Goal: Information Seeking & Learning: Find contact information

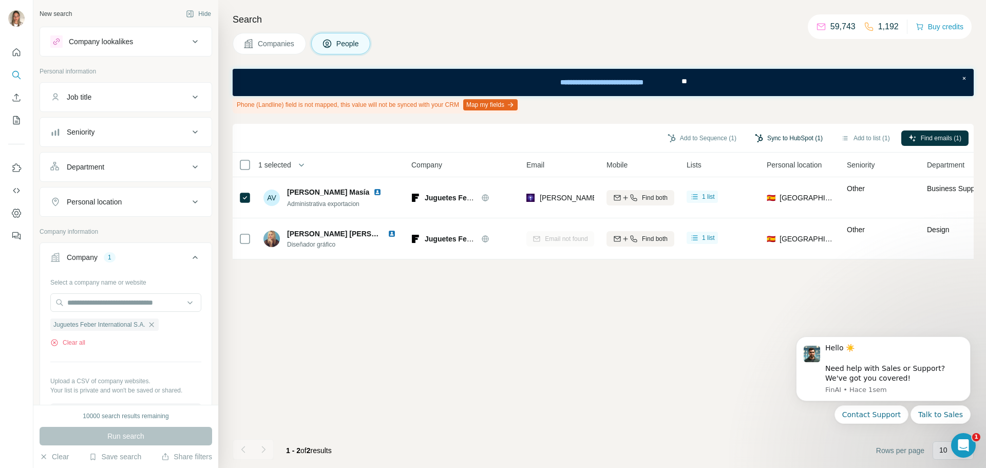
click at [801, 138] on button "Sync to HubSpot (1)" at bounding box center [788, 137] width 82 height 15
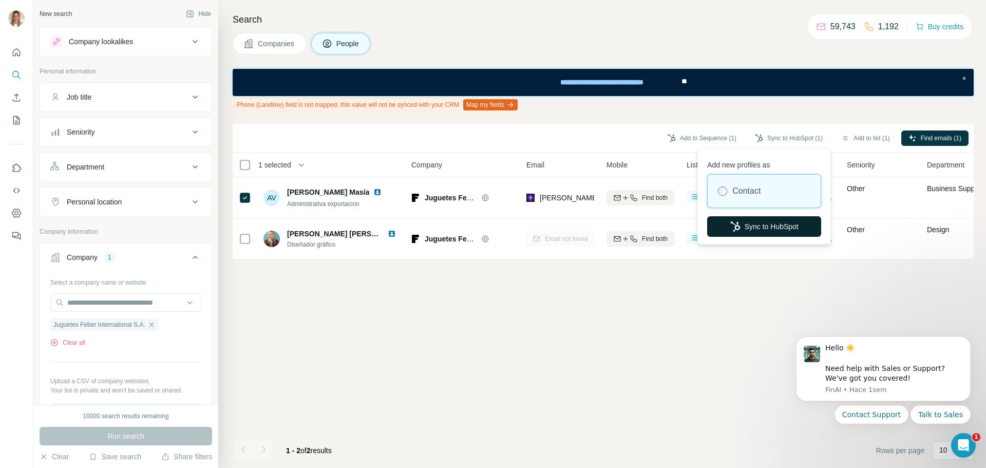
click at [760, 226] on button "Sync to HubSpot" at bounding box center [764, 226] width 114 height 21
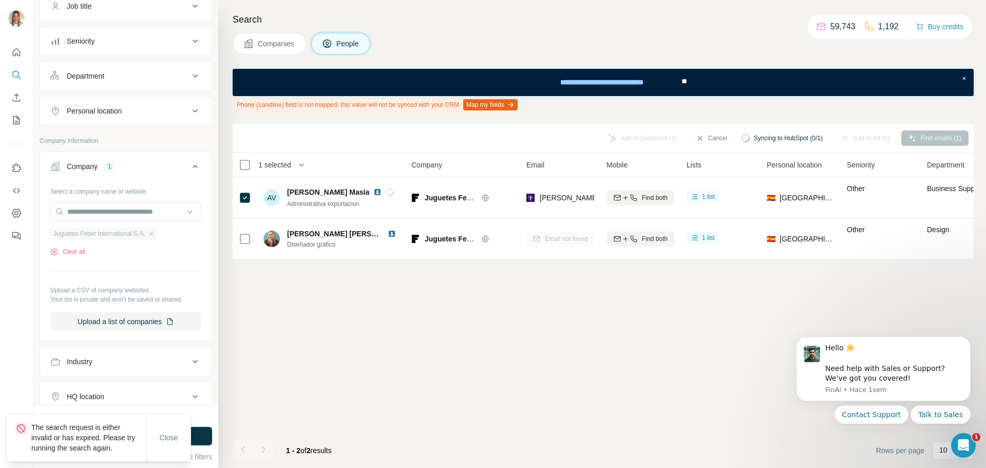
scroll to position [103, 0]
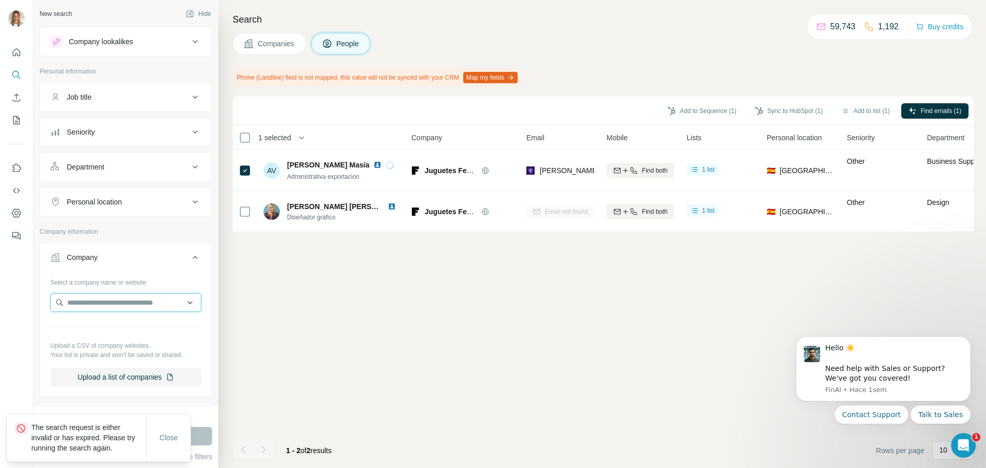
click at [117, 300] on input "text" at bounding box center [125, 302] width 151 height 18
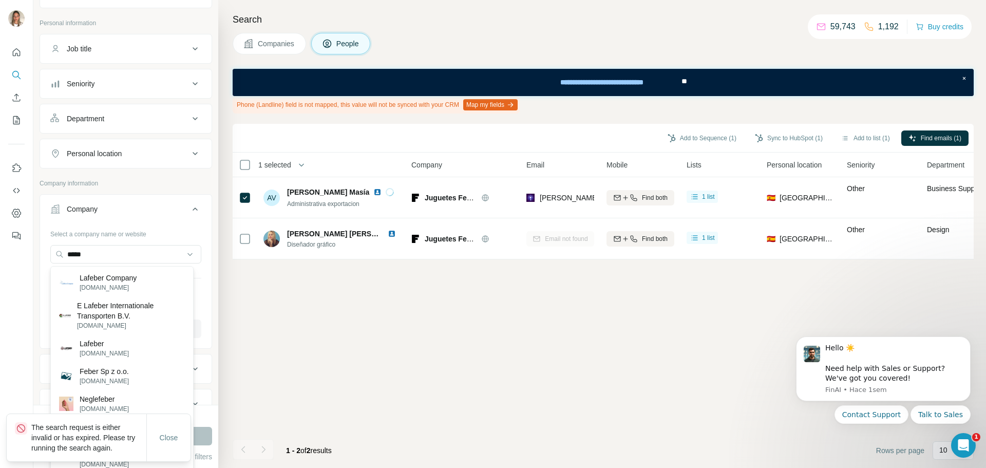
scroll to position [48, 0]
drag, startPoint x: 120, startPoint y: 259, endPoint x: 49, endPoint y: 259, distance: 71.4
click at [49, 259] on div "Select a company name or website ***** Upload a CSV of company websites. Your l…" at bounding box center [125, 286] width 171 height 121
paste input "**********"
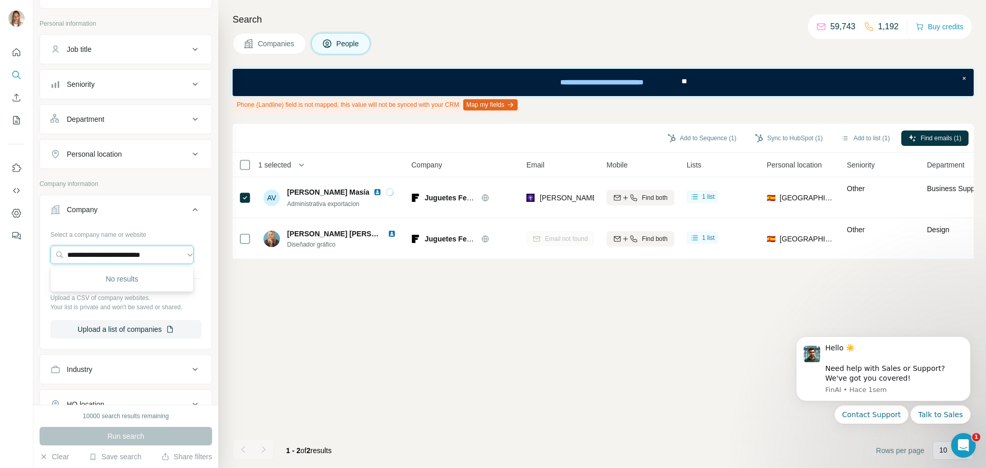
scroll to position [0, 0]
type input "*"
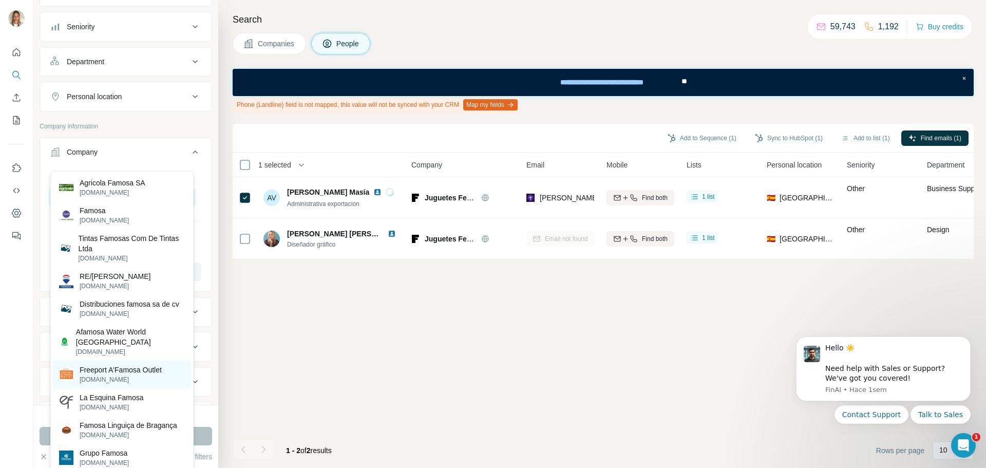
scroll to position [99, 0]
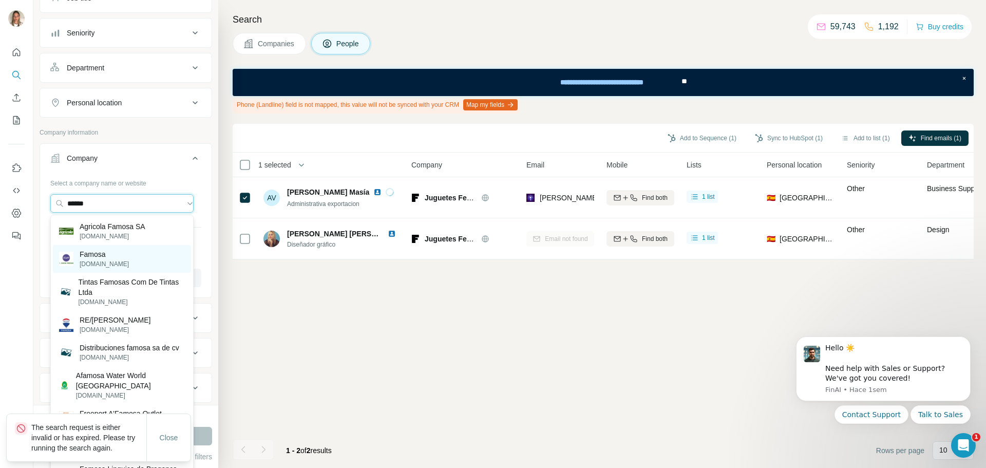
type input "******"
click at [102, 261] on p "[DOMAIN_NAME]" at bounding box center [104, 263] width 49 height 9
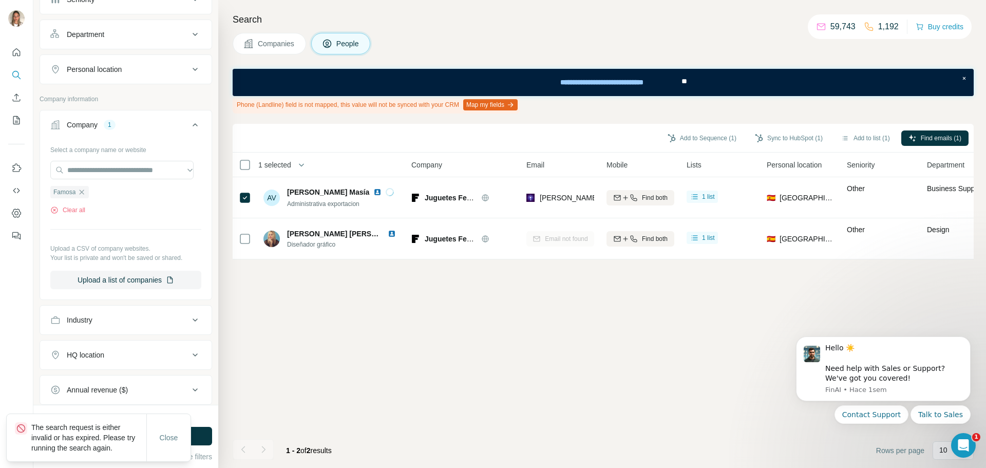
scroll to position [150, 0]
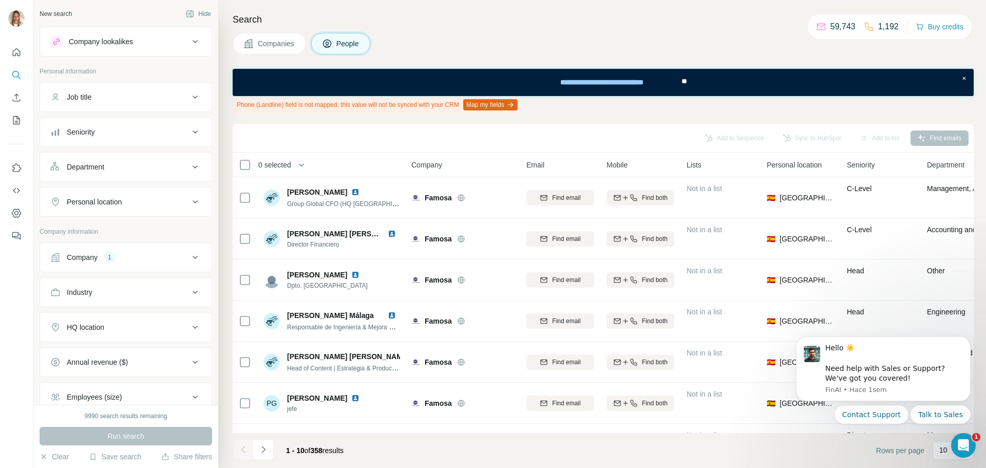
click at [126, 260] on div "Company 1" at bounding box center [119, 257] width 139 height 10
click at [82, 325] on icon "button" at bounding box center [82, 324] width 8 height 8
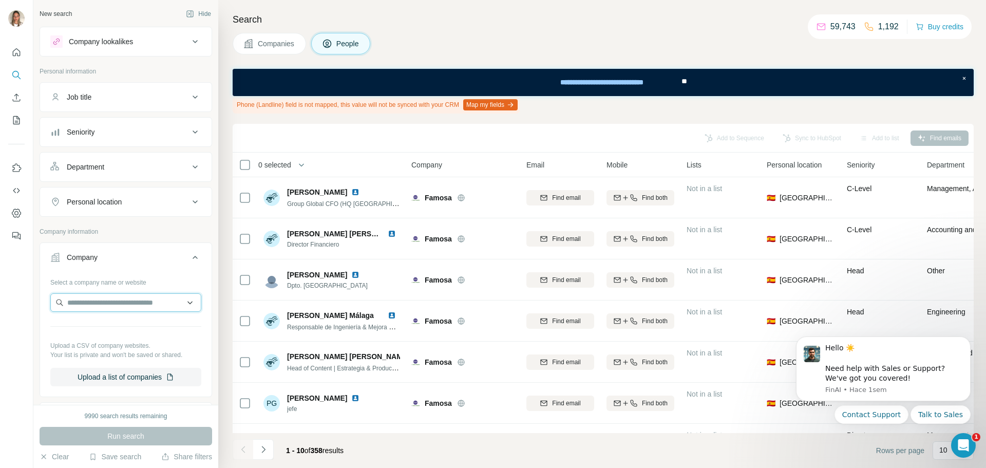
click at [92, 303] on input "text" at bounding box center [125, 302] width 151 height 18
paste input "**********"
drag, startPoint x: 169, startPoint y: 301, endPoint x: 138, endPoint y: 300, distance: 31.3
click at [138, 300] on input "**********" at bounding box center [121, 302] width 143 height 18
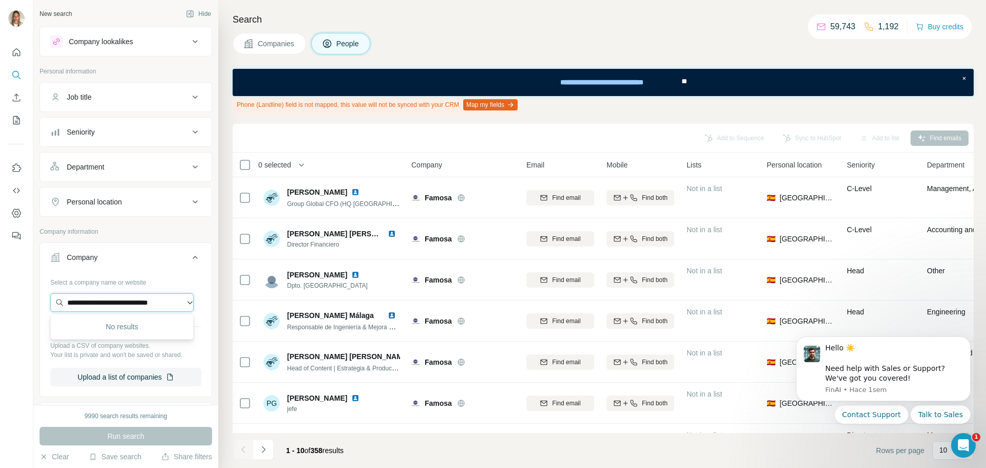
scroll to position [0, 10]
click at [171, 305] on input "**********" at bounding box center [121, 302] width 143 height 18
click at [175, 305] on input "**********" at bounding box center [121, 302] width 143 height 18
type input "**********"
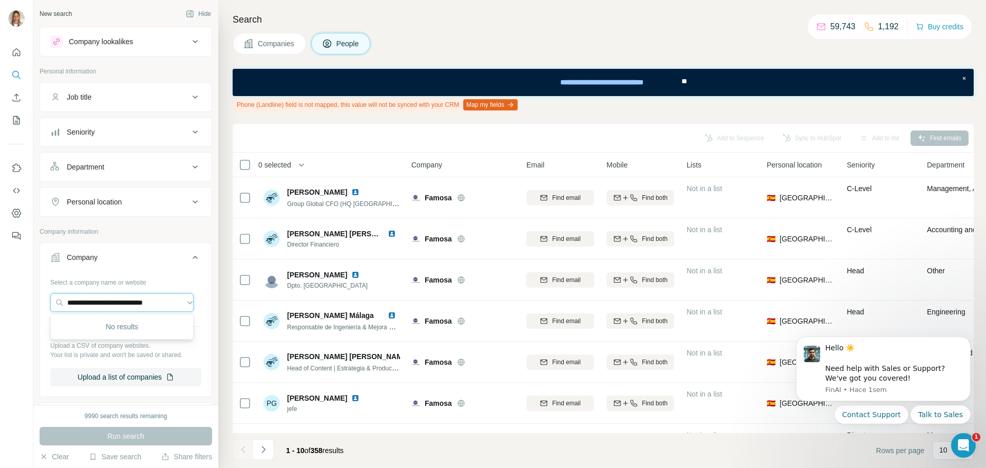
drag, startPoint x: 175, startPoint y: 305, endPoint x: 28, endPoint y: 297, distance: 147.6
click at [28, 297] on div "**********" at bounding box center [493, 234] width 986 height 468
click at [90, 296] on input "text" at bounding box center [121, 302] width 143 height 18
paste input "**********"
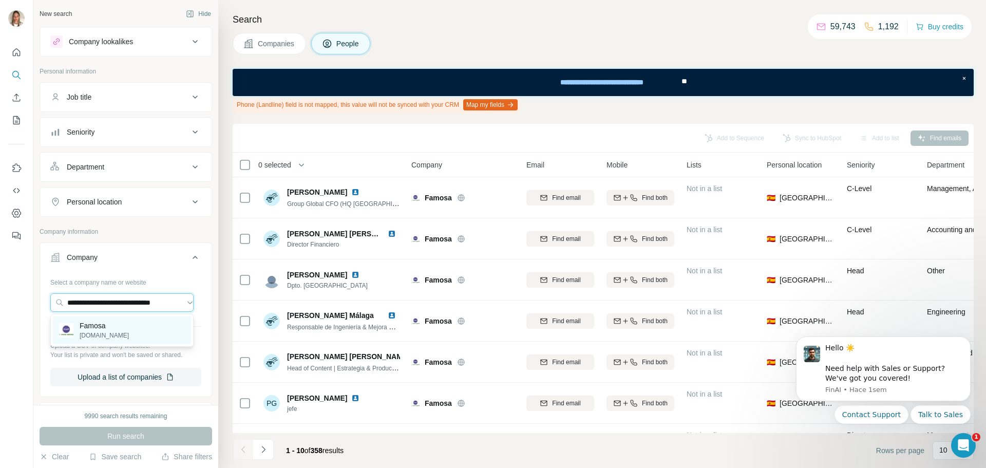
type input "**********"
click at [101, 329] on p "Famosa" at bounding box center [104, 325] width 49 height 10
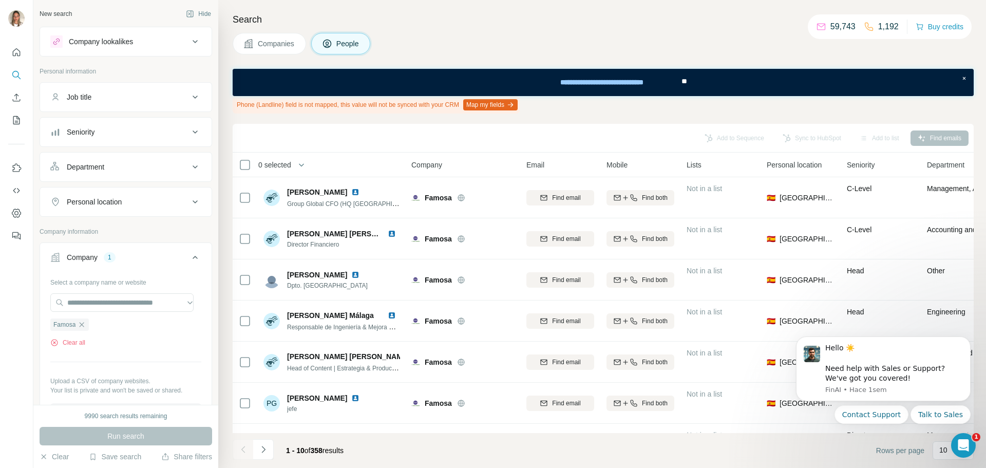
scroll to position [0, 0]
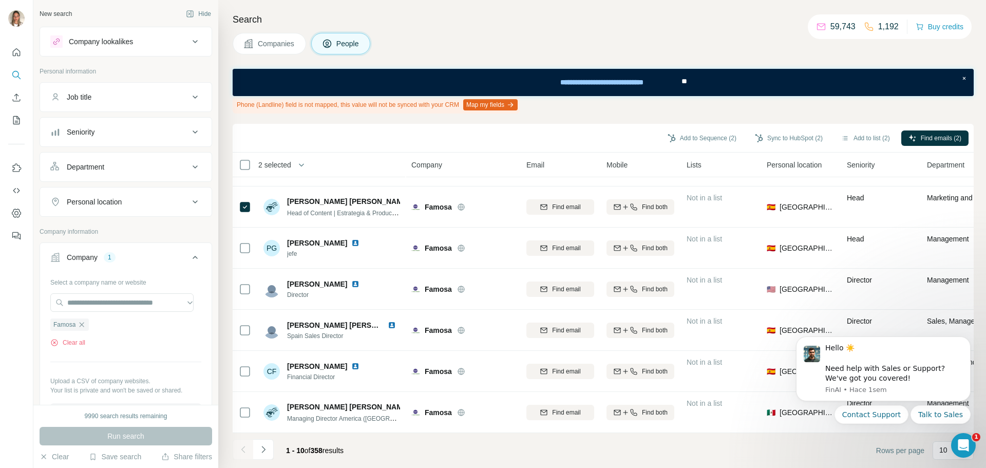
scroll to position [160, 0]
click at [264, 450] on icon "Navigate to next page" at bounding box center [263, 449] width 4 height 7
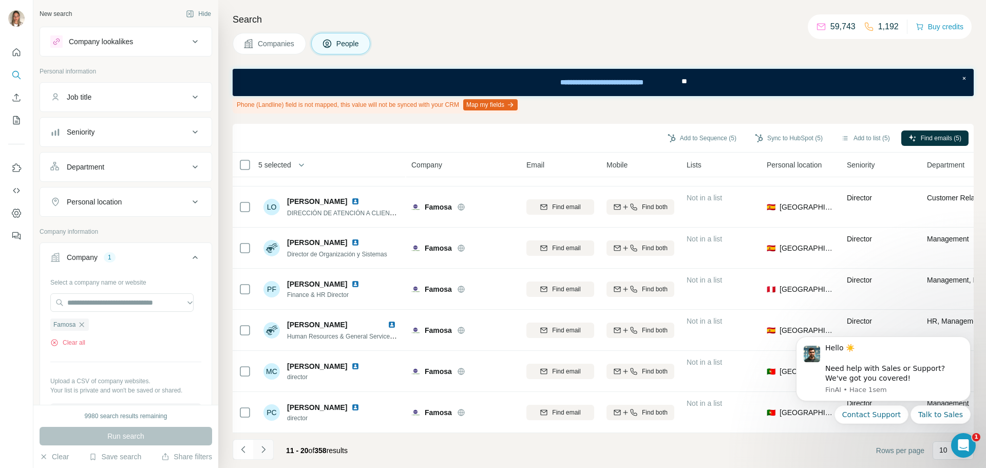
click at [264, 443] on button "Navigate to next page" at bounding box center [263, 449] width 21 height 21
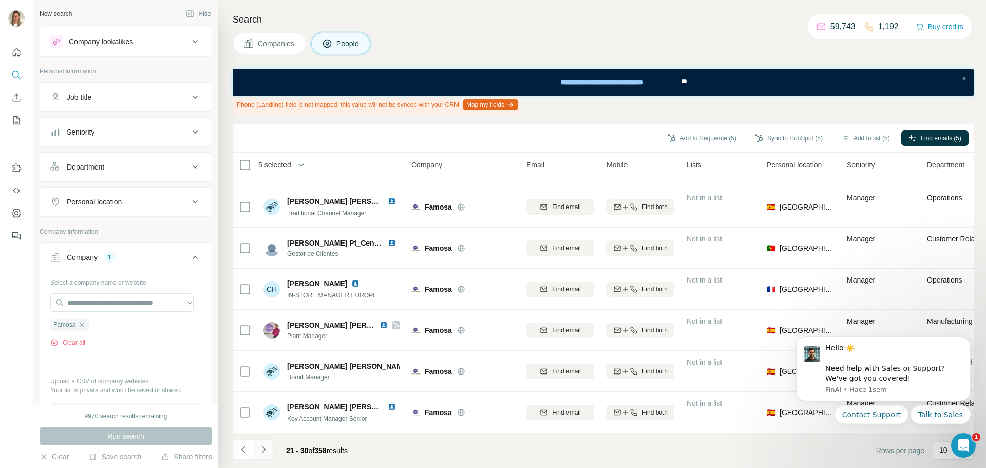
click at [264, 449] on icon "Navigate to next page" at bounding box center [263, 449] width 10 height 10
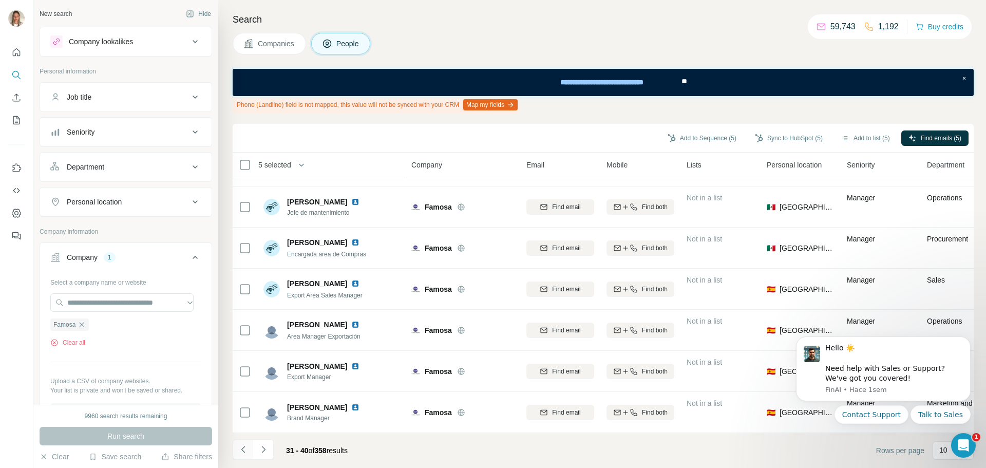
click at [245, 448] on icon "Navigate to previous page" at bounding box center [243, 449] width 10 height 10
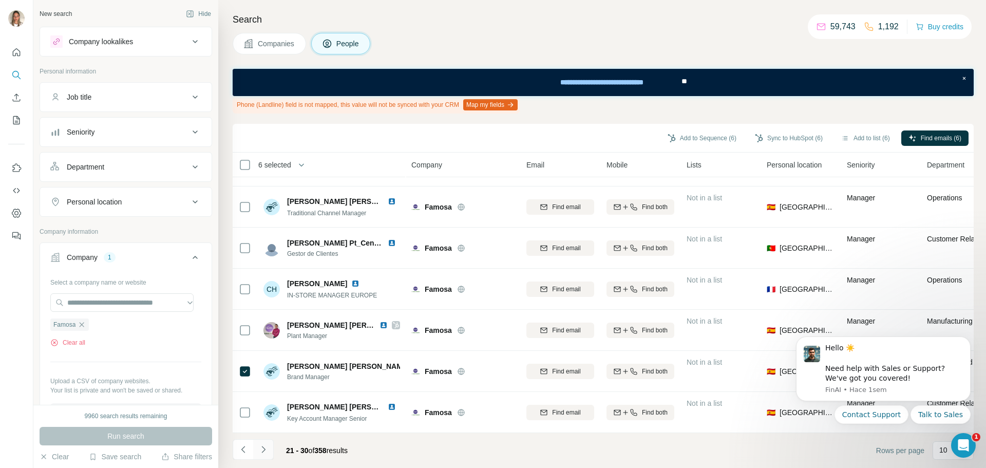
click at [260, 447] on icon "Navigate to next page" at bounding box center [263, 449] width 10 height 10
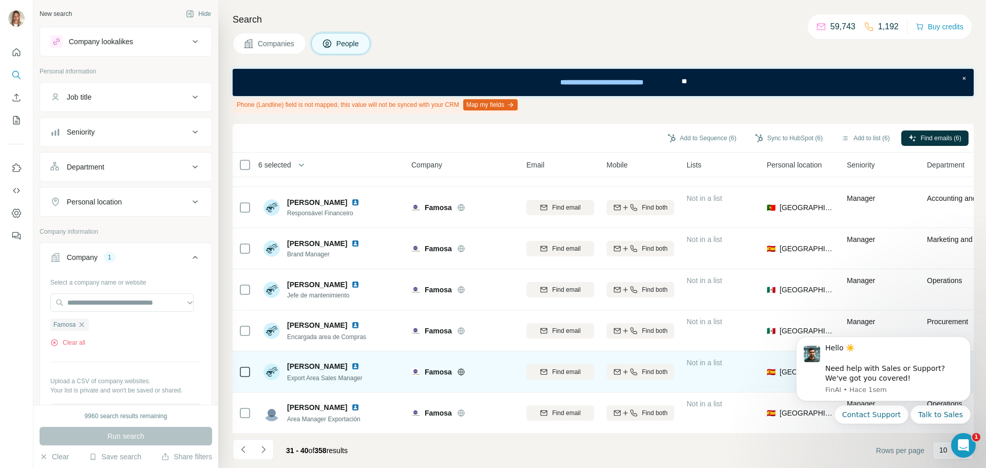
scroll to position [0, 0]
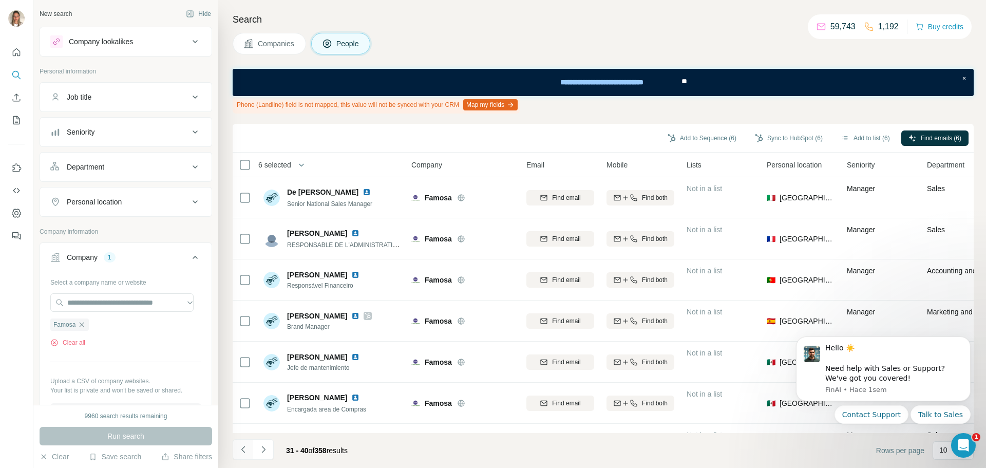
click at [246, 450] on icon "Navigate to previous page" at bounding box center [243, 449] width 10 height 10
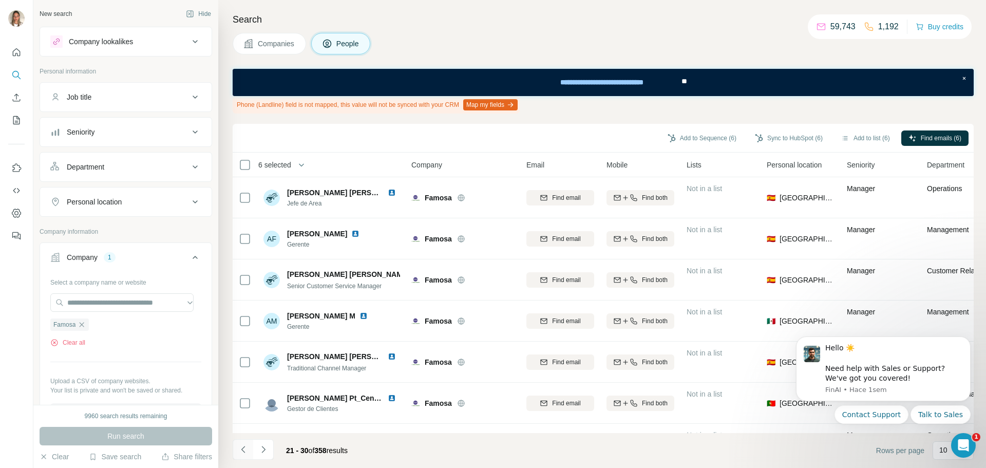
click at [246, 450] on icon "Navigate to previous page" at bounding box center [243, 449] width 10 height 10
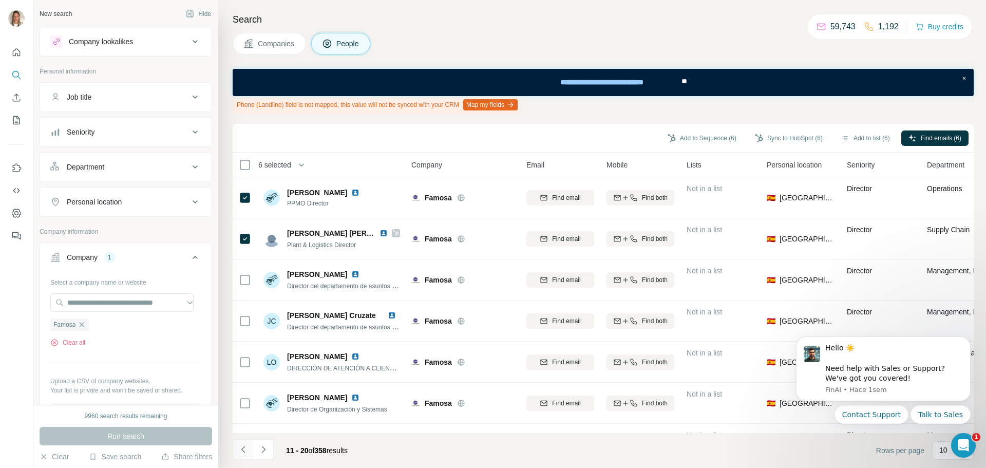
click at [246, 450] on icon "Navigate to previous page" at bounding box center [243, 449] width 10 height 10
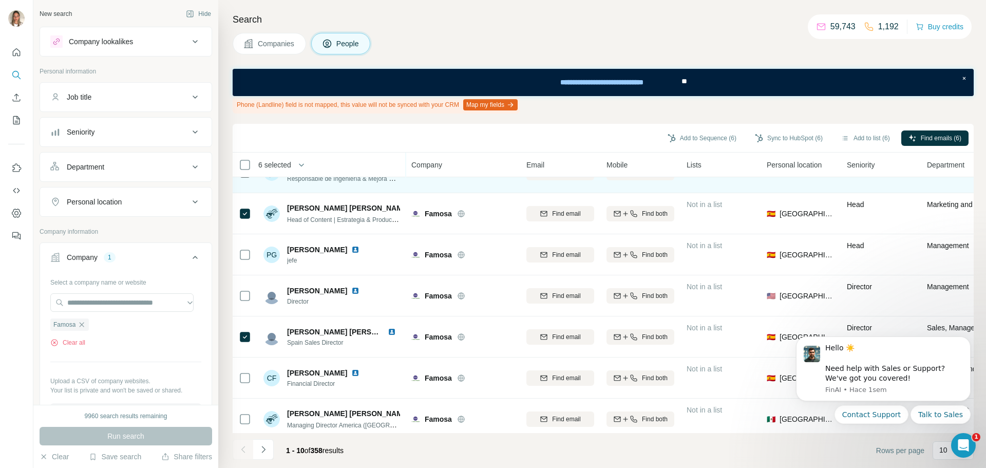
scroll to position [160, 0]
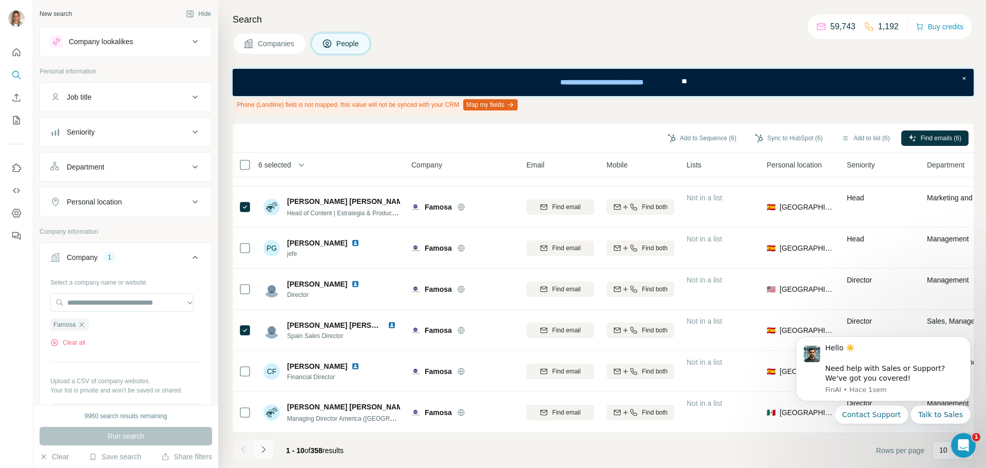
click at [265, 452] on icon "Navigate to next page" at bounding box center [263, 449] width 10 height 10
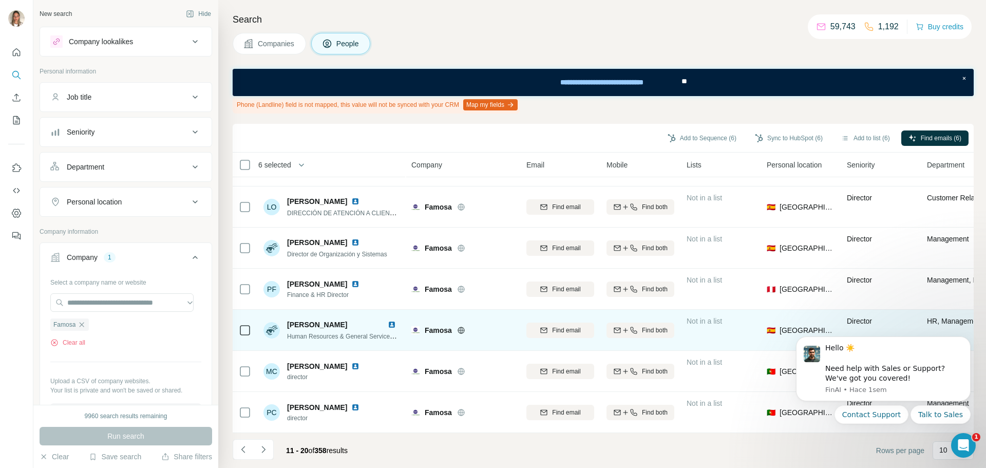
scroll to position [0, 0]
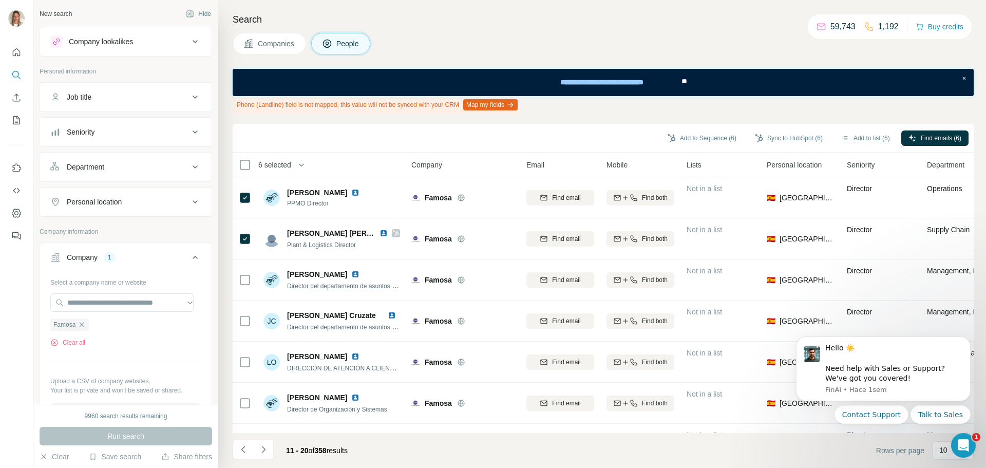
click at [147, 200] on div "Personal location" at bounding box center [119, 202] width 139 height 10
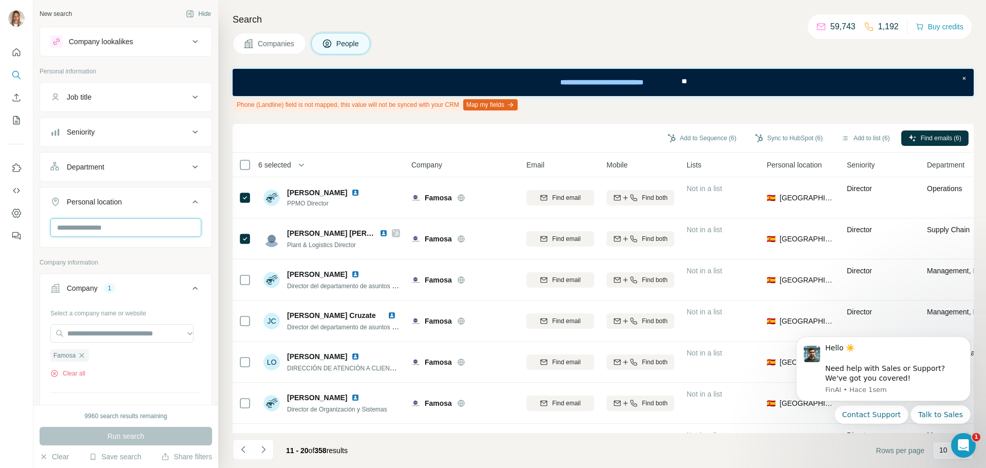
click at [111, 227] on input "text" at bounding box center [125, 227] width 151 height 18
type input "*****"
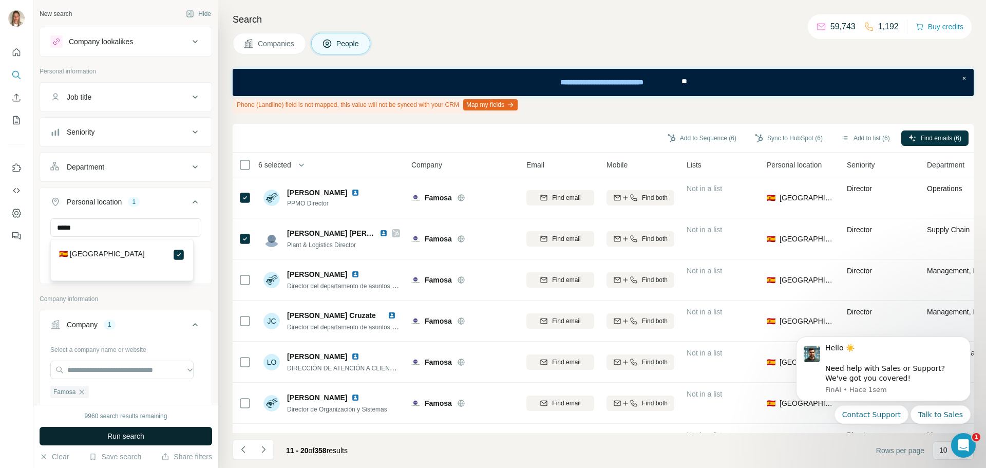
click at [151, 432] on button "Run search" at bounding box center [126, 436] width 172 height 18
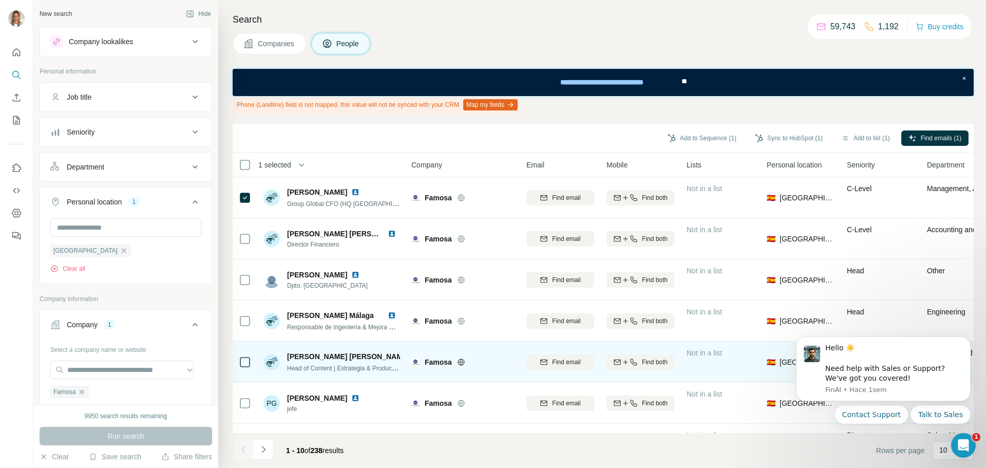
click at [239, 360] on icon at bounding box center [245, 362] width 12 height 12
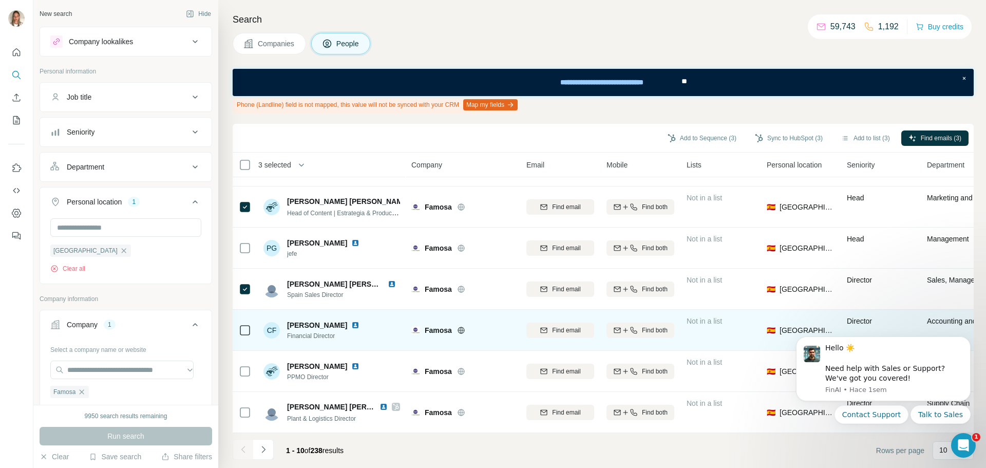
scroll to position [160, 0]
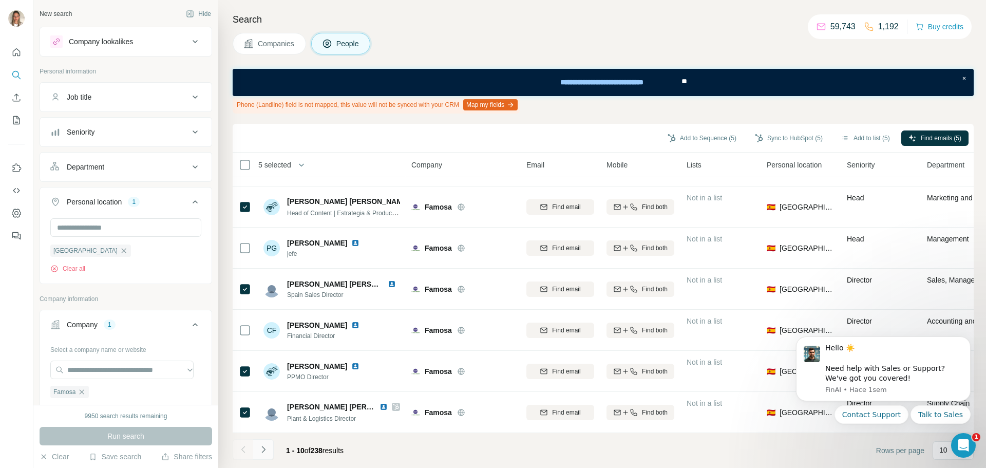
click at [261, 450] on icon "Navigate to next page" at bounding box center [263, 449] width 10 height 10
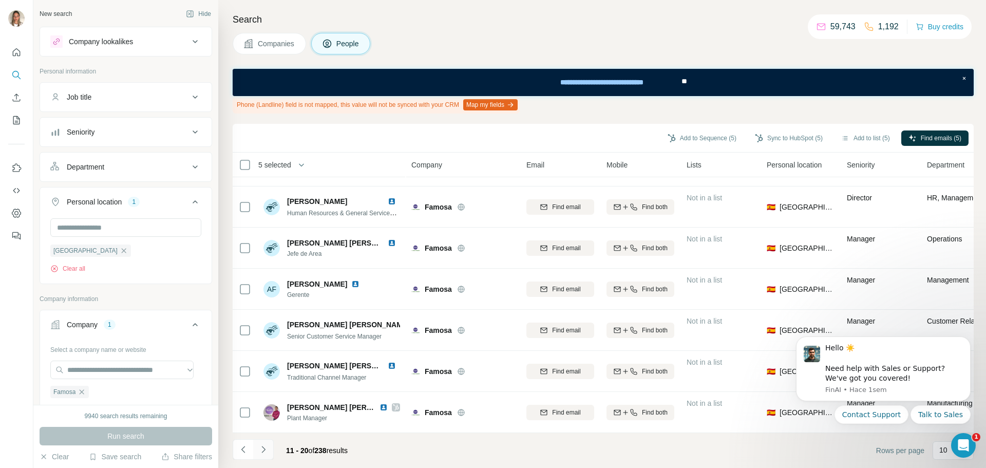
click at [261, 447] on icon "Navigate to next page" at bounding box center [263, 449] width 10 height 10
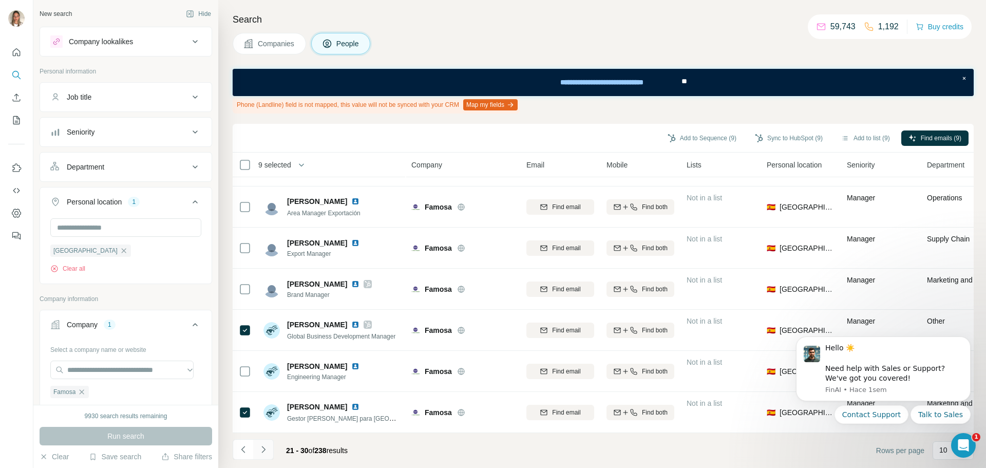
click at [263, 450] on icon "Navigate to next page" at bounding box center [263, 449] width 10 height 10
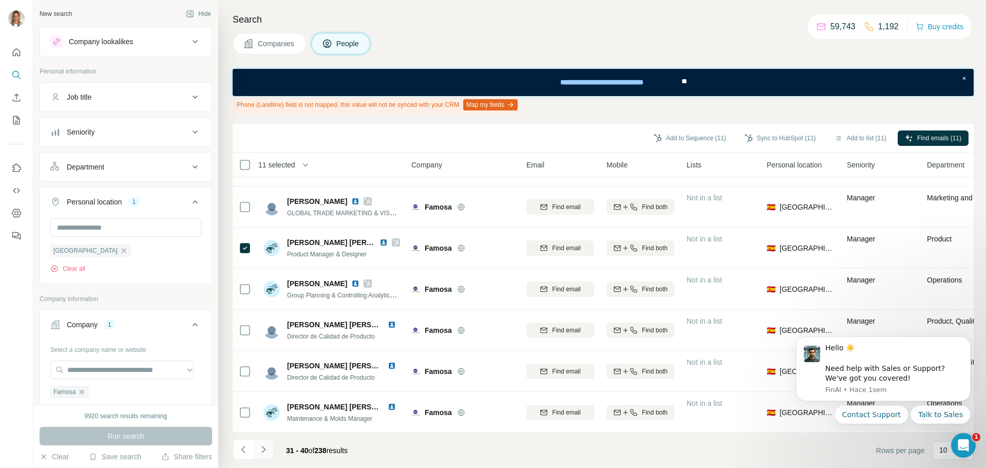
click at [264, 446] on icon "Navigate to next page" at bounding box center [263, 449] width 10 height 10
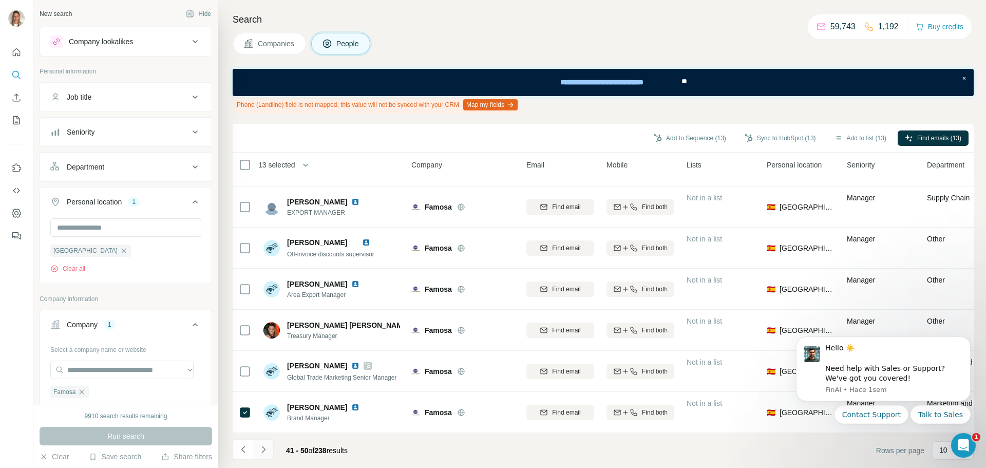
click at [265, 450] on icon "Navigate to next page" at bounding box center [263, 449] width 10 height 10
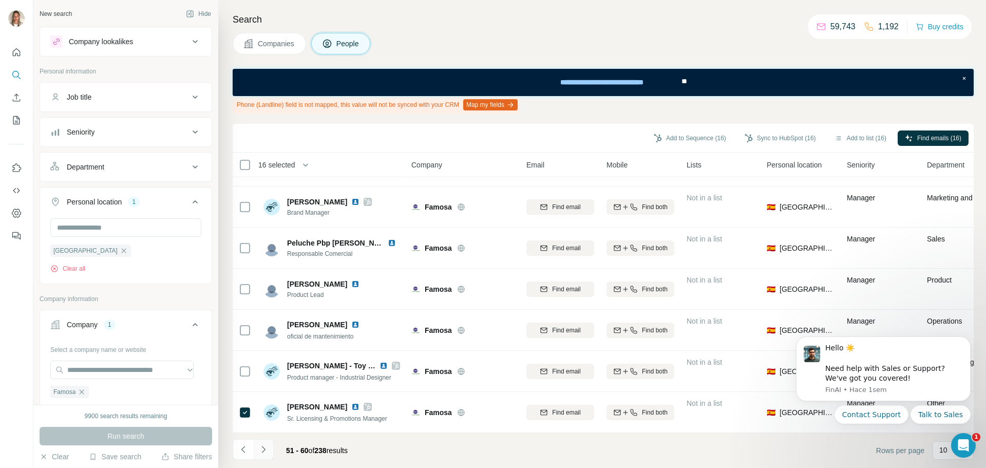
click at [261, 447] on icon "Navigate to next page" at bounding box center [263, 449] width 10 height 10
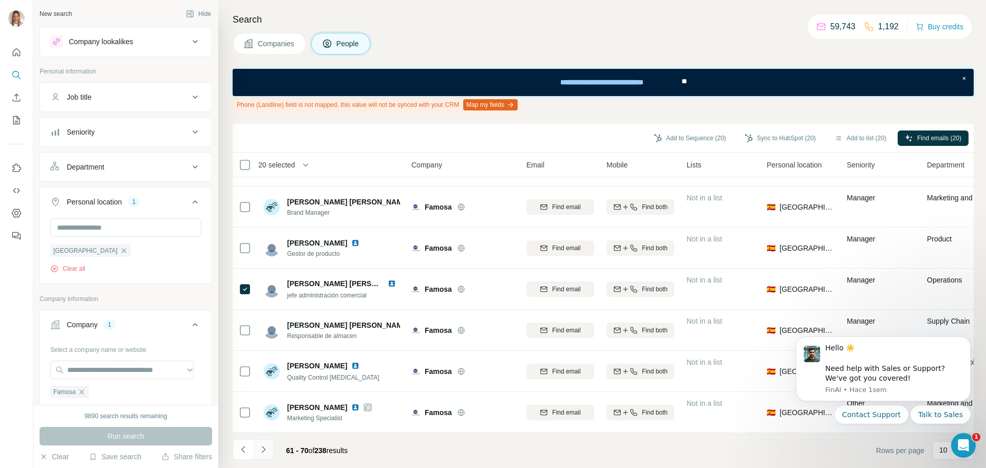
click at [264, 453] on icon "Navigate to next page" at bounding box center [263, 449] width 10 height 10
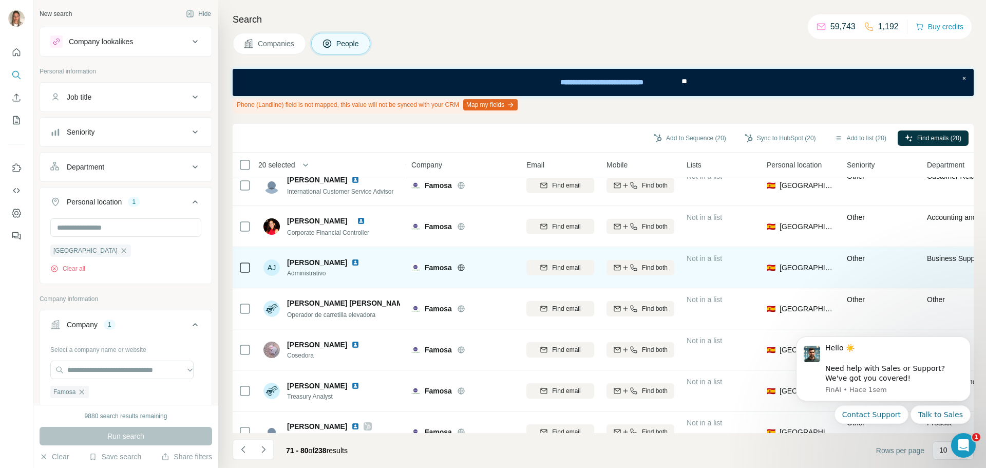
scroll to position [154, 0]
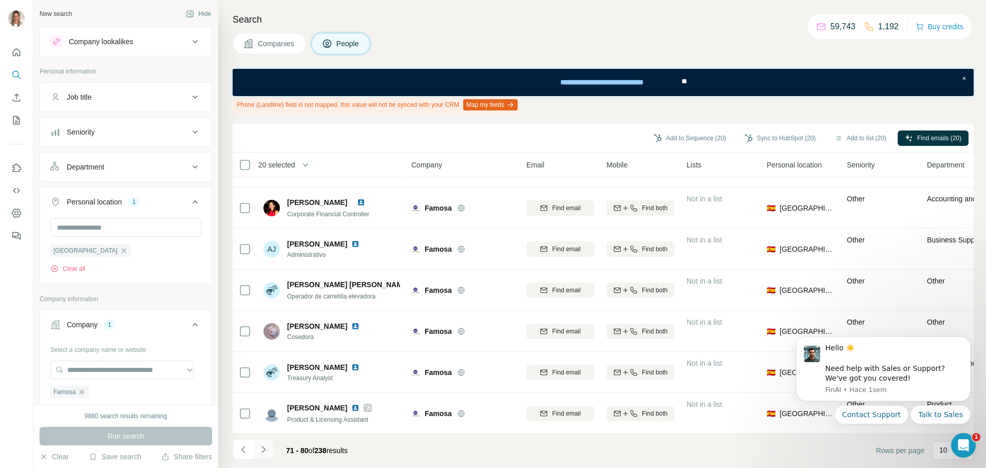
click at [260, 447] on icon "Navigate to next page" at bounding box center [263, 449] width 10 height 10
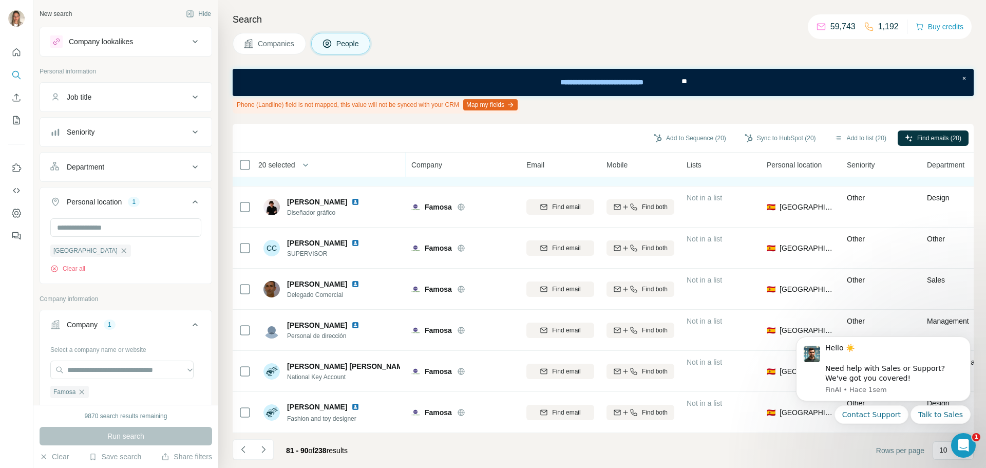
scroll to position [160, 0]
click at [263, 449] on icon "Navigate to next page" at bounding box center [263, 449] width 10 height 10
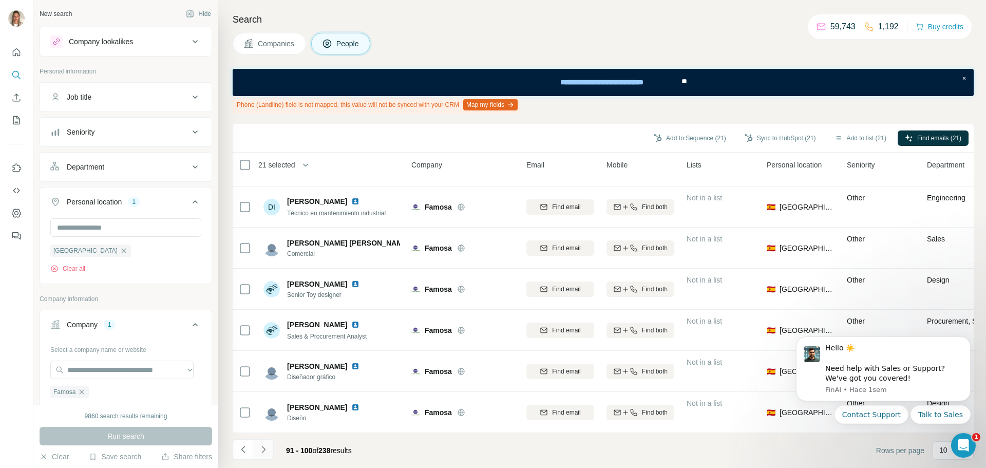
click at [263, 445] on icon "Navigate to next page" at bounding box center [263, 449] width 10 height 10
click at [262, 451] on icon "Navigate to next page" at bounding box center [263, 449] width 10 height 10
click at [260, 447] on icon "Navigate to next page" at bounding box center [263, 449] width 10 height 10
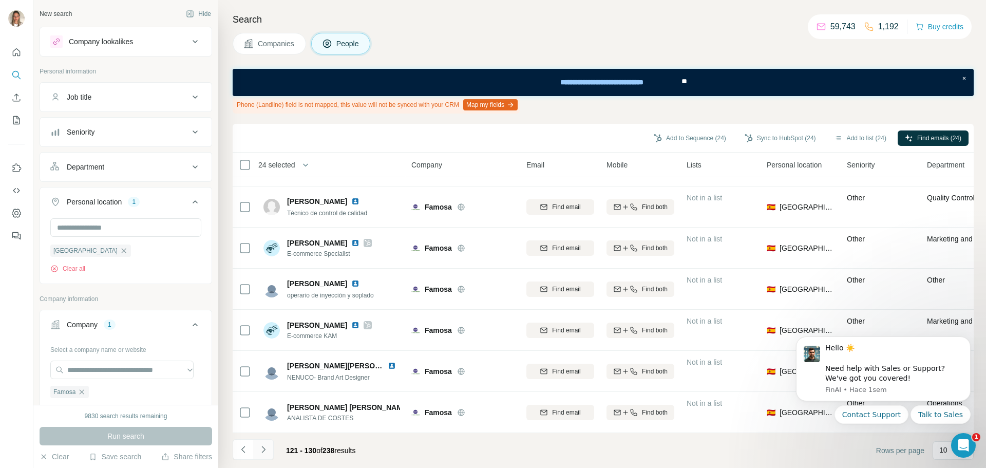
click at [262, 446] on icon "Navigate to next page" at bounding box center [263, 449] width 10 height 10
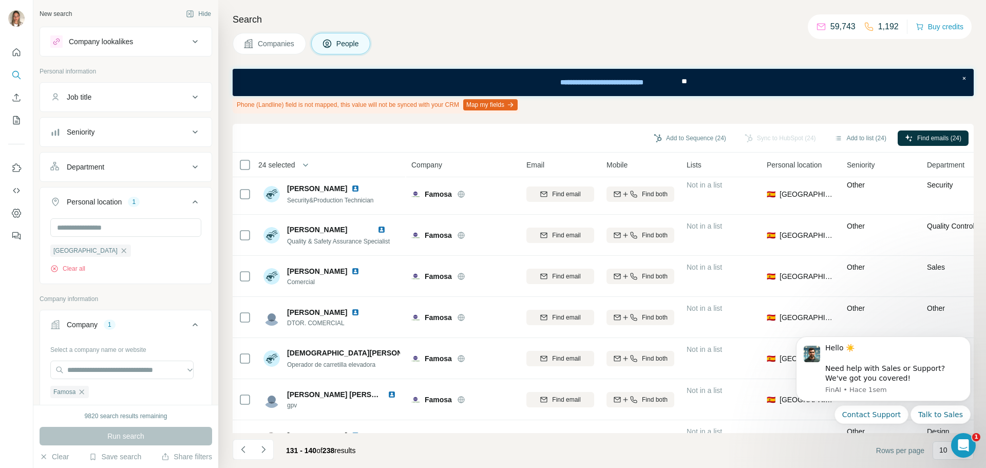
scroll to position [0, 0]
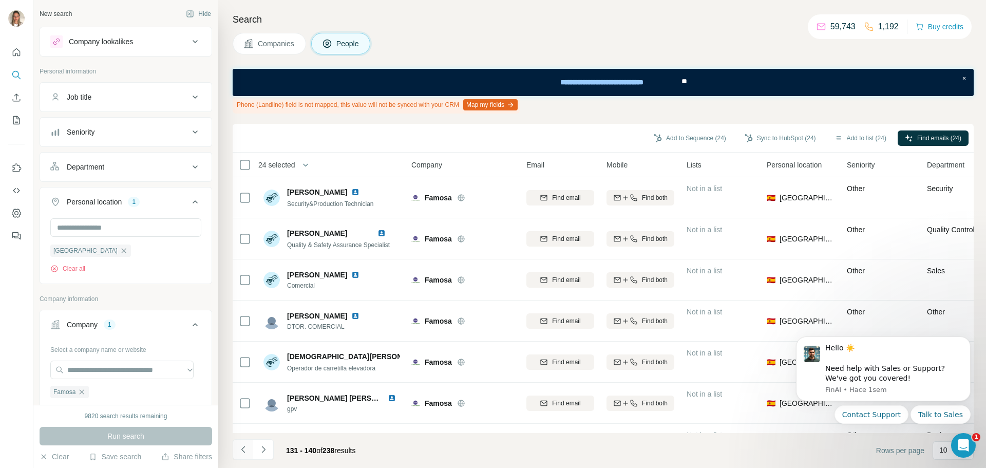
click at [243, 448] on icon "Navigate to previous page" at bounding box center [243, 449] width 10 height 10
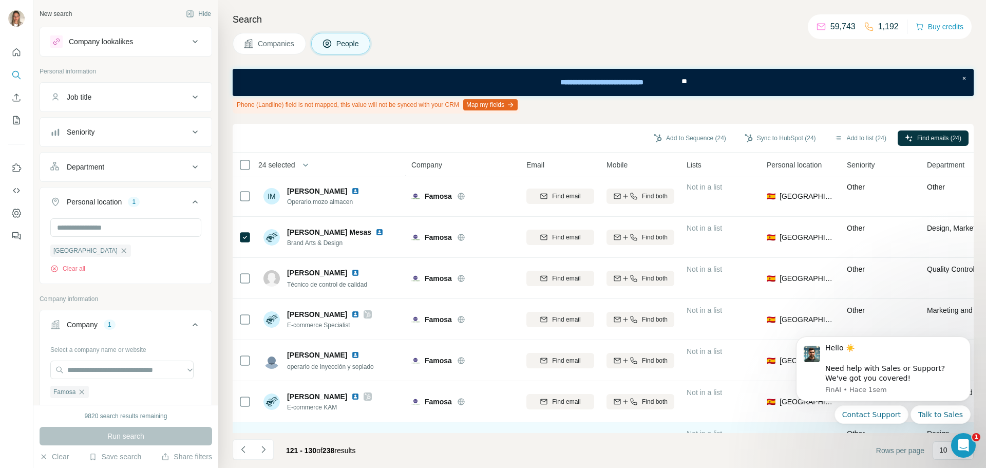
scroll to position [160, 0]
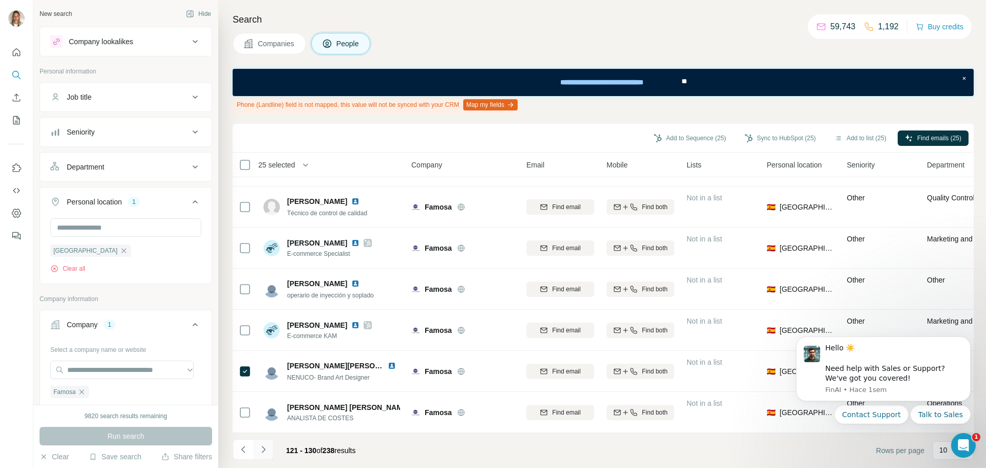
click at [263, 446] on icon "Navigate to next page" at bounding box center [263, 449] width 10 height 10
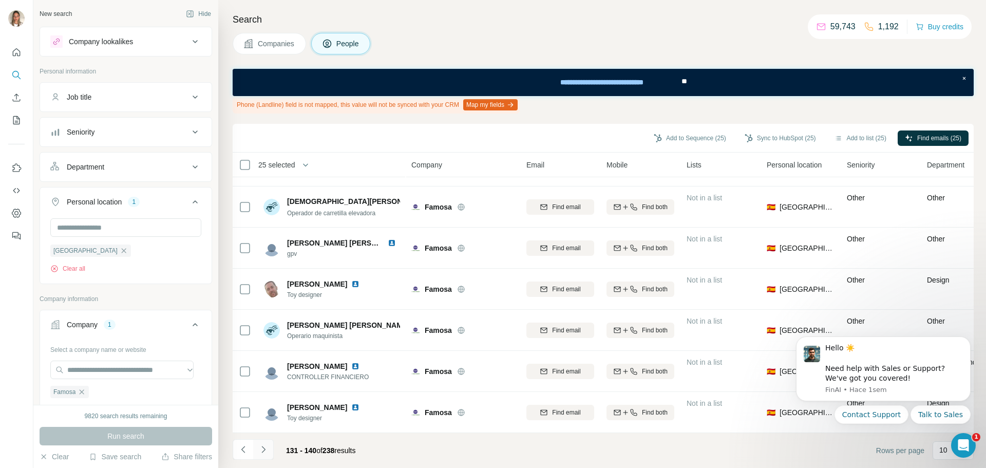
click at [263, 448] on icon "Navigate to next page" at bounding box center [263, 449] width 10 height 10
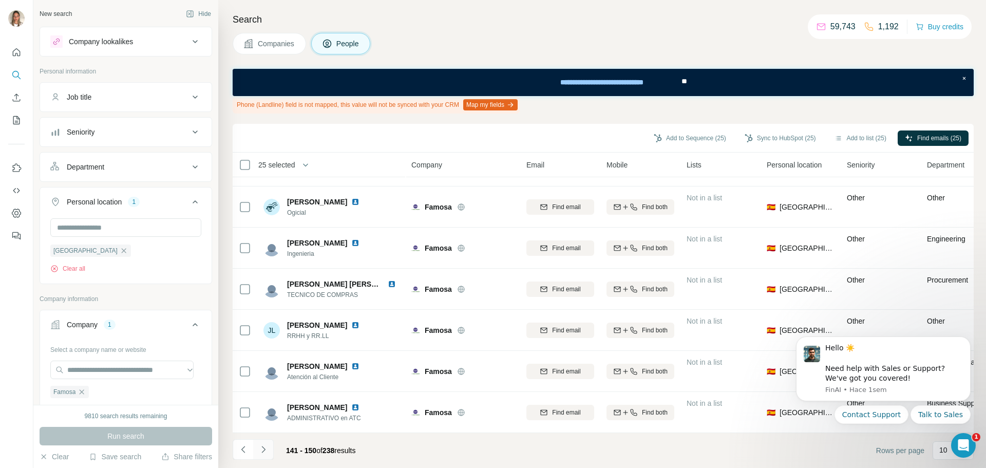
click at [265, 452] on icon "Navigate to next page" at bounding box center [263, 449] width 10 height 10
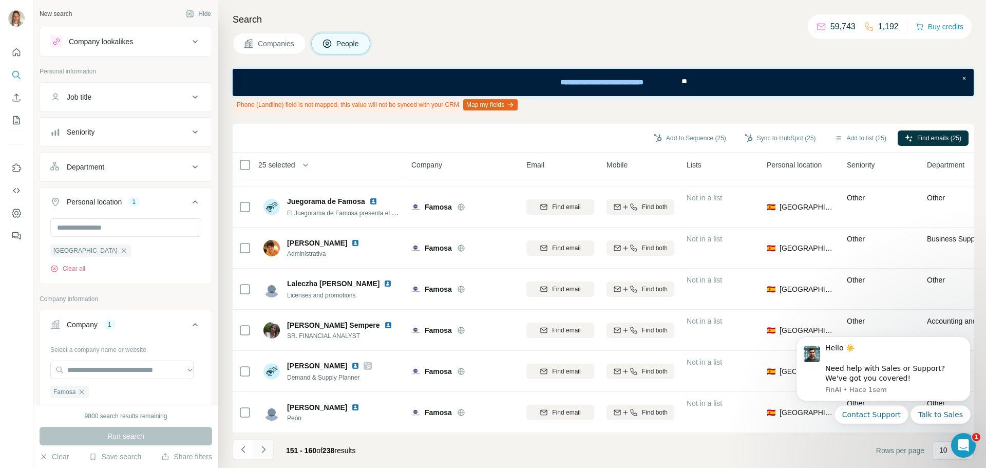
click at [262, 450] on icon "Navigate to next page" at bounding box center [263, 449] width 10 height 10
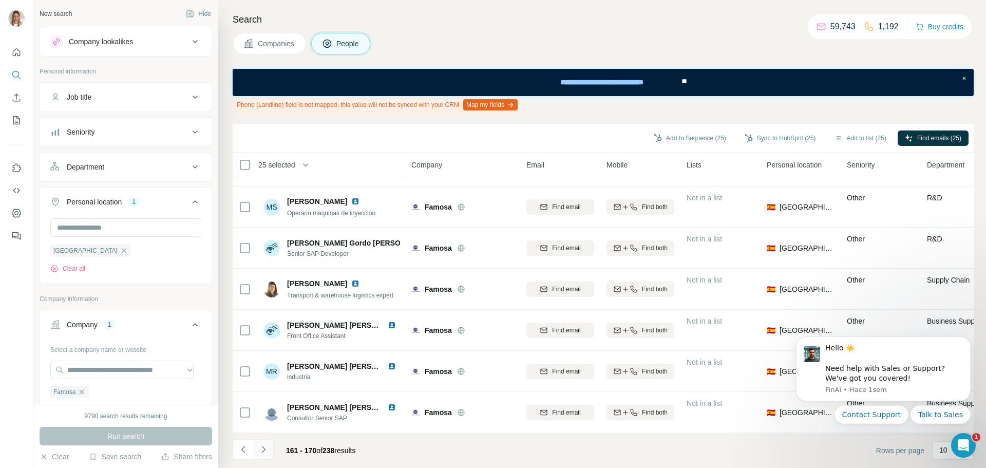
click at [261, 446] on icon "Navigate to next page" at bounding box center [263, 449] width 10 height 10
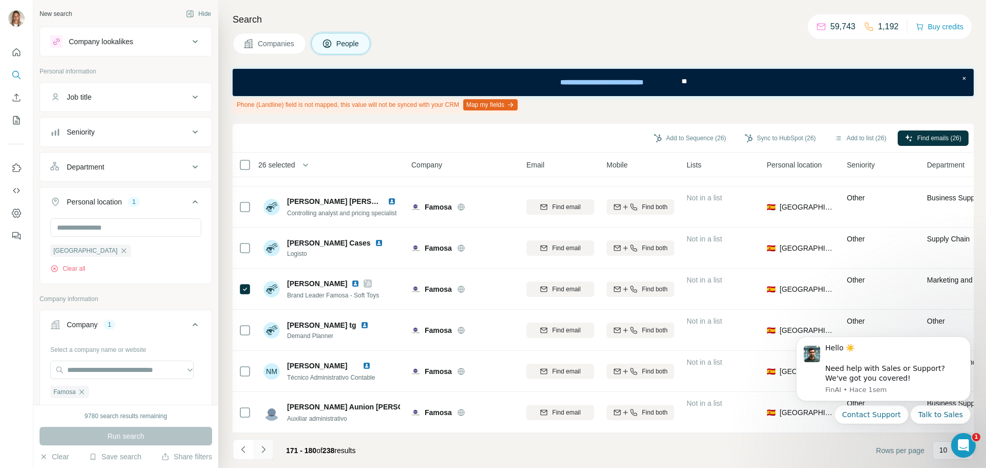
click at [263, 447] on icon "Navigate to next page" at bounding box center [263, 449] width 10 height 10
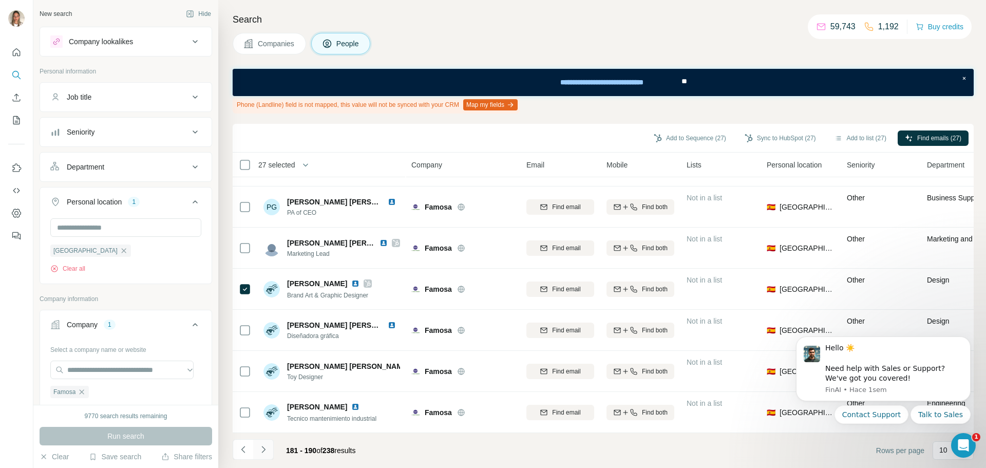
click at [262, 449] on icon "Navigate to next page" at bounding box center [263, 449] width 10 height 10
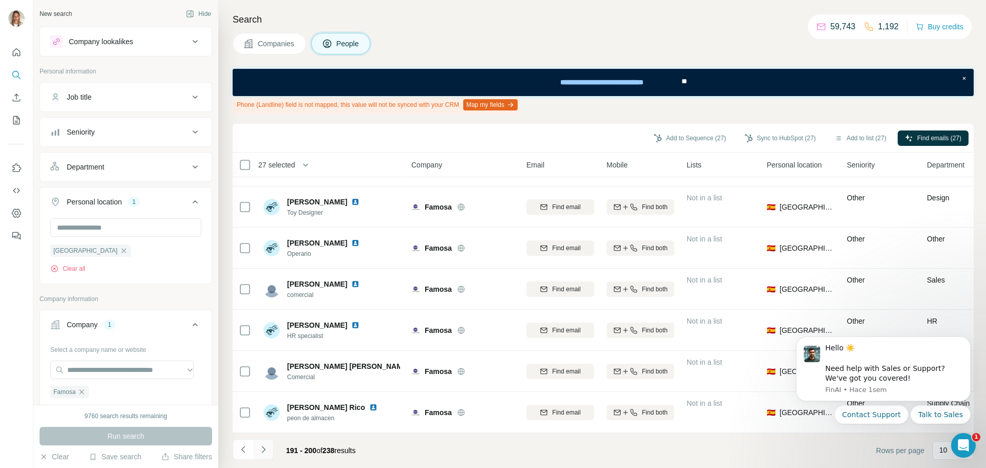
click at [262, 451] on icon "Navigate to next page" at bounding box center [263, 449] width 10 height 10
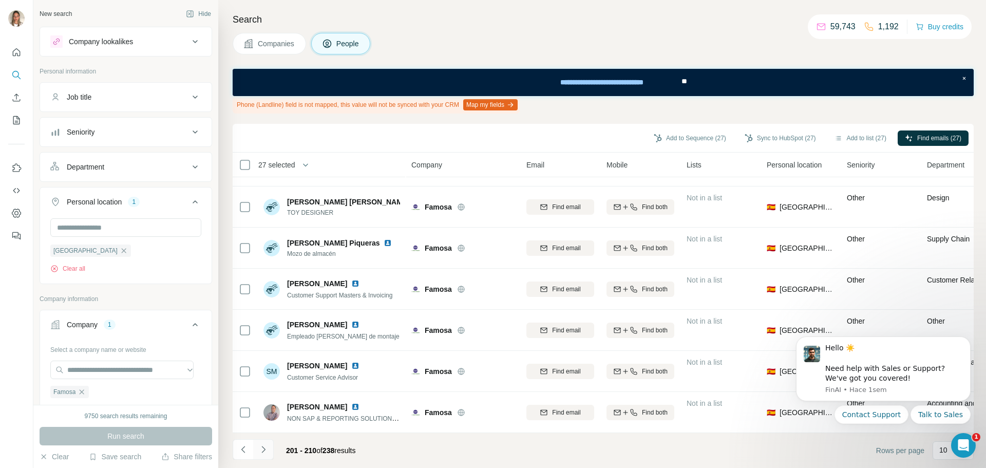
click at [265, 448] on icon "Navigate to next page" at bounding box center [263, 449] width 10 height 10
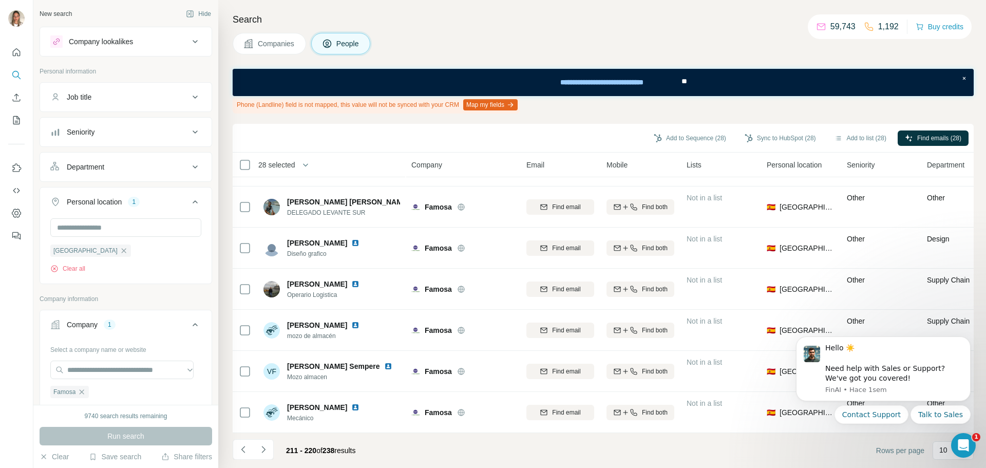
click at [262, 450] on icon "Navigate to next page" at bounding box center [263, 449] width 10 height 10
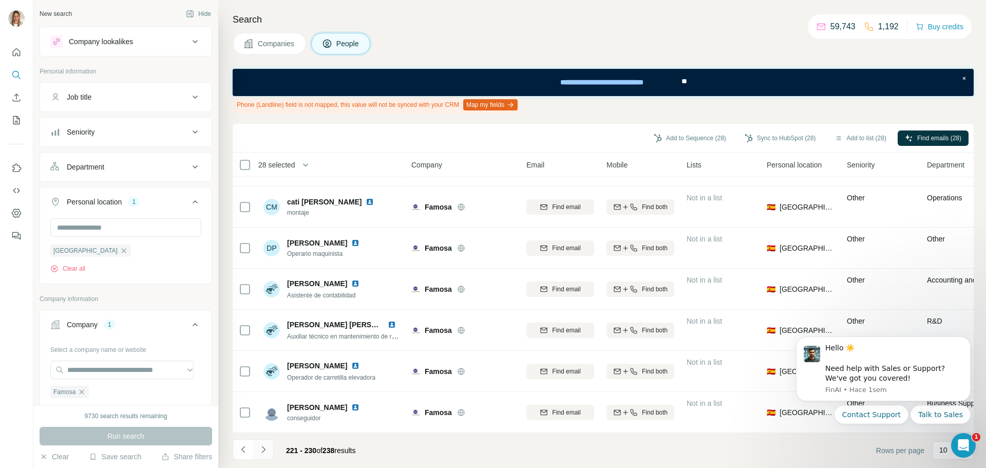
click at [263, 448] on icon "Navigate to next page" at bounding box center [263, 449] width 4 height 7
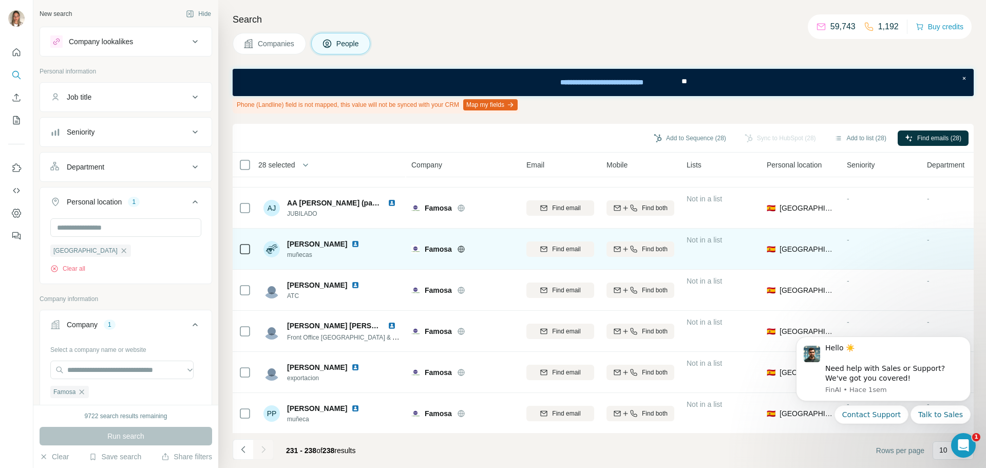
scroll to position [78, 0]
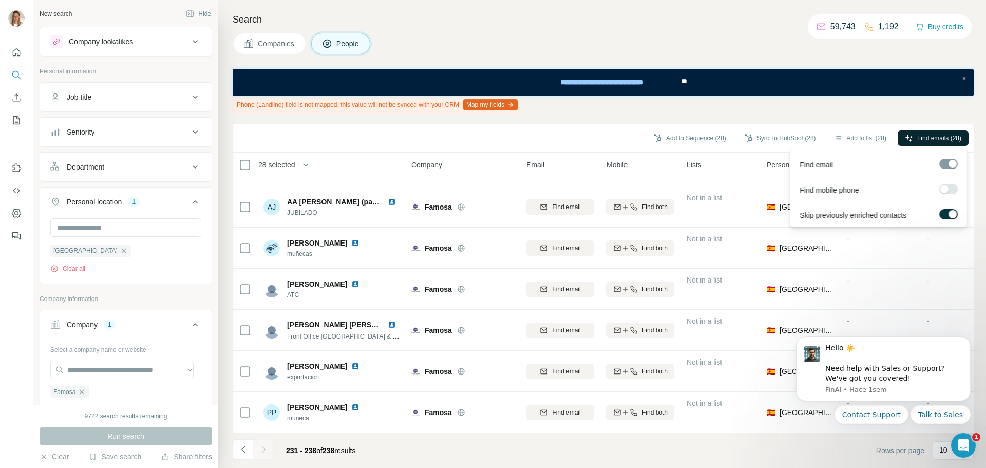
click at [953, 138] on span "Find emails (28)" at bounding box center [939, 137] width 44 height 9
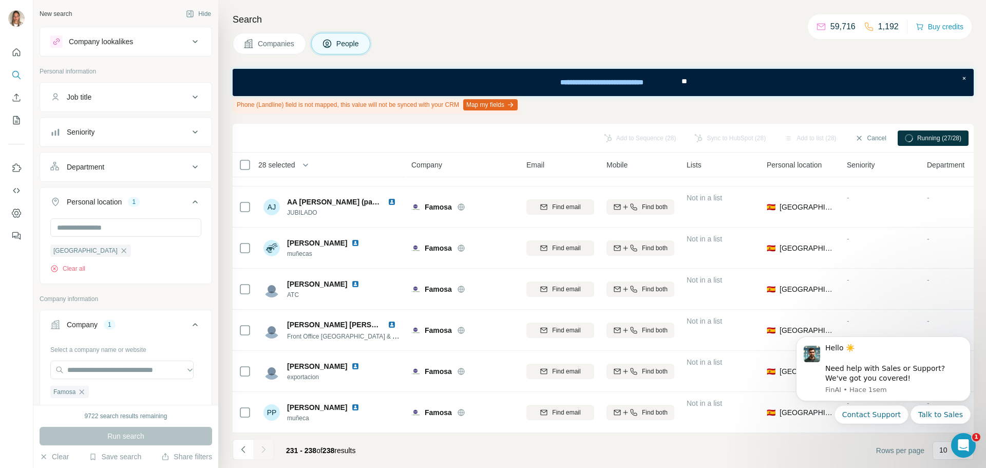
drag, startPoint x: 242, startPoint y: 449, endPoint x: 268, endPoint y: 430, distance: 32.7
click at [242, 449] on icon "Navigate to previous page" at bounding box center [243, 449] width 10 height 10
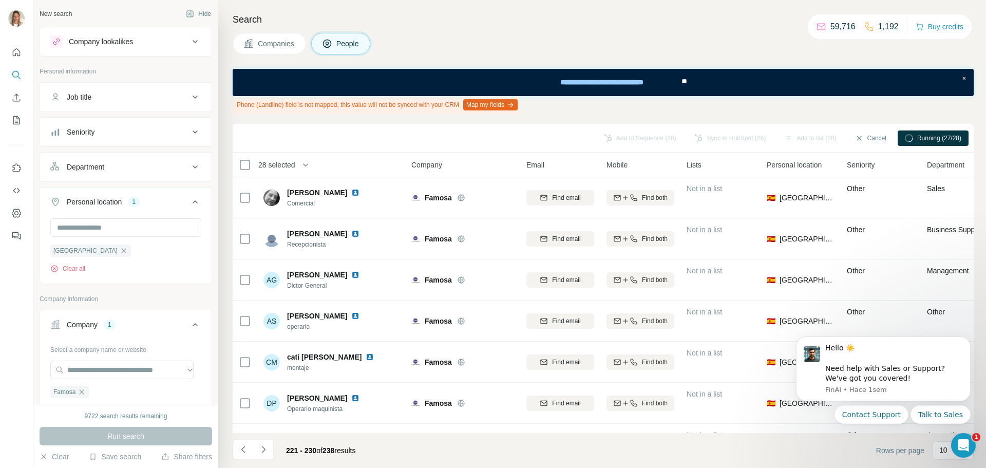
scroll to position [160, 0]
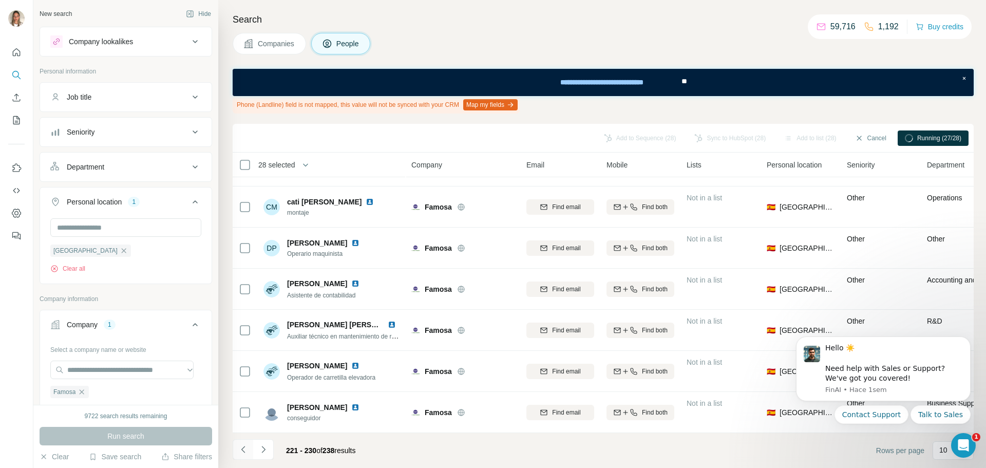
click at [243, 446] on icon "Navigate to previous page" at bounding box center [243, 449] width 10 height 10
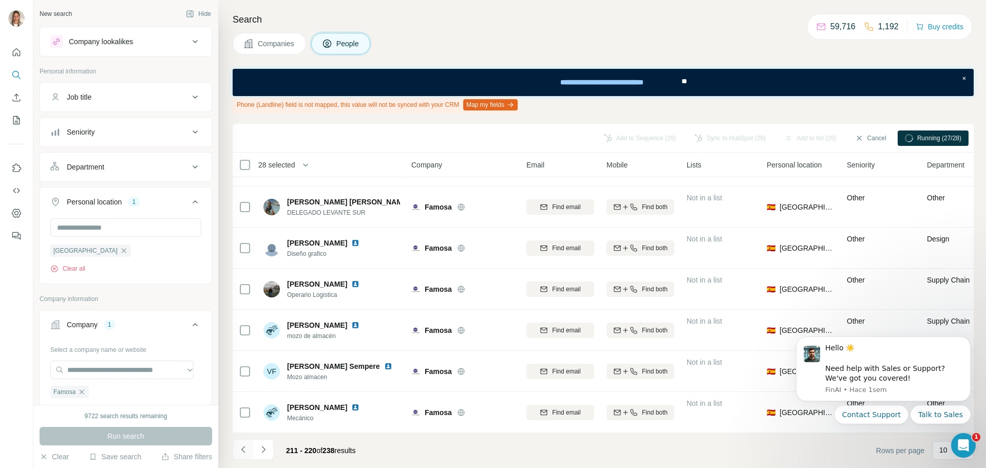
click at [246, 449] on icon "Navigate to previous page" at bounding box center [243, 449] width 10 height 10
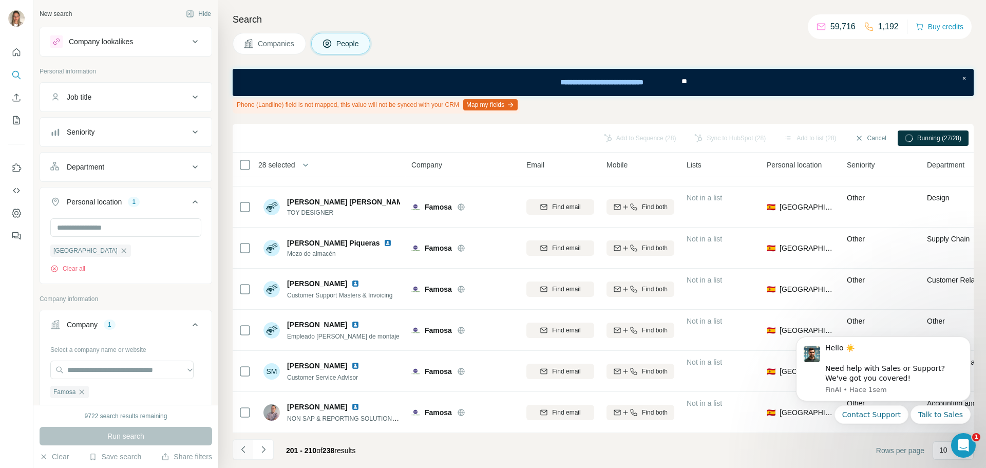
click at [245, 452] on icon "Navigate to previous page" at bounding box center [243, 449] width 10 height 10
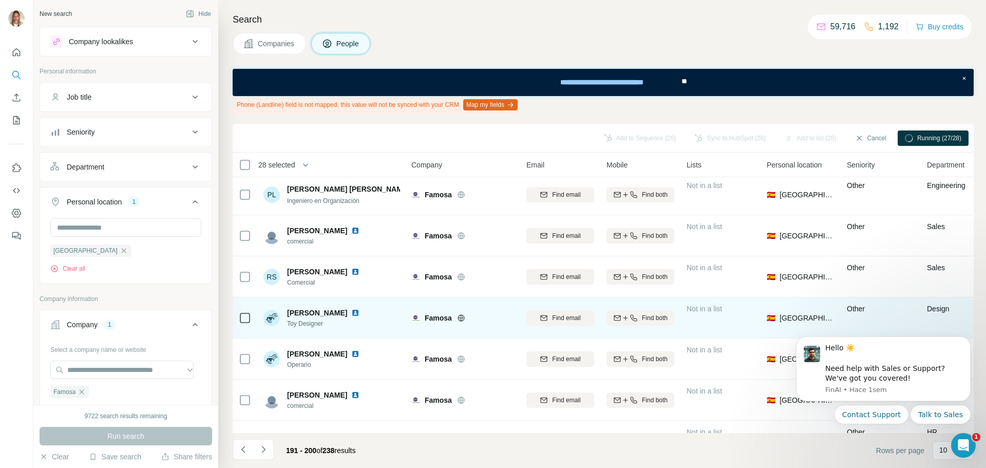
scroll to position [0, 0]
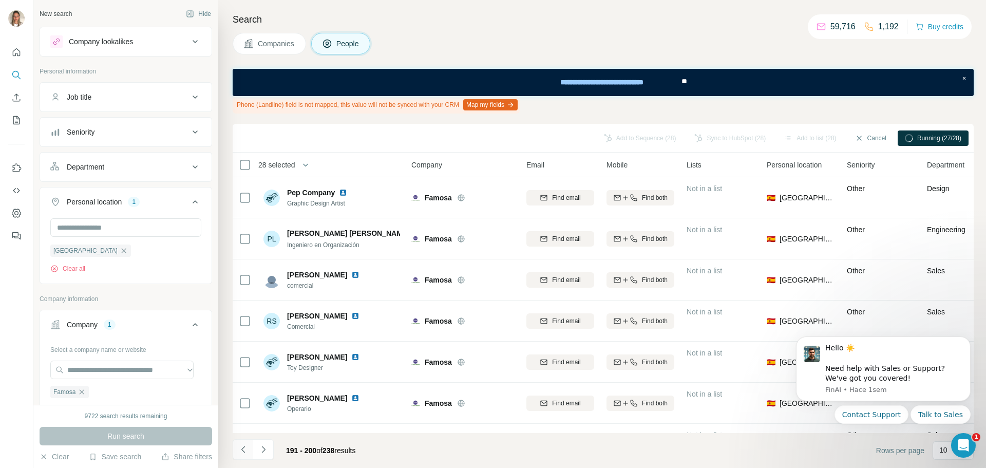
click at [240, 446] on icon "Navigate to previous page" at bounding box center [243, 449] width 10 height 10
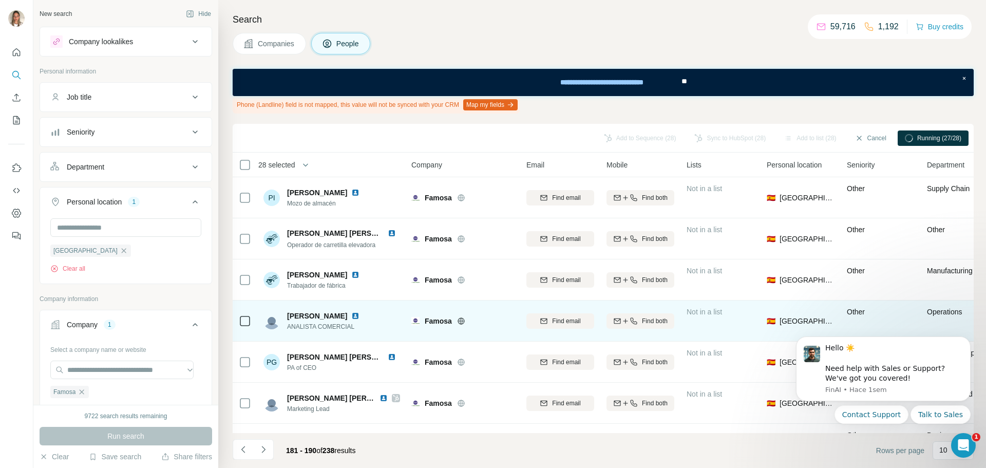
scroll to position [160, 0]
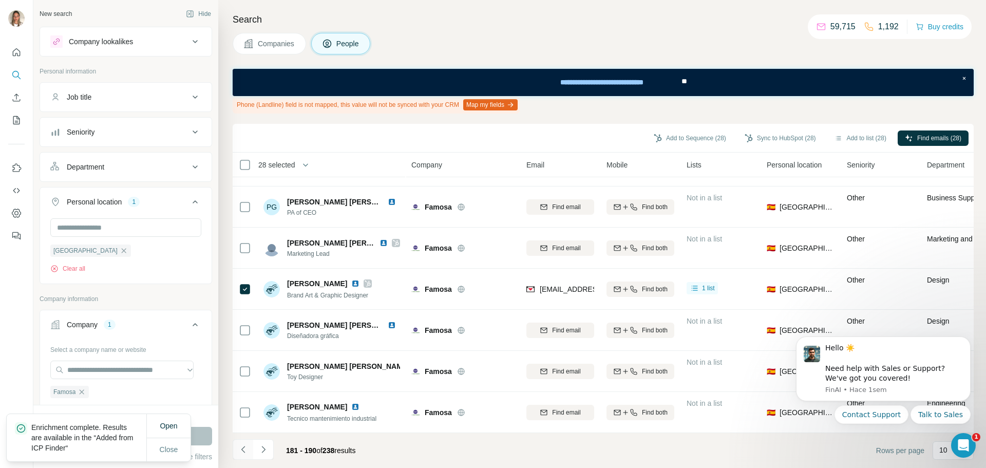
click at [237, 448] on button "Navigate to previous page" at bounding box center [243, 449] width 21 height 21
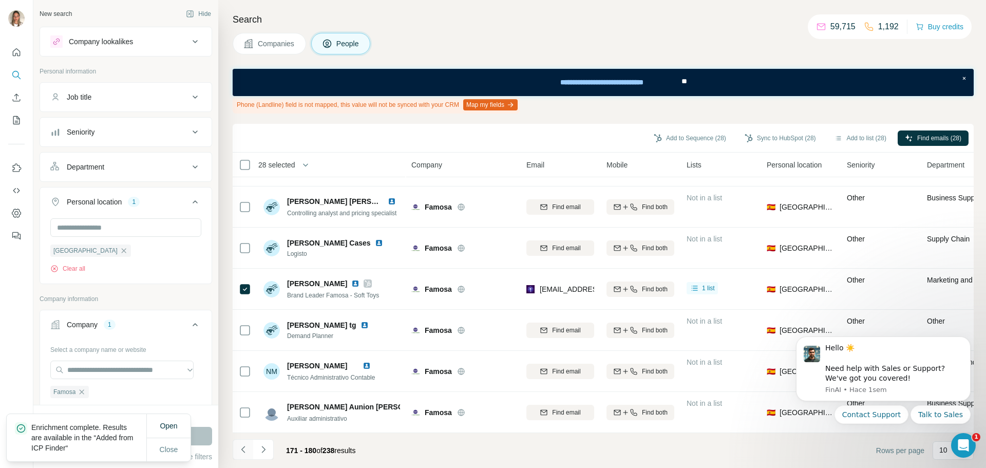
click at [238, 446] on icon "Navigate to previous page" at bounding box center [243, 449] width 10 height 10
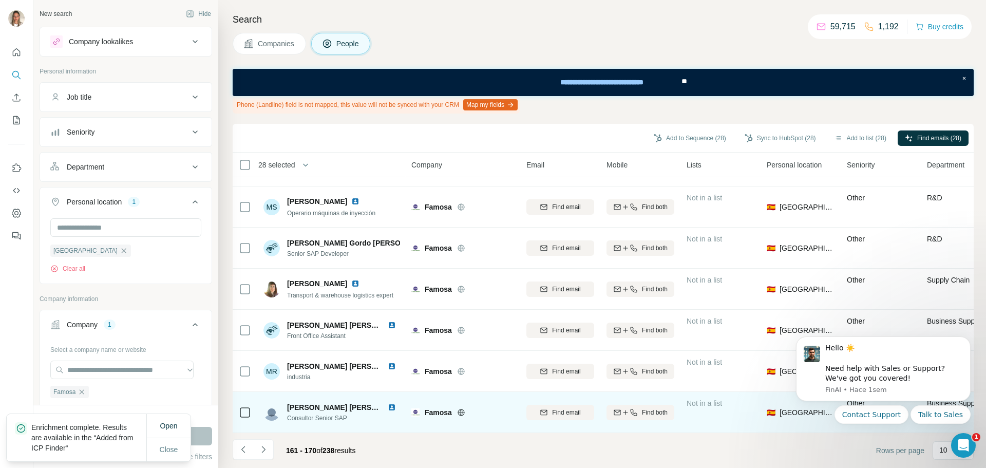
scroll to position [0, 0]
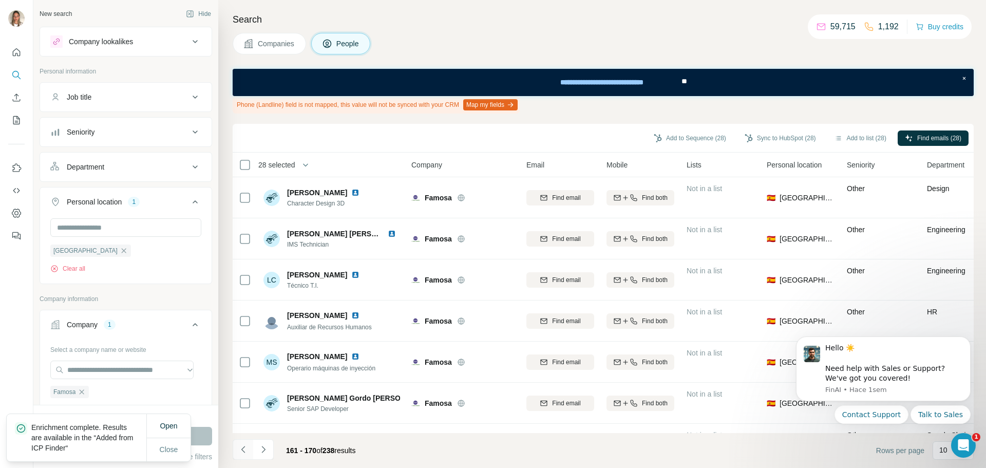
click at [245, 450] on icon "Navigate to previous page" at bounding box center [243, 449] width 10 height 10
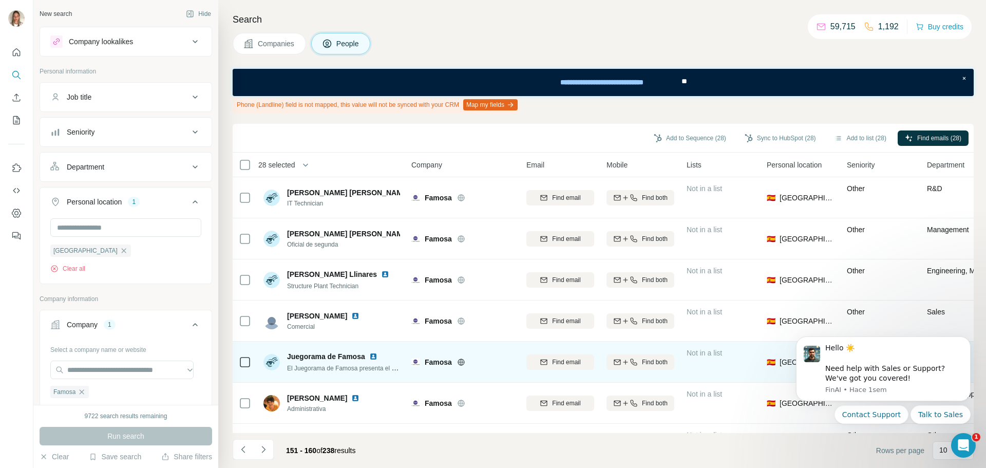
scroll to position [160, 0]
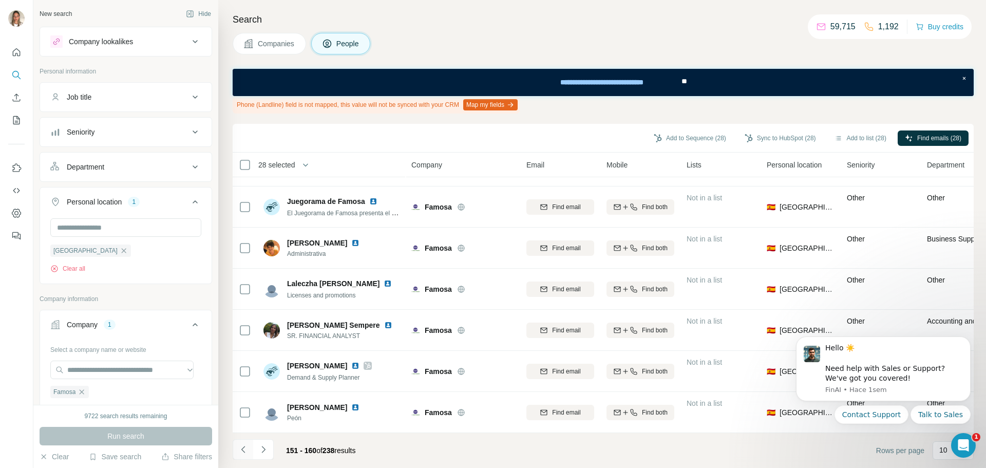
click at [241, 451] on icon "Navigate to previous page" at bounding box center [243, 449] width 10 height 10
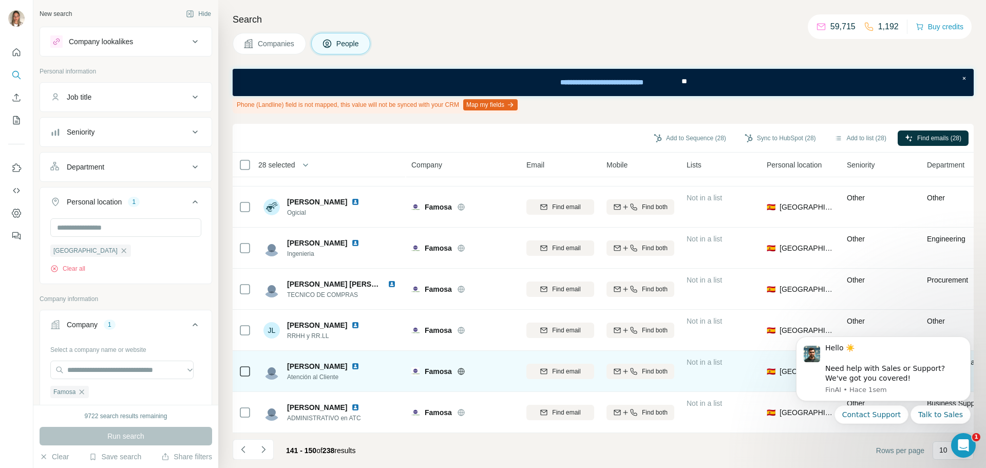
scroll to position [0, 0]
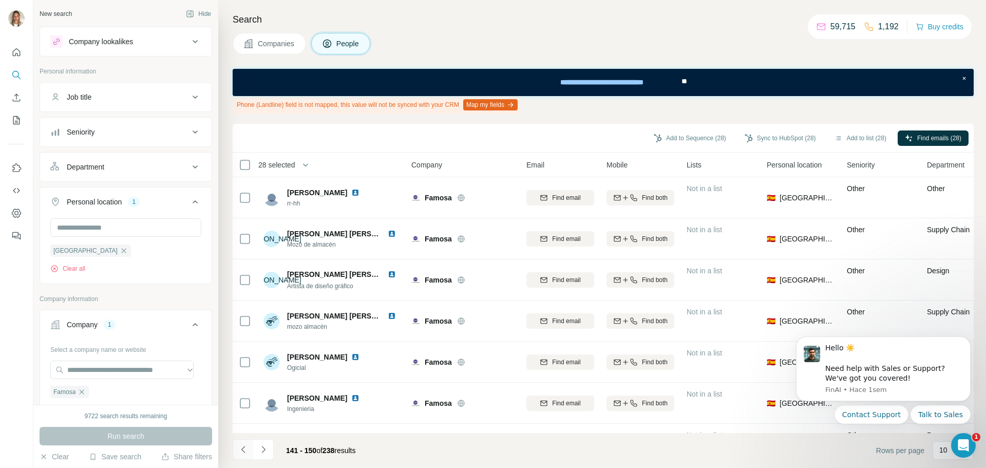
click at [241, 445] on icon "Navigate to previous page" at bounding box center [243, 449] width 10 height 10
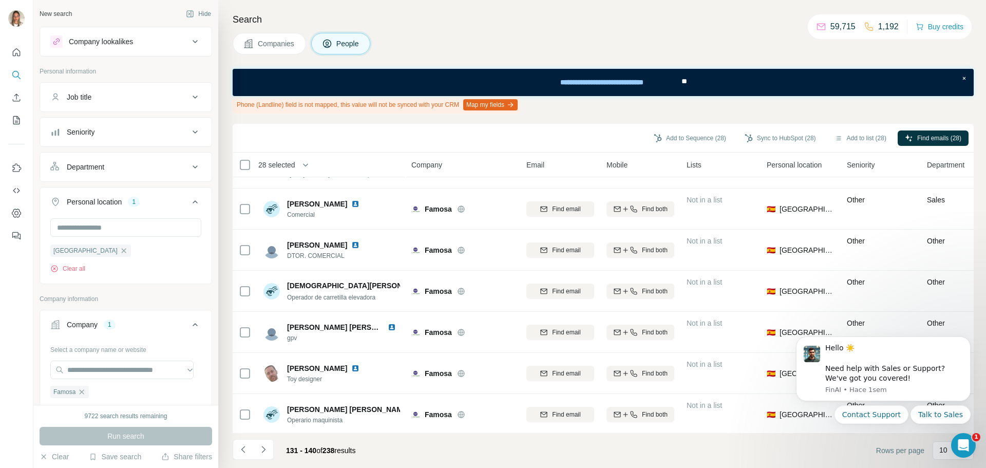
scroll to position [160, 0]
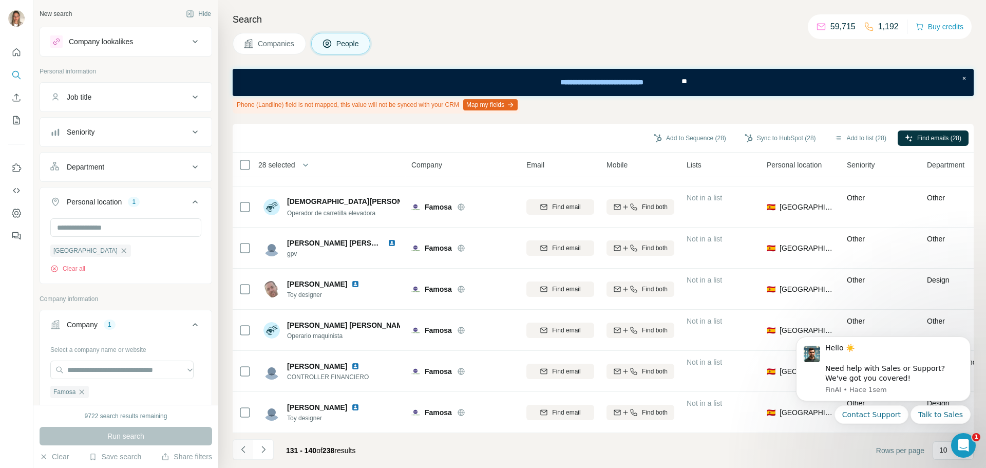
click at [239, 449] on icon "Navigate to previous page" at bounding box center [243, 449] width 10 height 10
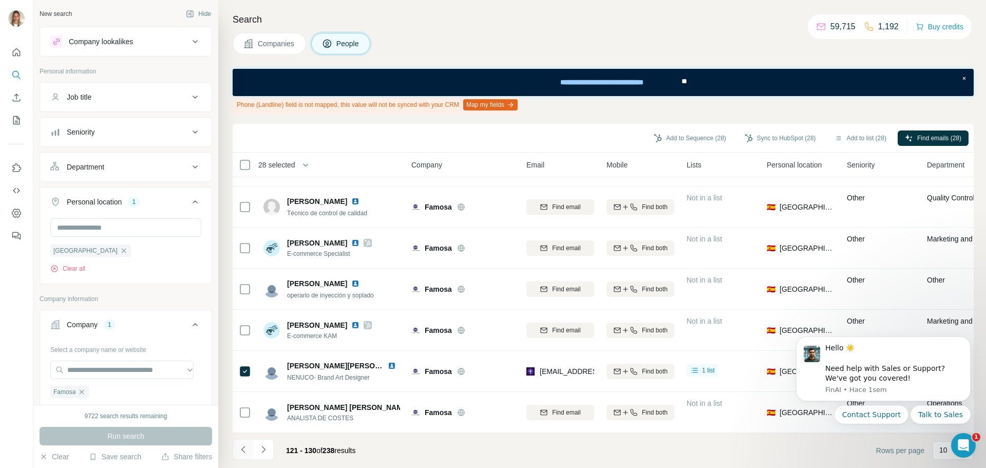
click at [246, 447] on icon "Navigate to previous page" at bounding box center [243, 449] width 10 height 10
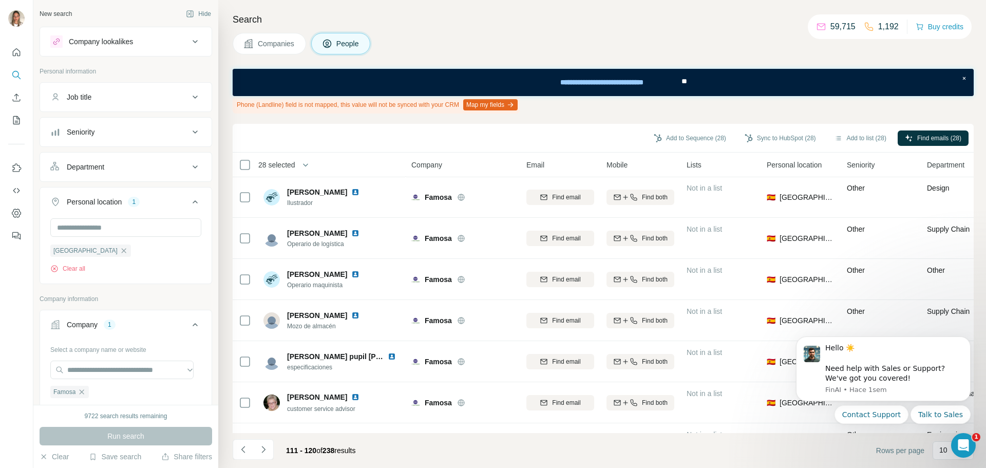
scroll to position [0, 0]
click at [242, 450] on icon "Navigate to previous page" at bounding box center [243, 449] width 4 height 7
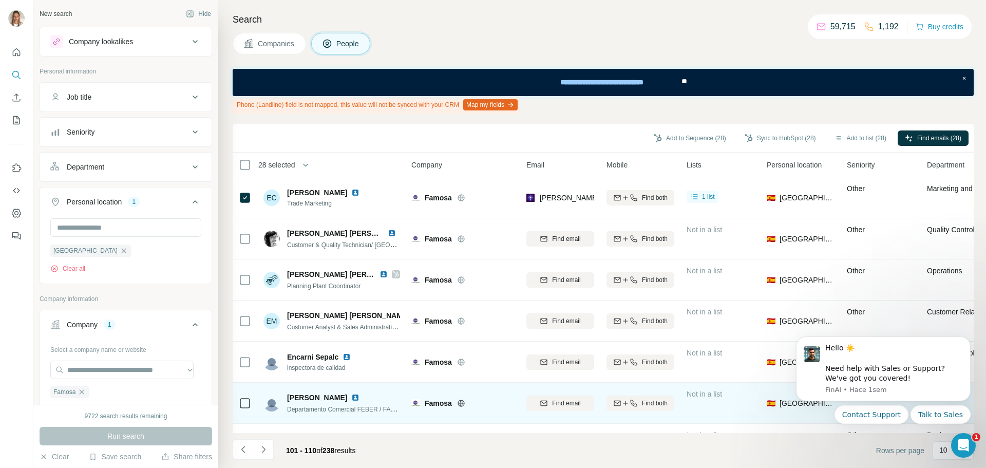
scroll to position [160, 0]
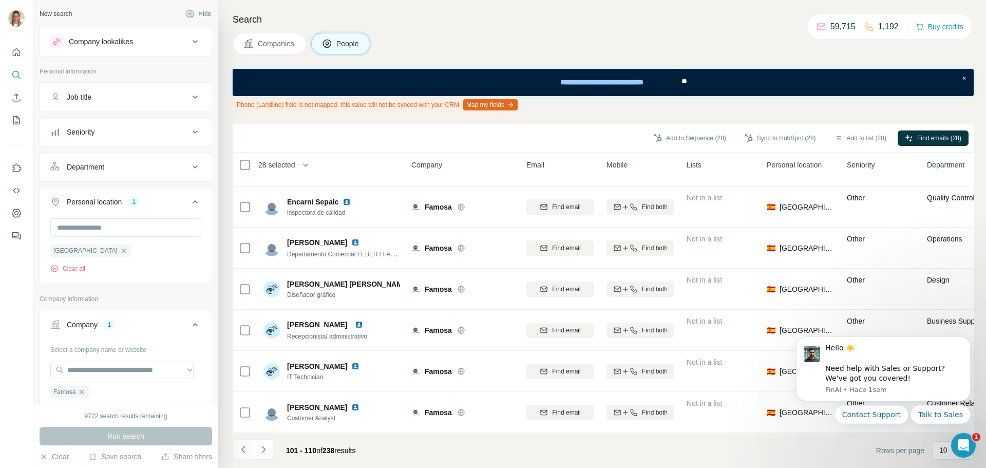
click at [240, 451] on icon "Navigate to previous page" at bounding box center [243, 449] width 10 height 10
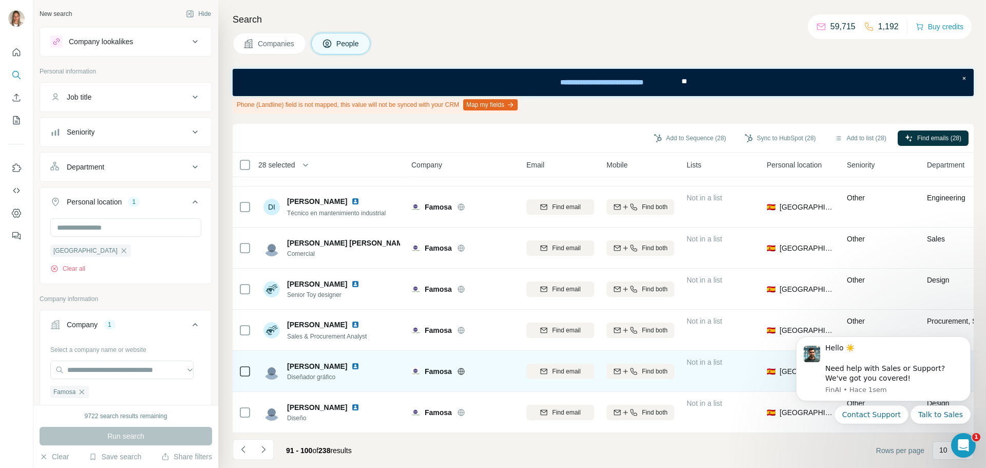
scroll to position [0, 0]
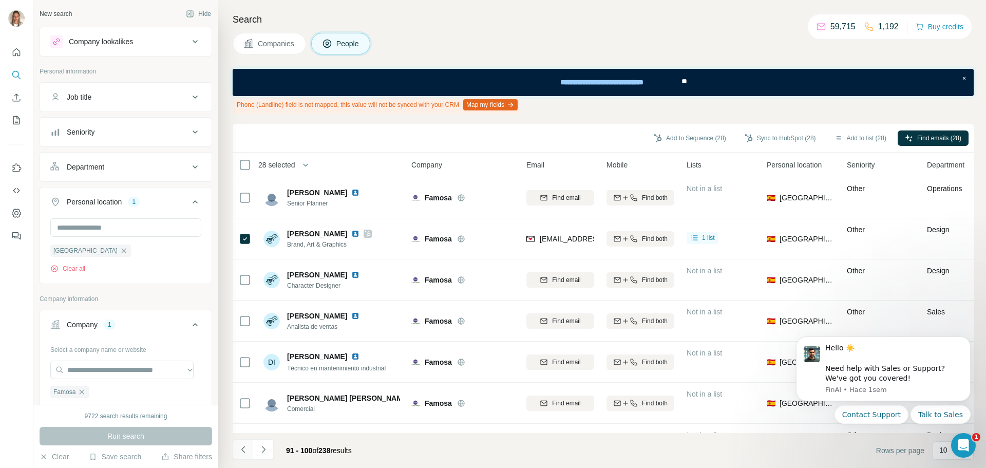
click at [242, 445] on icon "Navigate to previous page" at bounding box center [243, 449] width 10 height 10
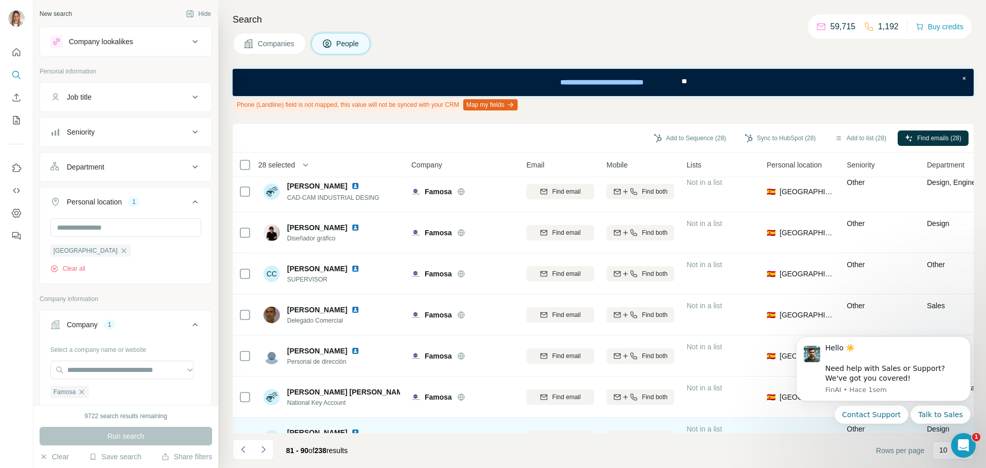
scroll to position [160, 0]
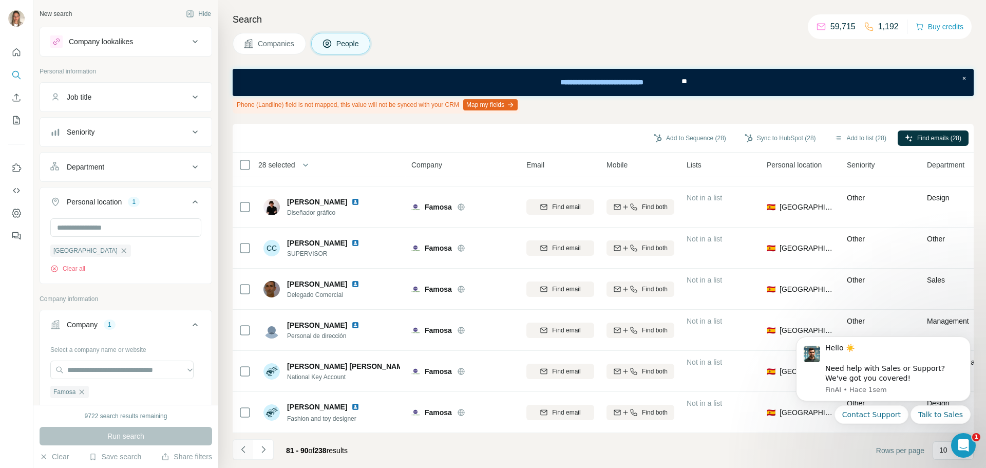
click at [244, 449] on icon "Navigate to previous page" at bounding box center [243, 449] width 10 height 10
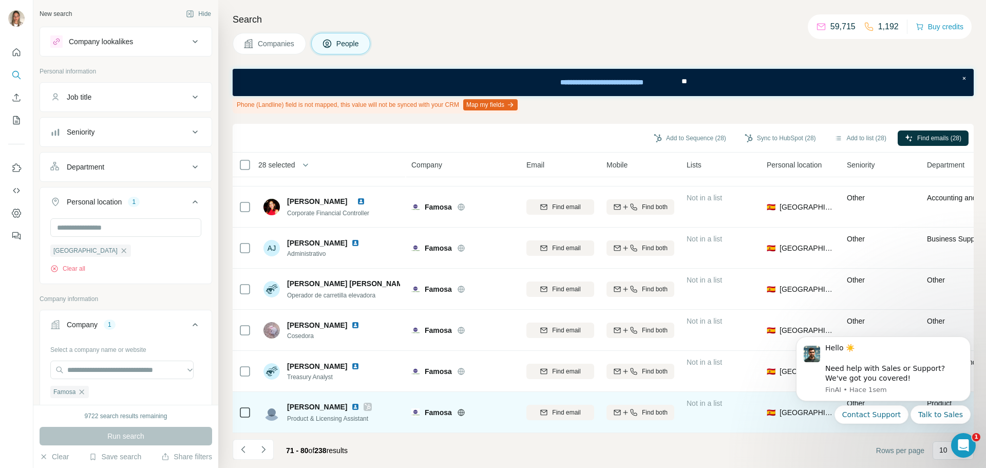
scroll to position [0, 0]
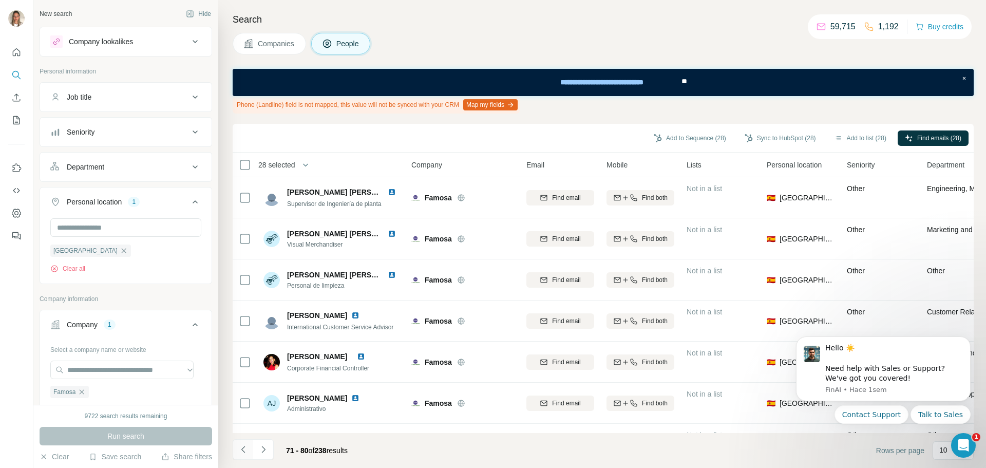
click at [243, 446] on icon "Navigate to previous page" at bounding box center [243, 449] width 10 height 10
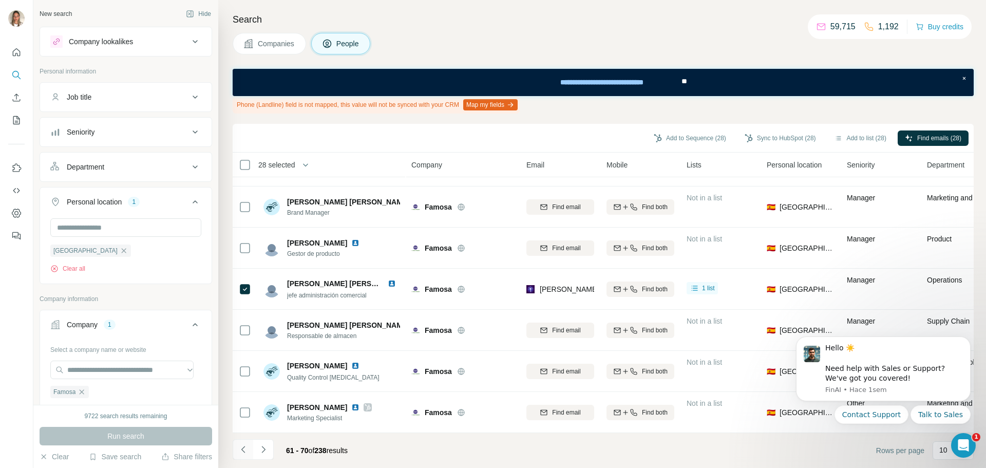
click at [238, 448] on icon "Navigate to previous page" at bounding box center [243, 449] width 10 height 10
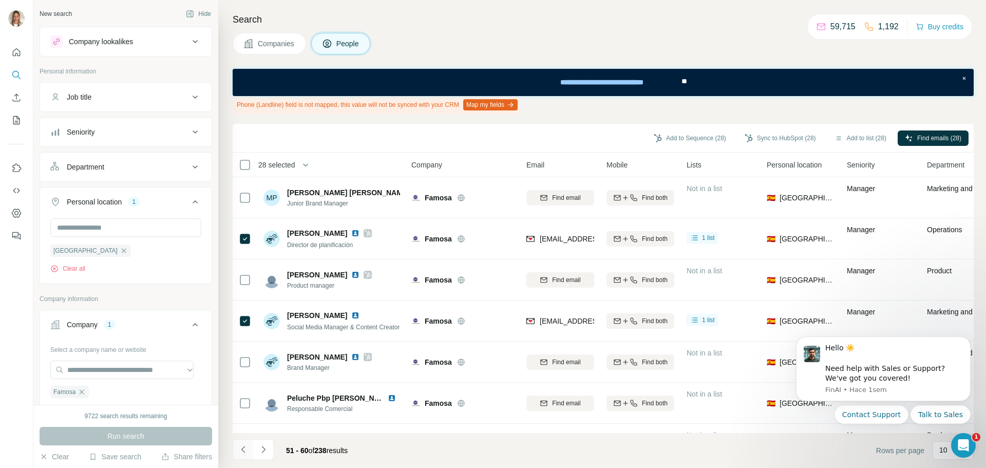
click at [247, 445] on icon "Navigate to previous page" at bounding box center [243, 449] width 10 height 10
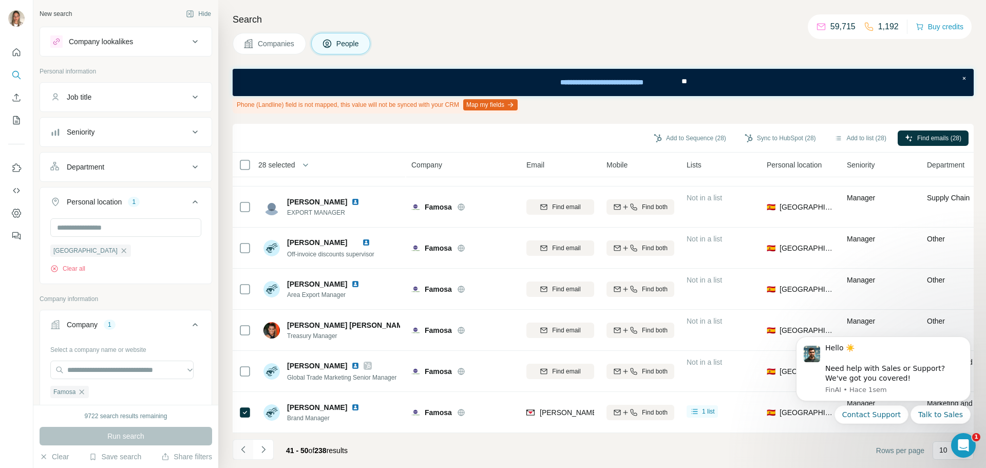
click at [244, 451] on icon "Navigate to previous page" at bounding box center [243, 449] width 10 height 10
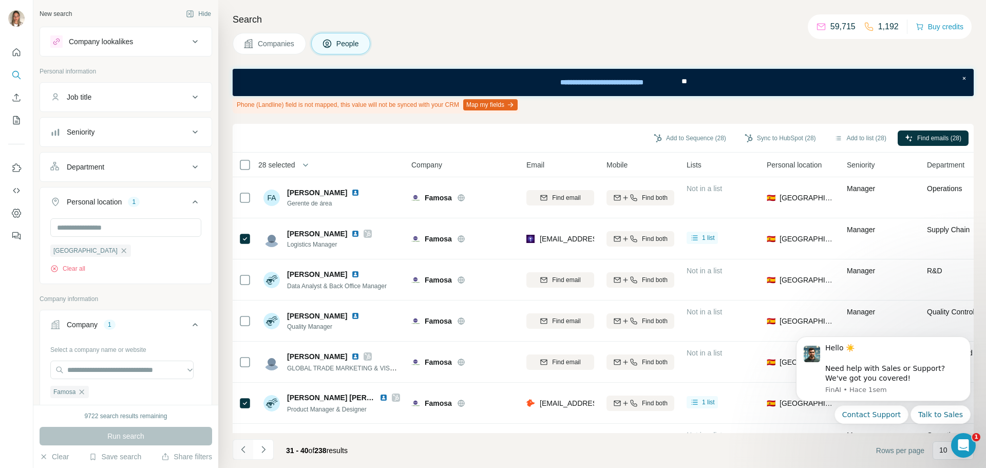
click at [238, 448] on icon "Navigate to previous page" at bounding box center [243, 449] width 10 height 10
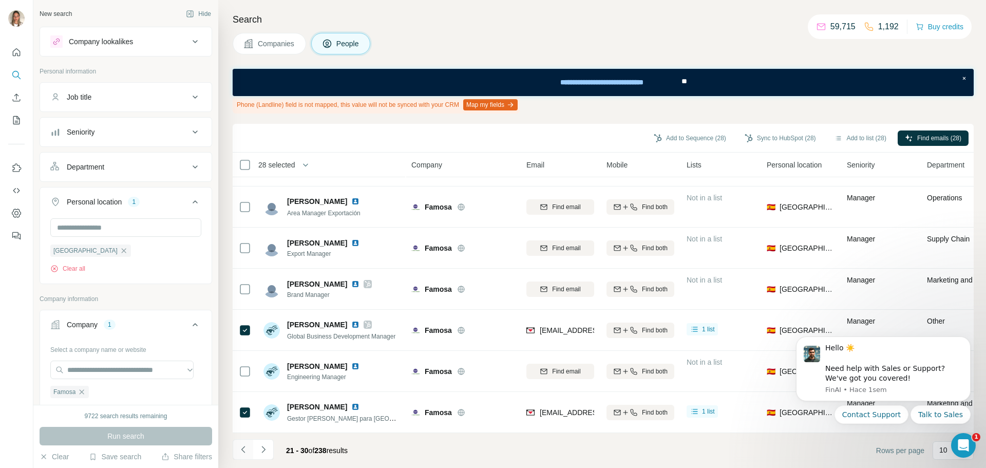
click at [245, 449] on icon "Navigate to previous page" at bounding box center [243, 449] width 10 height 10
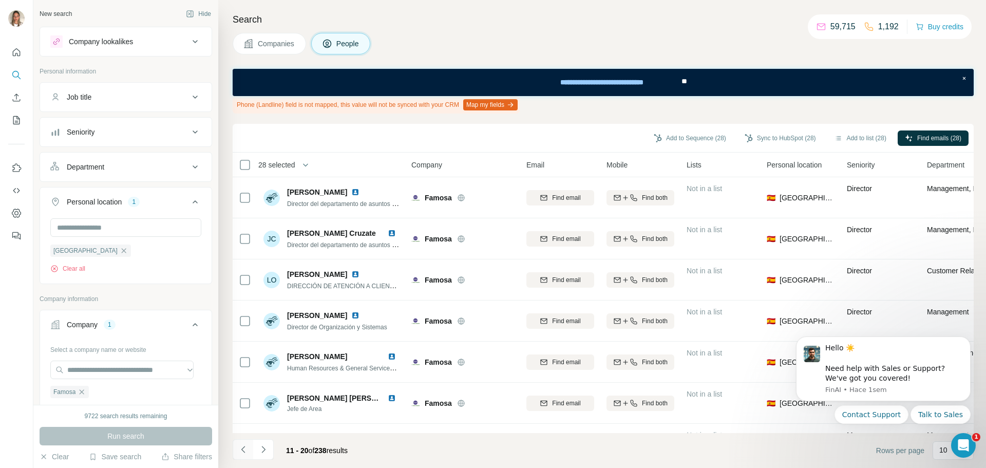
click at [237, 446] on button "Navigate to previous page" at bounding box center [243, 449] width 21 height 21
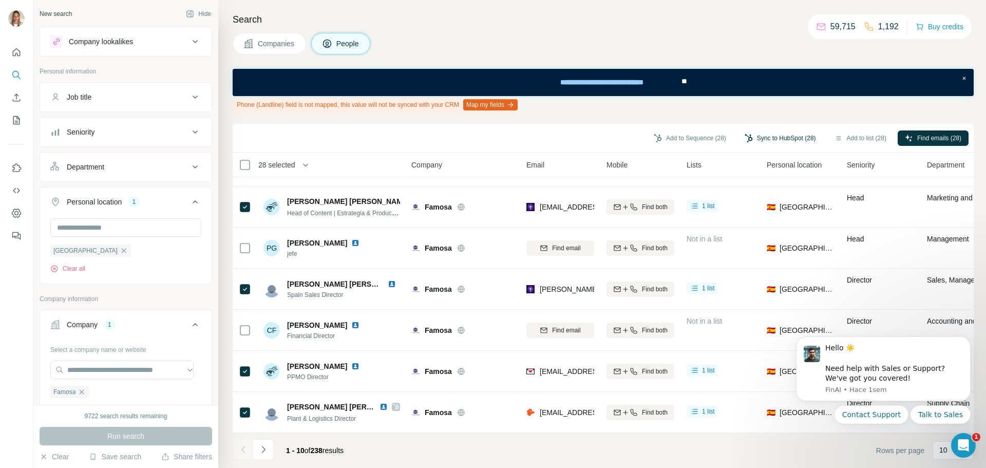
click at [777, 135] on button "Sync to HubSpot (28)" at bounding box center [780, 137] width 86 height 15
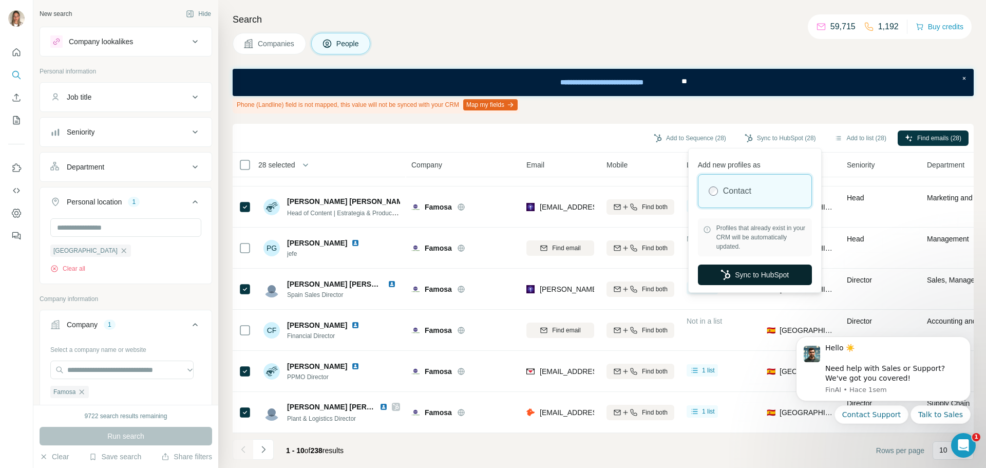
click at [750, 274] on button "Sync to HubSpot" at bounding box center [755, 274] width 114 height 21
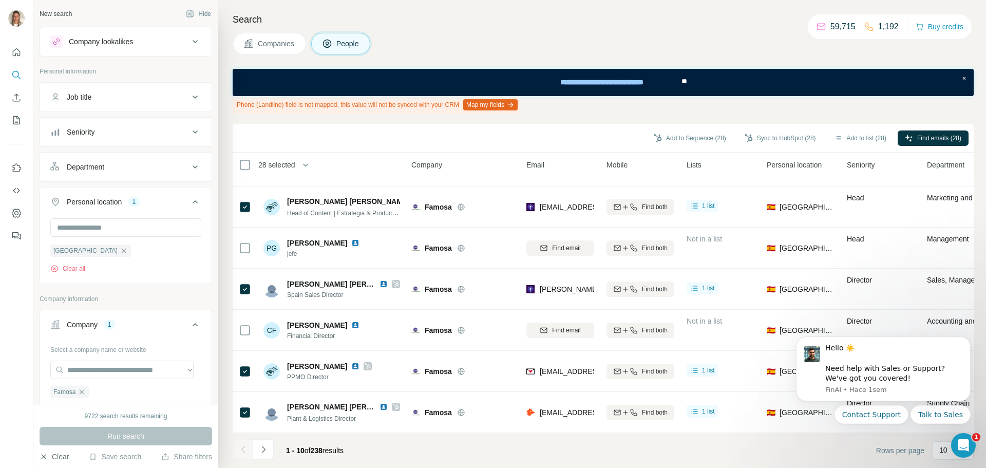
click at [48, 458] on button "Clear" at bounding box center [54, 456] width 29 height 10
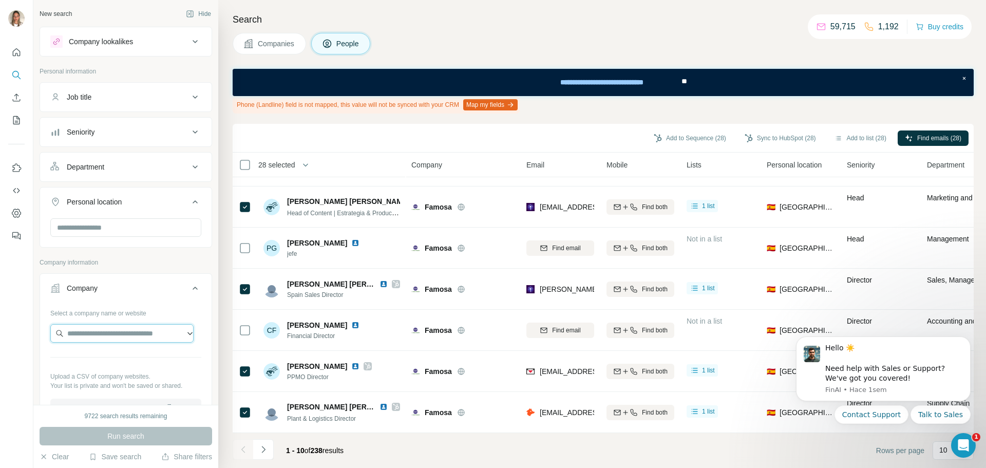
click at [117, 333] on input "text" at bounding box center [121, 333] width 143 height 18
paste input "**********"
type input "**********"
click at [109, 356] on p "[PERSON_NAME]" at bounding box center [109, 356] width 59 height 10
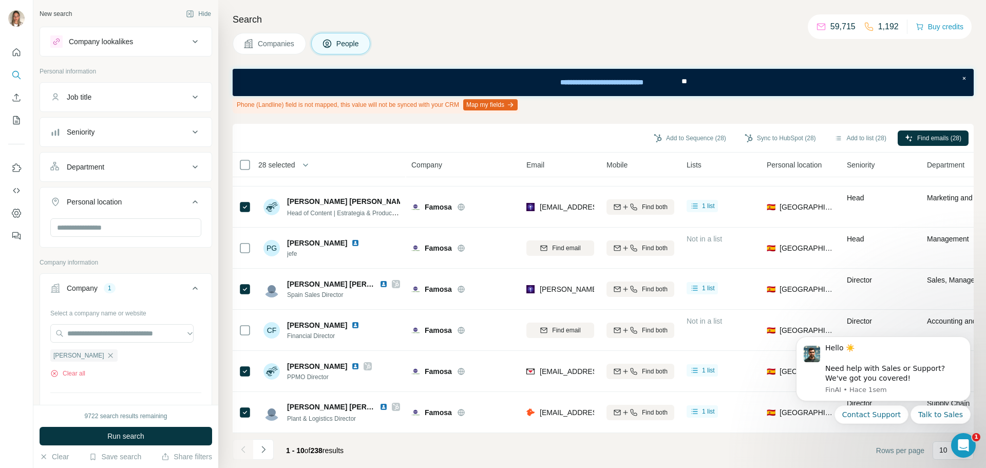
scroll to position [0, 0]
click at [127, 227] on input "text" at bounding box center [125, 227] width 151 height 18
type input "****"
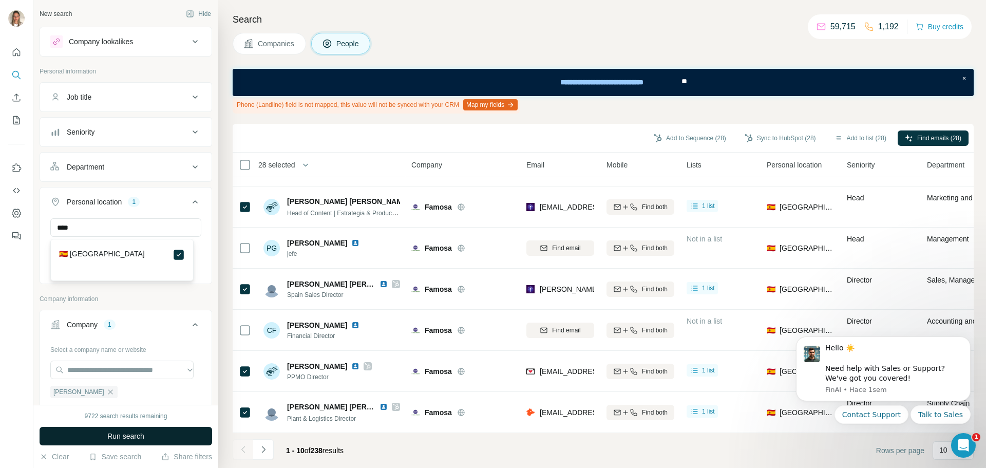
click at [133, 438] on span "Run search" at bounding box center [125, 436] width 37 height 10
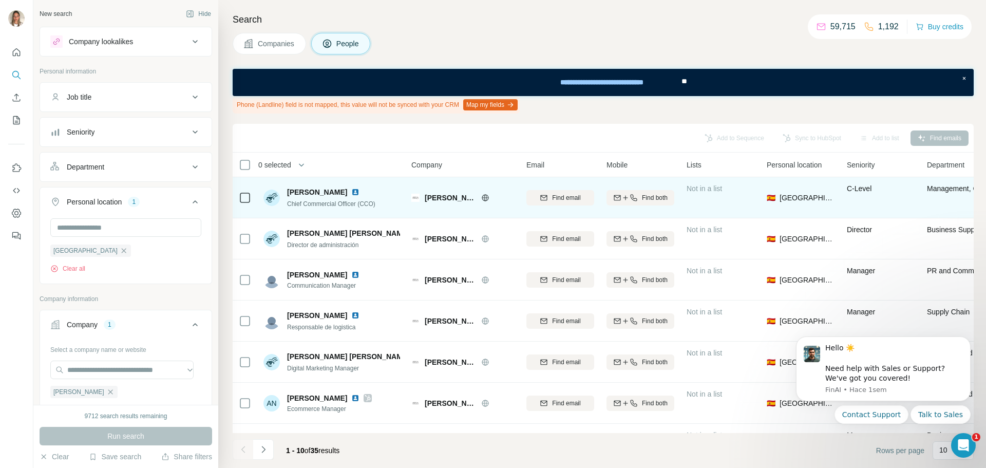
click at [244, 191] on icon at bounding box center [245, 197] width 12 height 12
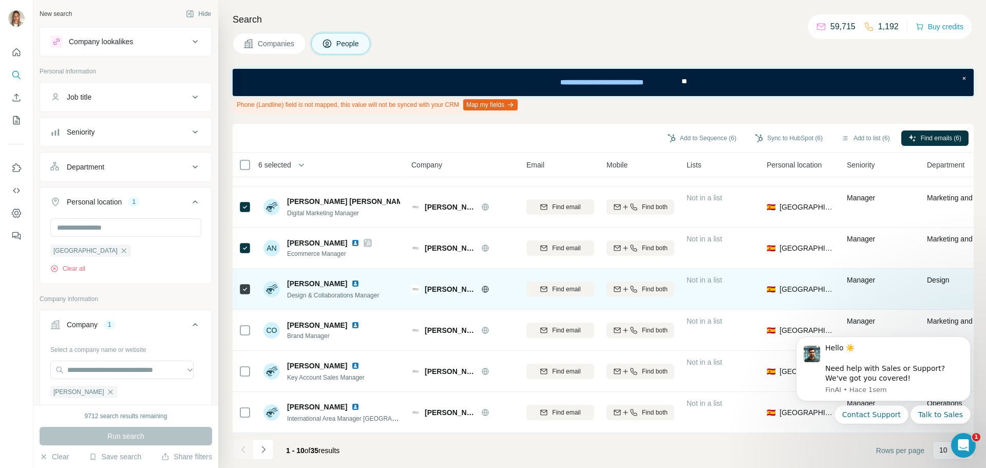
scroll to position [160, 0]
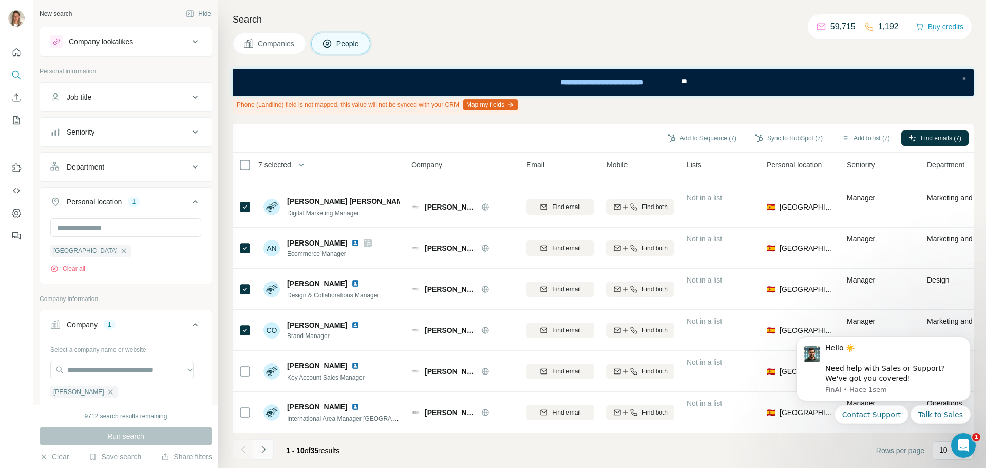
click at [264, 449] on icon "Navigate to next page" at bounding box center [263, 449] width 4 height 7
click at [264, 447] on icon "Navigate to next page" at bounding box center [263, 449] width 10 height 10
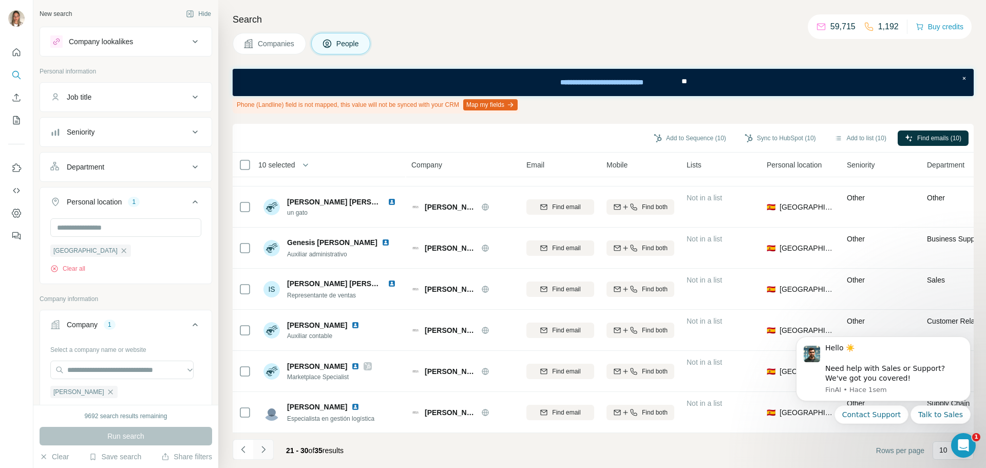
click at [261, 448] on icon "Navigate to next page" at bounding box center [263, 449] width 10 height 10
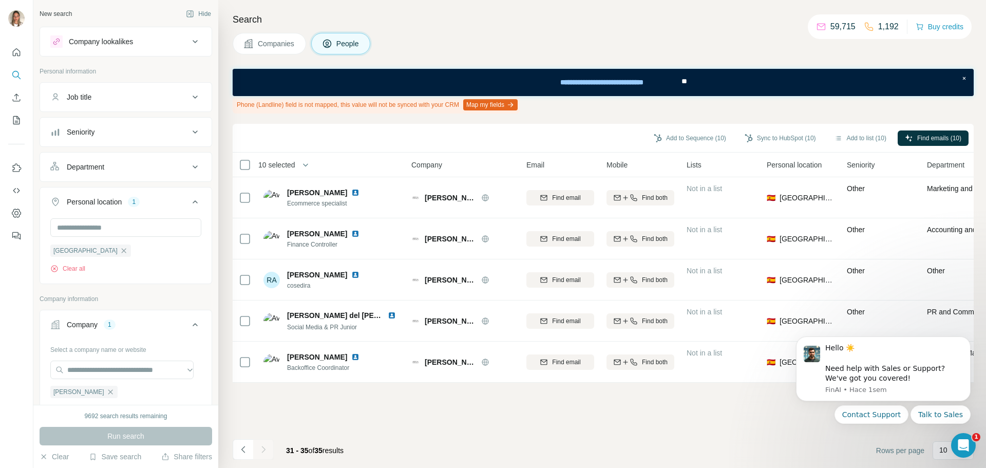
scroll to position [0, 0]
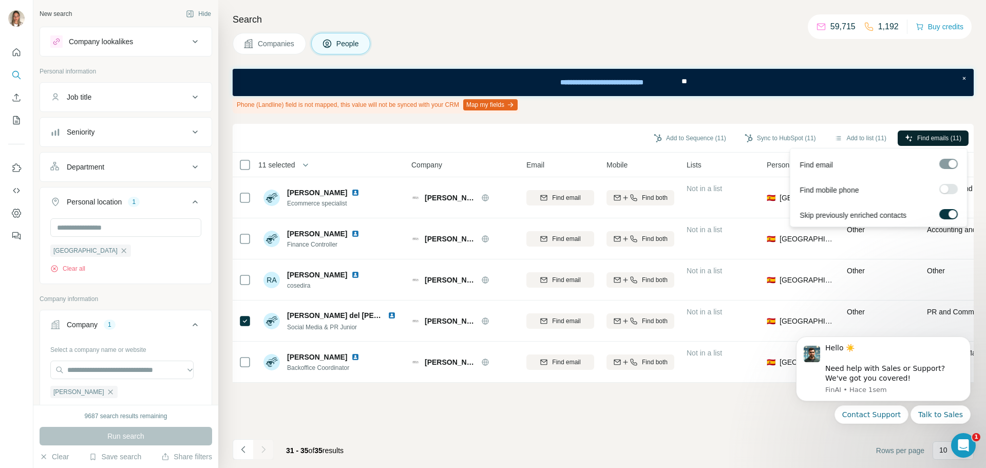
click at [941, 139] on span "Find emails (11)" at bounding box center [939, 137] width 44 height 9
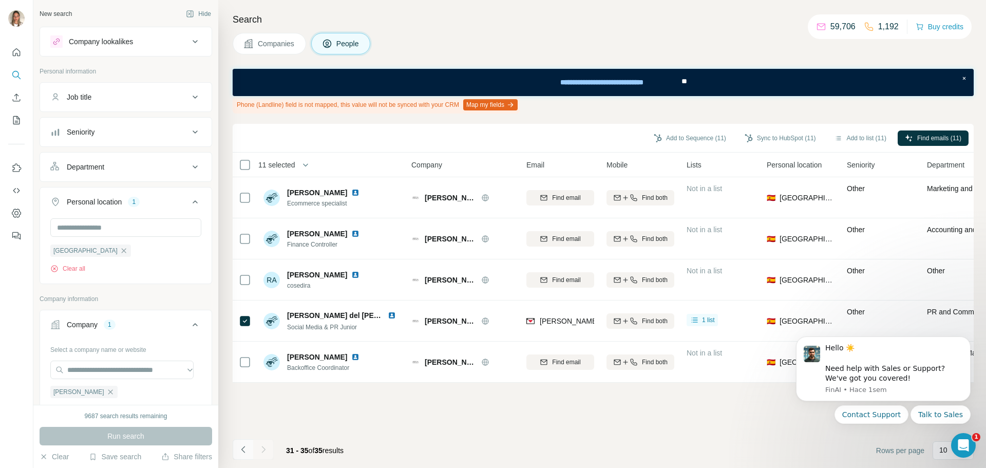
click at [236, 447] on button "Navigate to previous page" at bounding box center [243, 449] width 21 height 21
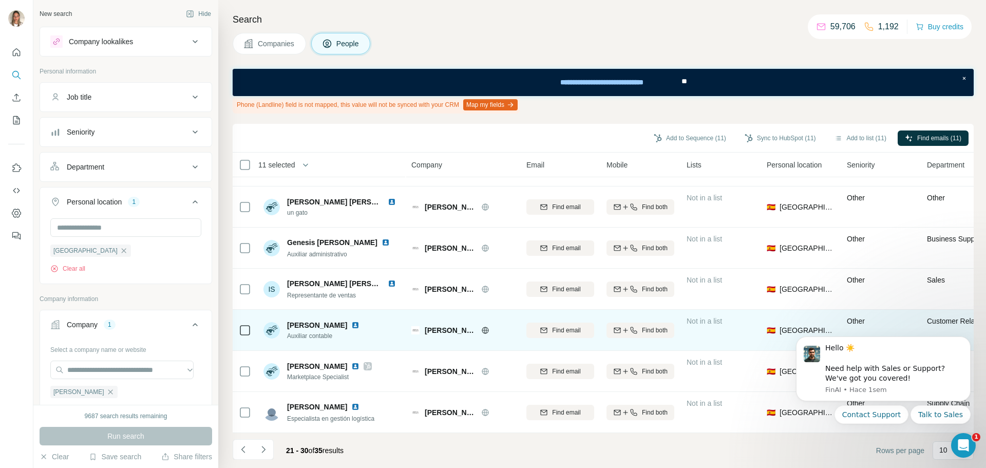
scroll to position [160, 0]
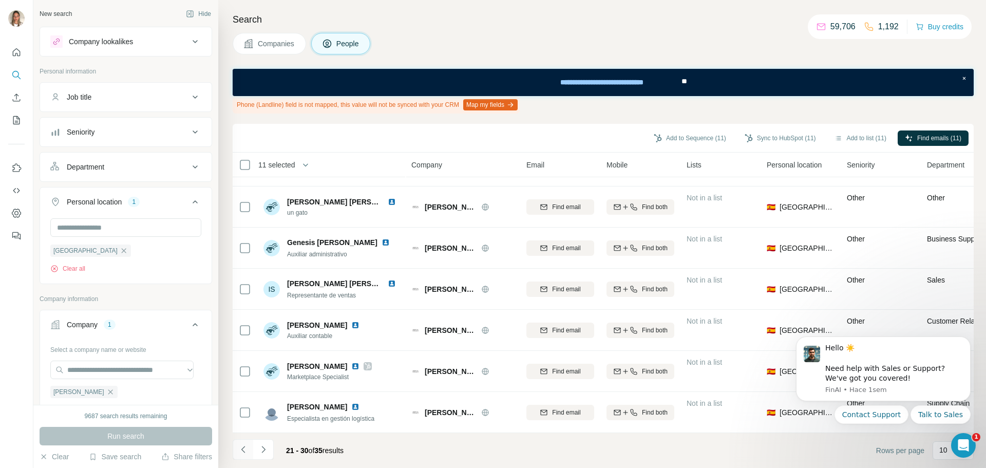
click at [242, 450] on icon "Navigate to previous page" at bounding box center [243, 449] width 10 height 10
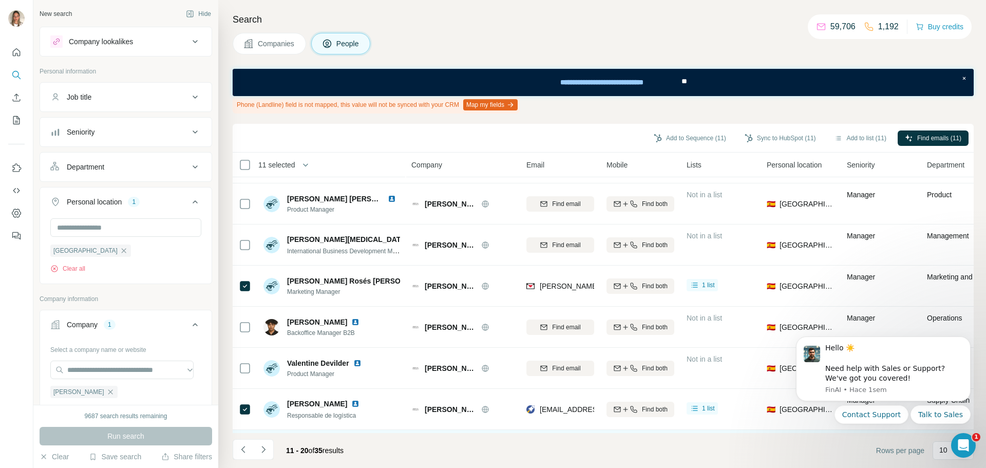
scroll to position [0, 0]
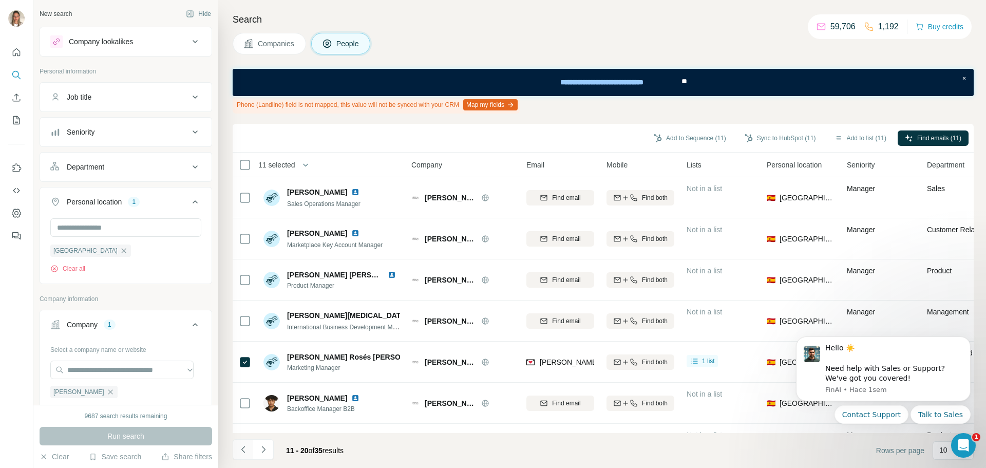
click at [245, 451] on icon "Navigate to previous page" at bounding box center [243, 449] width 10 height 10
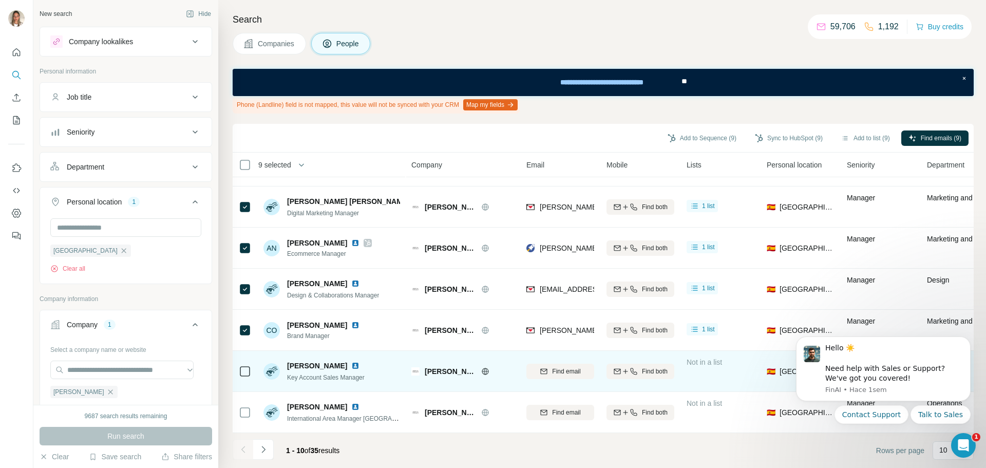
scroll to position [160, 0]
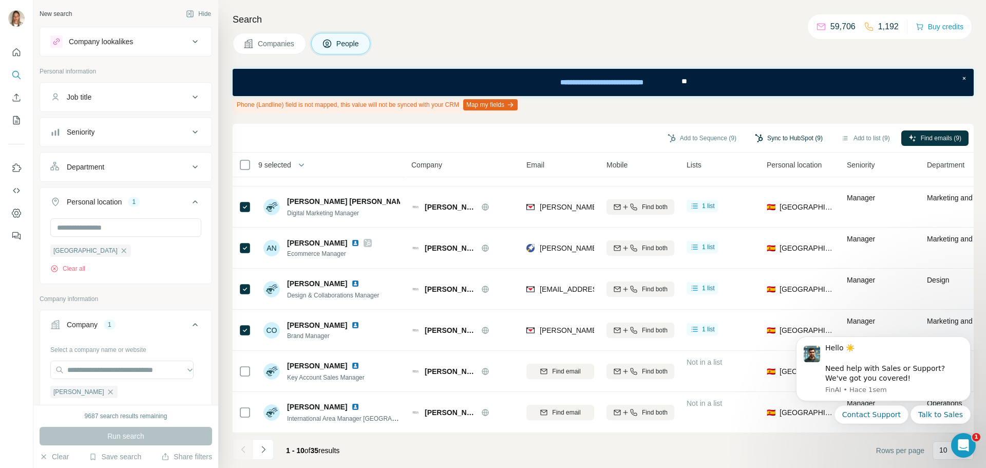
click at [767, 138] on button "Sync to HubSpot (9)" at bounding box center [788, 137] width 82 height 15
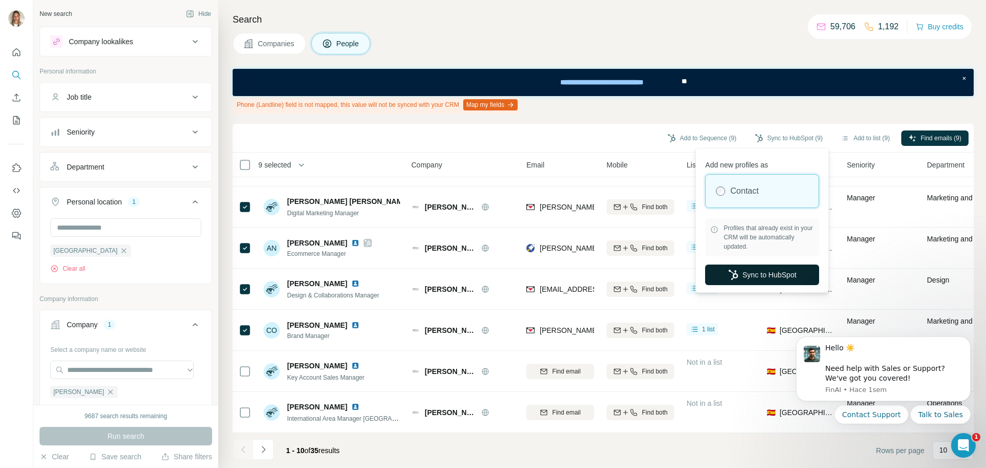
click at [743, 273] on button "Sync to HubSpot" at bounding box center [762, 274] width 114 height 21
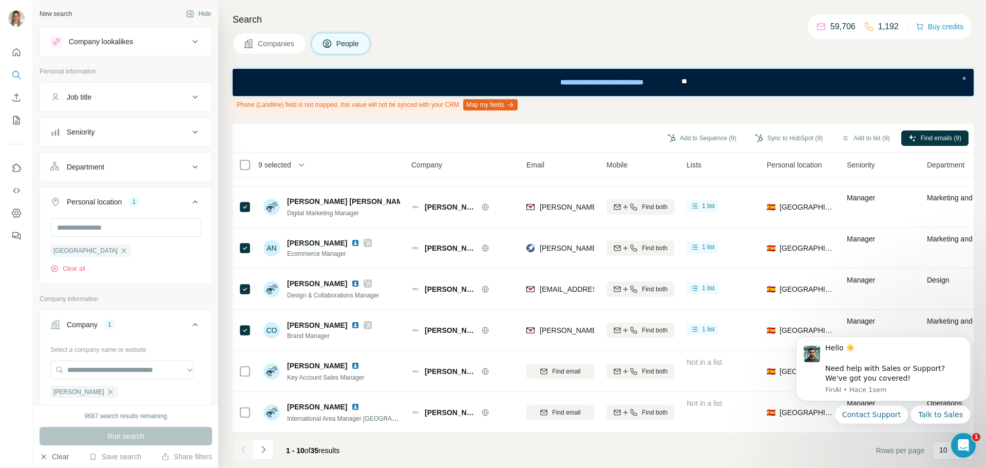
click at [50, 455] on button "Clear" at bounding box center [54, 456] width 29 height 10
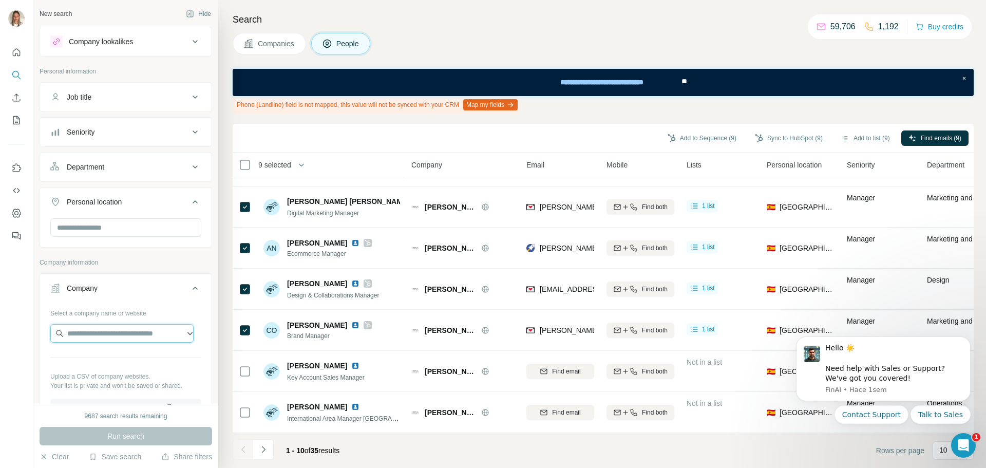
click at [95, 335] on input "text" at bounding box center [121, 333] width 143 height 18
paste input "**********"
type input "**********"
click at [93, 359] on p "[PERSON_NAME]" at bounding box center [109, 356] width 59 height 10
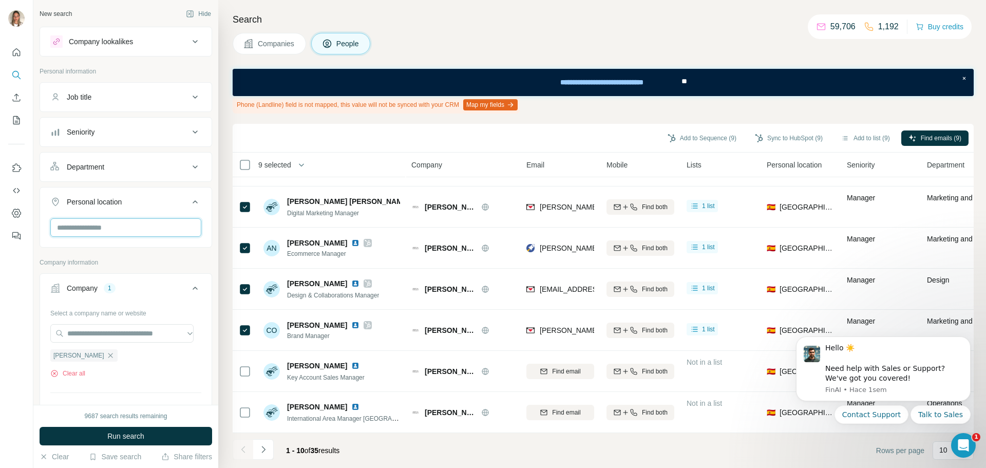
click at [110, 227] on input "text" at bounding box center [125, 227] width 151 height 18
type input "*****"
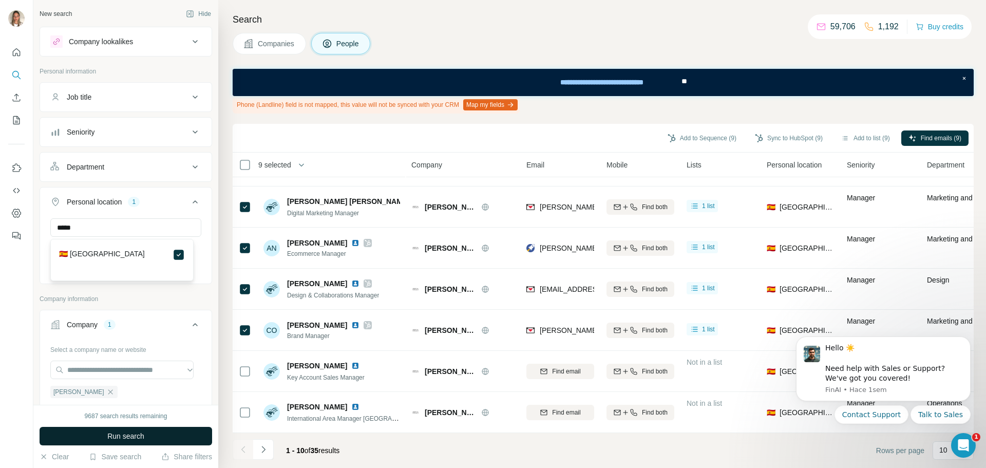
click at [139, 434] on span "Run search" at bounding box center [125, 436] width 37 height 10
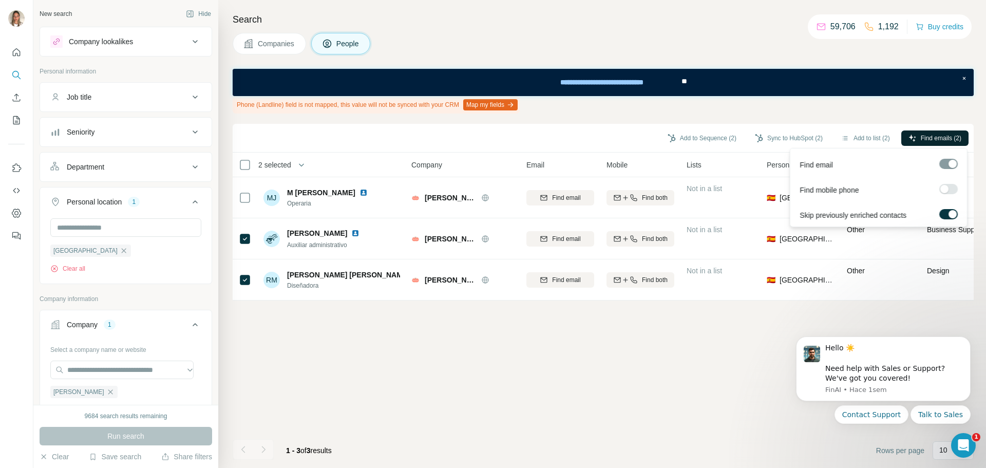
click at [930, 137] on span "Find emails (2)" at bounding box center [940, 137] width 41 height 9
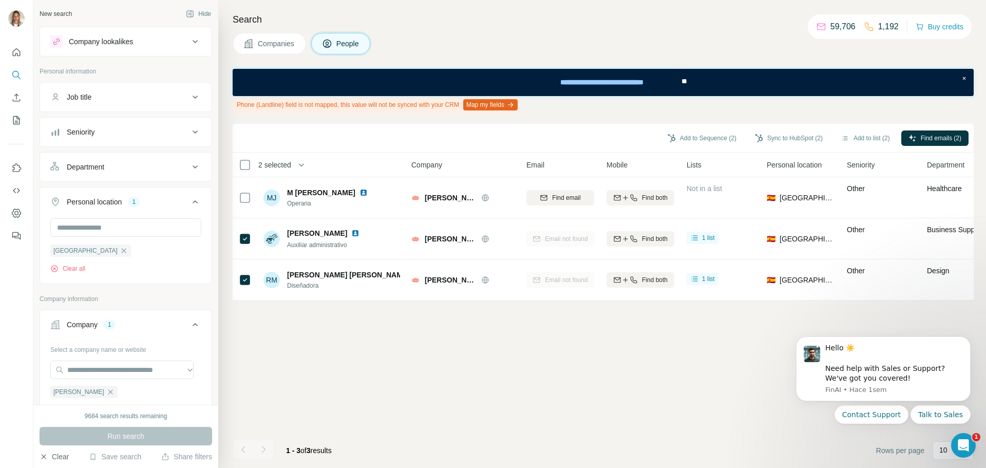
click at [54, 455] on button "Clear" at bounding box center [54, 456] width 29 height 10
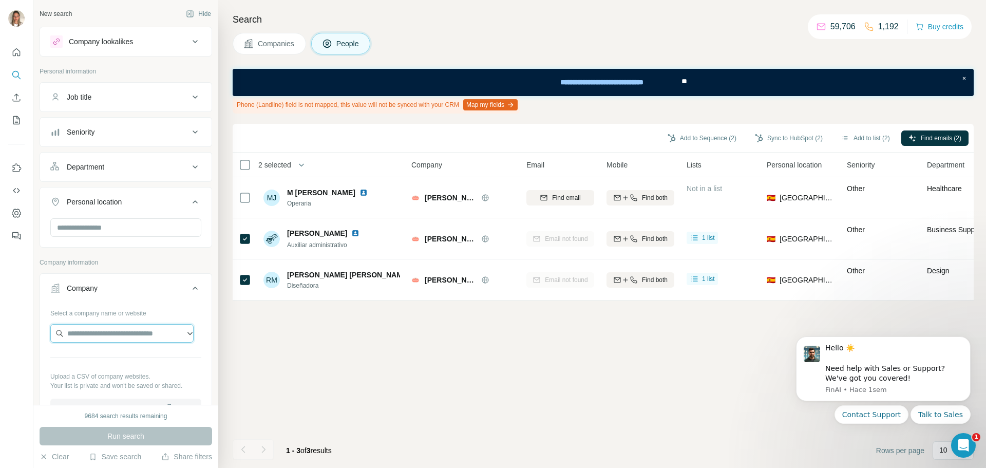
click at [91, 332] on input "text" at bounding box center [121, 333] width 143 height 18
paste input "**********"
type input "**********"
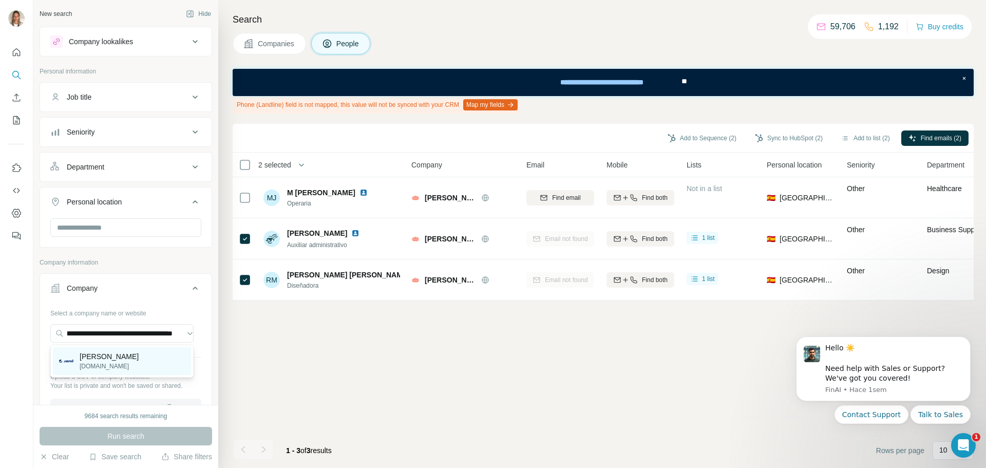
click at [90, 355] on p "[PERSON_NAME]" at bounding box center [109, 356] width 59 height 10
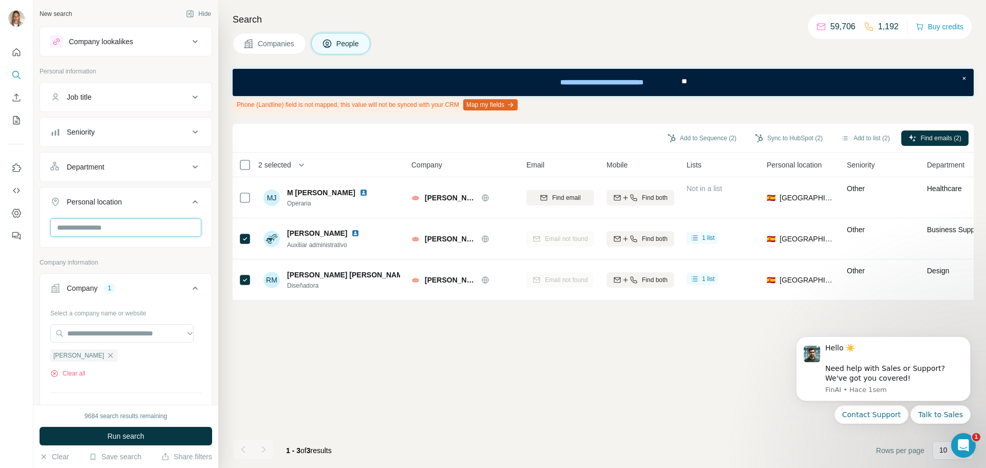
click at [113, 225] on input "text" at bounding box center [125, 227] width 151 height 18
type input "*****"
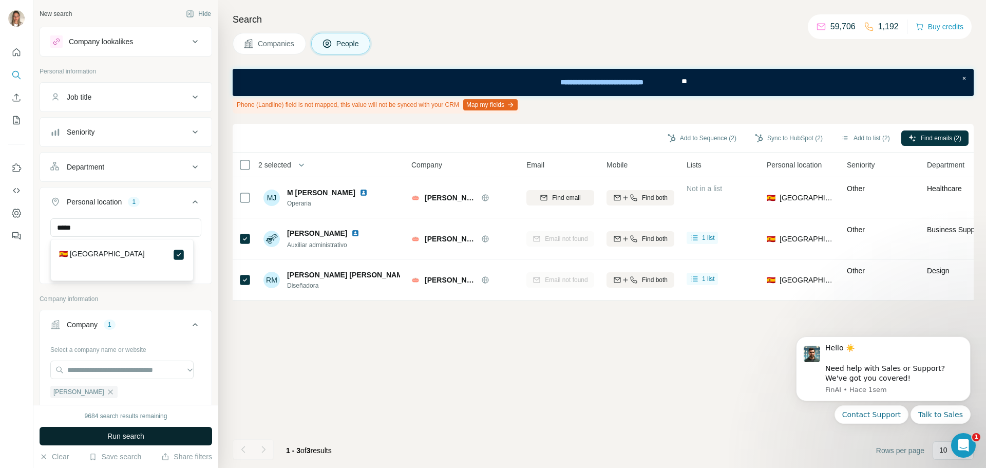
click at [172, 434] on button "Run search" at bounding box center [126, 436] width 172 height 18
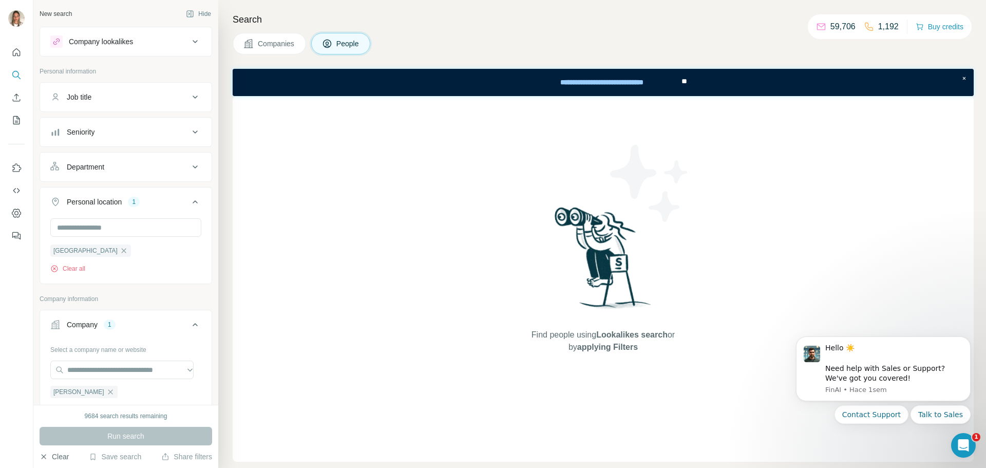
click at [52, 453] on button "Clear" at bounding box center [54, 456] width 29 height 10
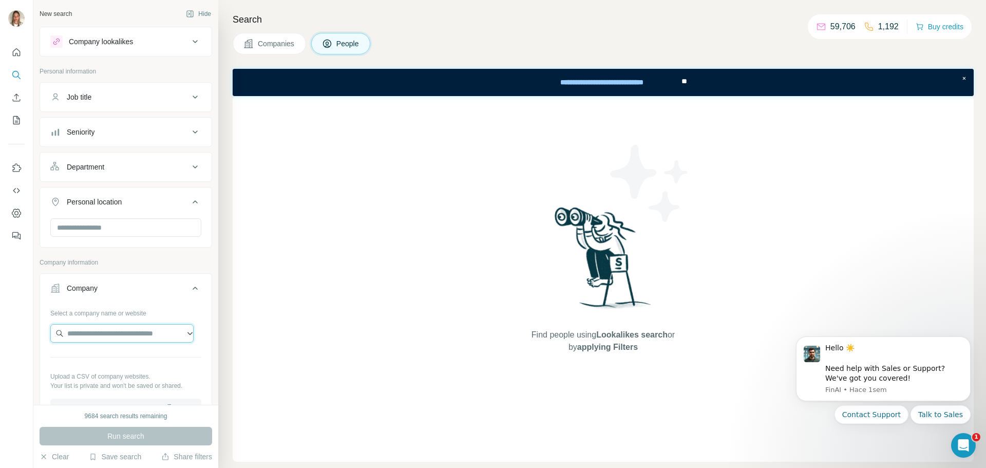
click at [102, 339] on input "text" at bounding box center [121, 333] width 143 height 18
paste input "**********"
type input "**********"
click at [113, 233] on input "text" at bounding box center [125, 227] width 151 height 18
type input "*****"
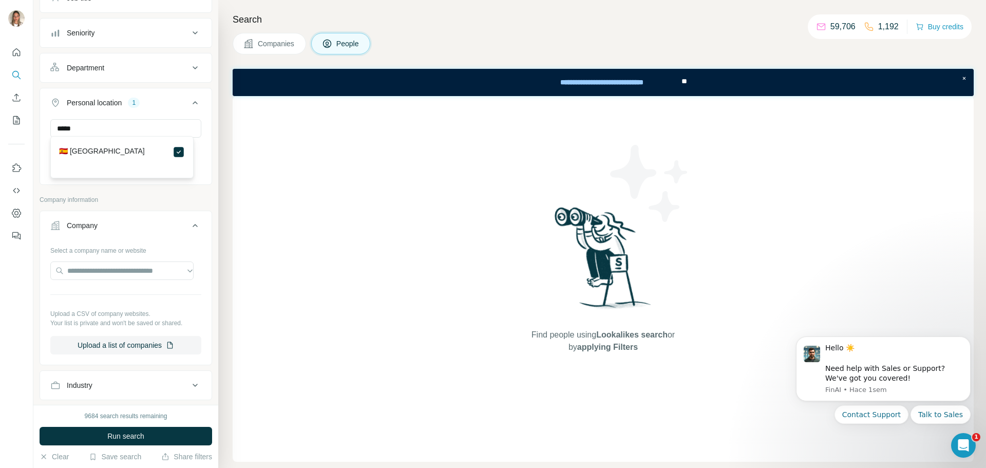
scroll to position [103, 0]
click at [131, 268] on input "text" at bounding box center [121, 267] width 143 height 18
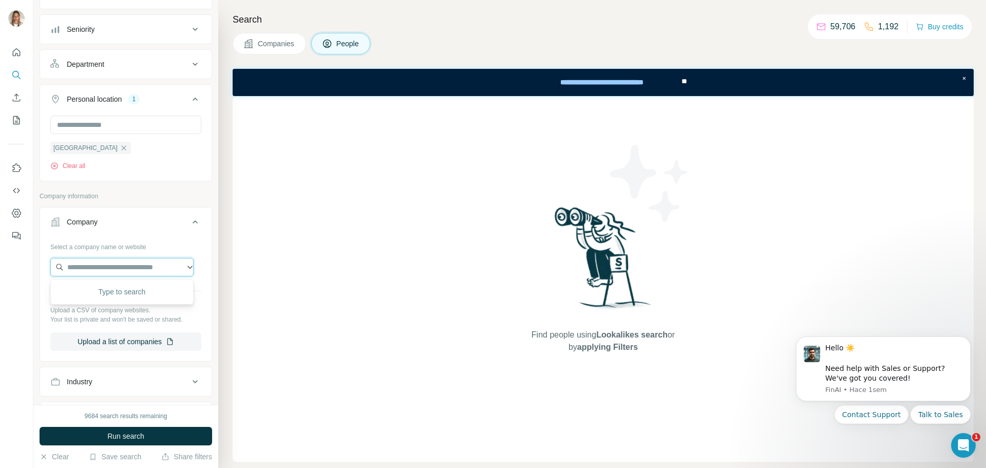
paste input "**********"
type input "**********"
click at [114, 291] on p "Laboratoires Super Diet" at bounding box center [118, 290] width 76 height 10
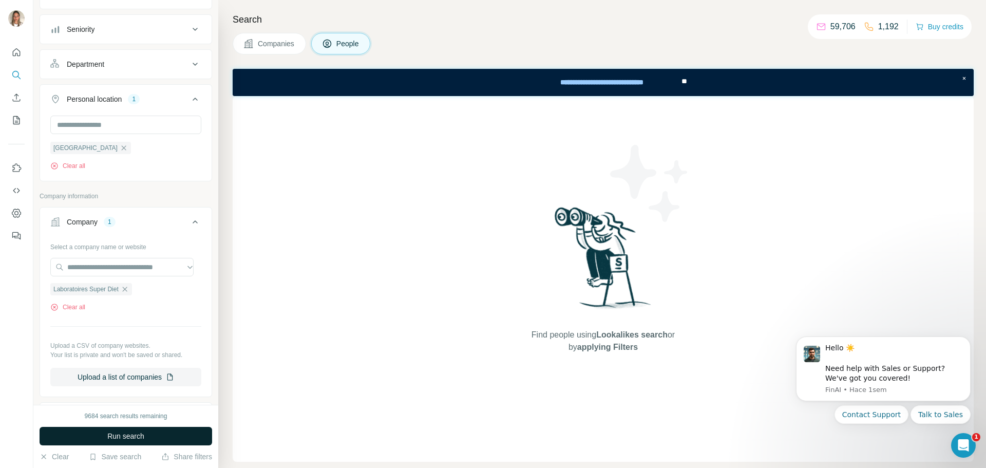
click at [121, 437] on span "Run search" at bounding box center [125, 436] width 37 height 10
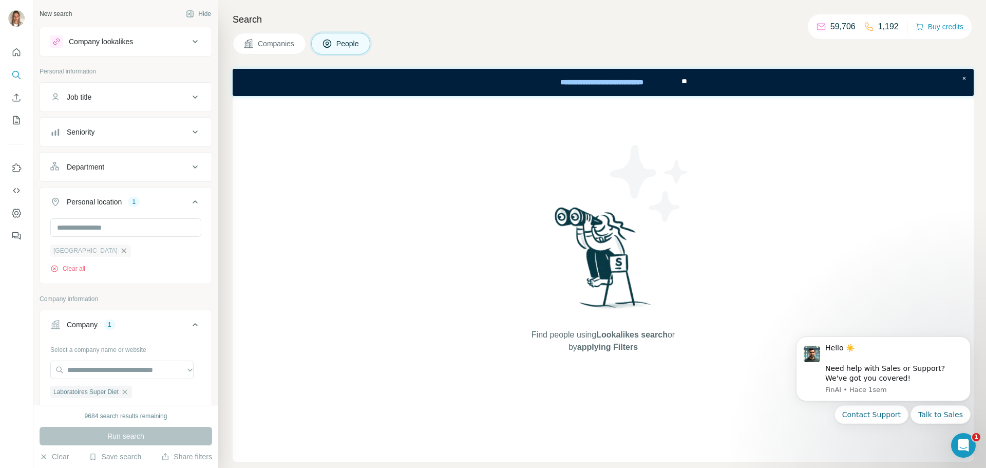
click at [120, 253] on icon "button" at bounding box center [124, 250] width 8 height 8
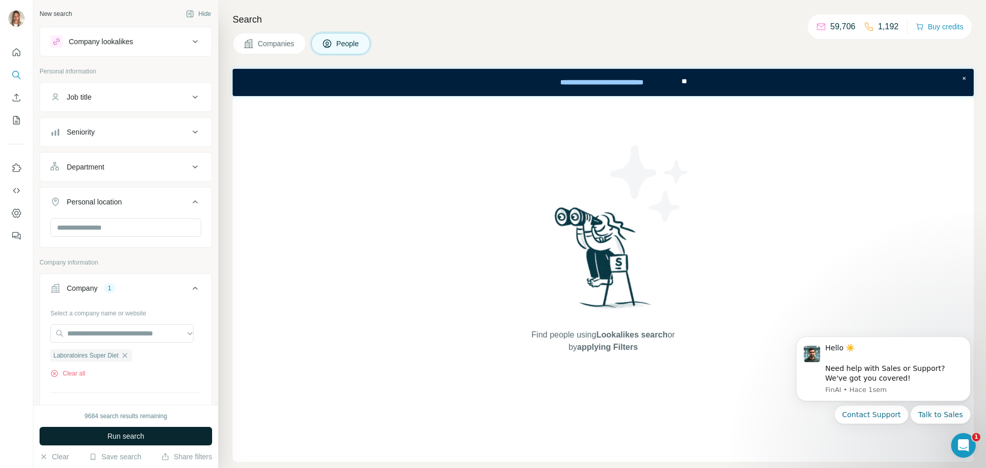
click at [131, 431] on span "Run search" at bounding box center [125, 436] width 37 height 10
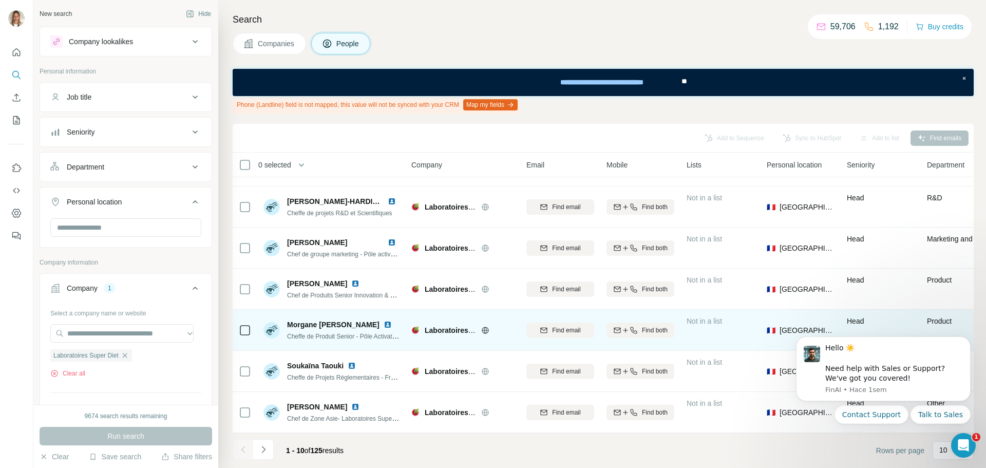
scroll to position [160, 0]
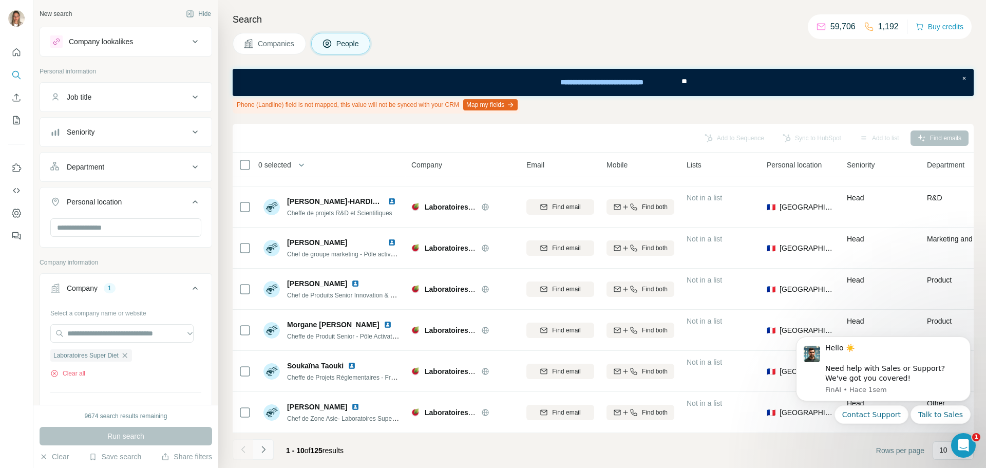
click at [264, 448] on icon "Navigate to next page" at bounding box center [263, 449] width 10 height 10
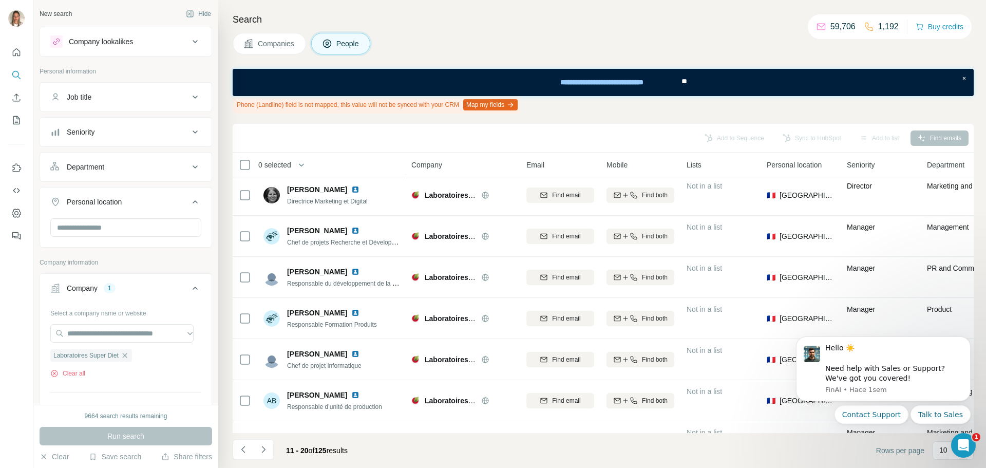
scroll to position [109, 0]
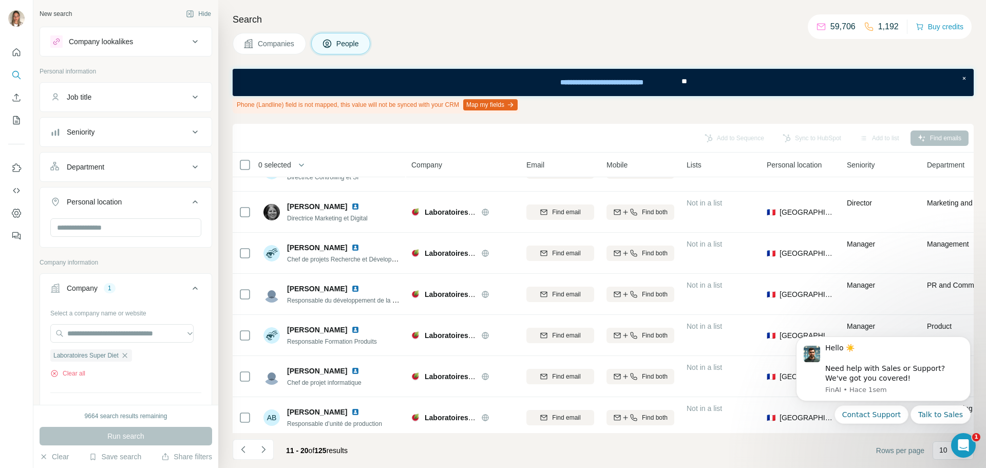
click at [125, 169] on div "Department" at bounding box center [119, 167] width 139 height 10
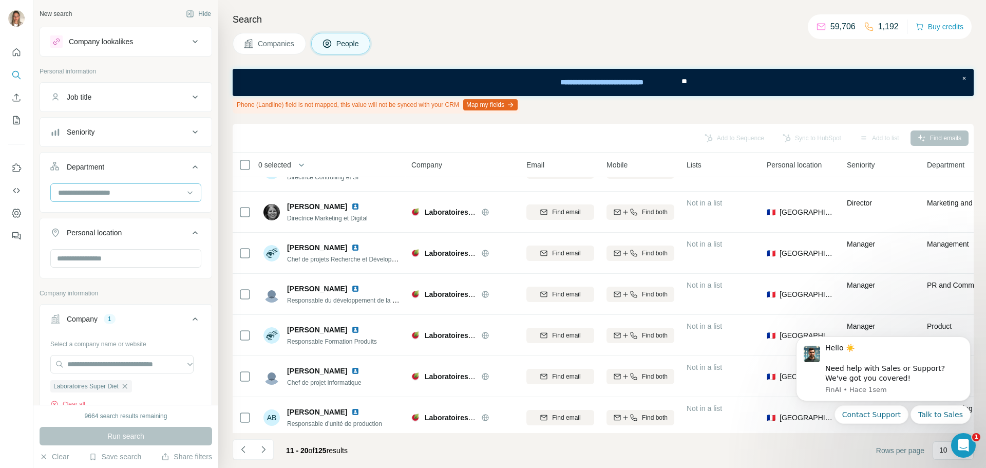
click at [118, 190] on input at bounding box center [120, 192] width 127 height 11
click at [142, 136] on div "Seniority" at bounding box center [119, 132] width 139 height 10
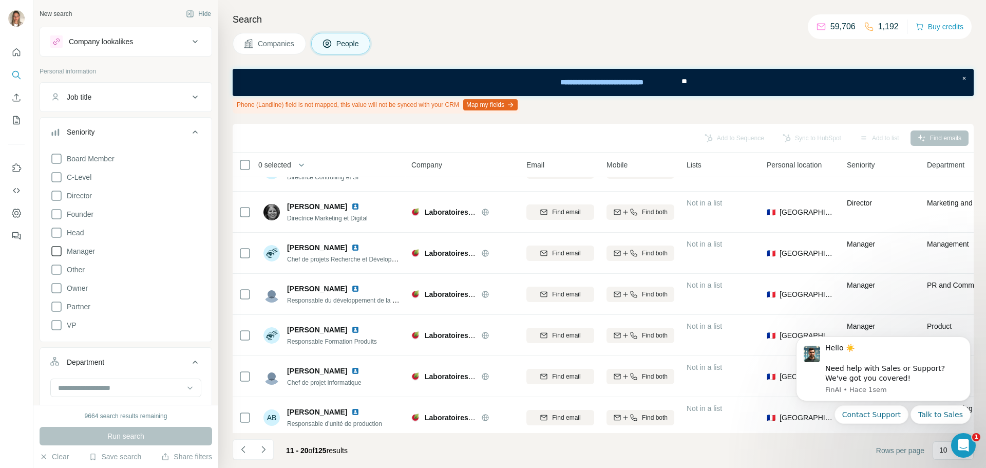
click at [56, 250] on icon at bounding box center [56, 251] width 12 height 12
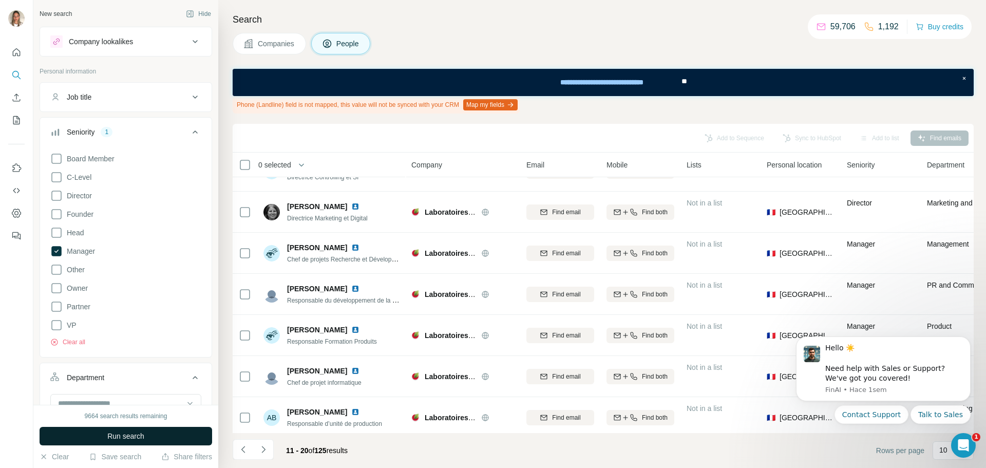
click at [129, 432] on span "Run search" at bounding box center [125, 436] width 37 height 10
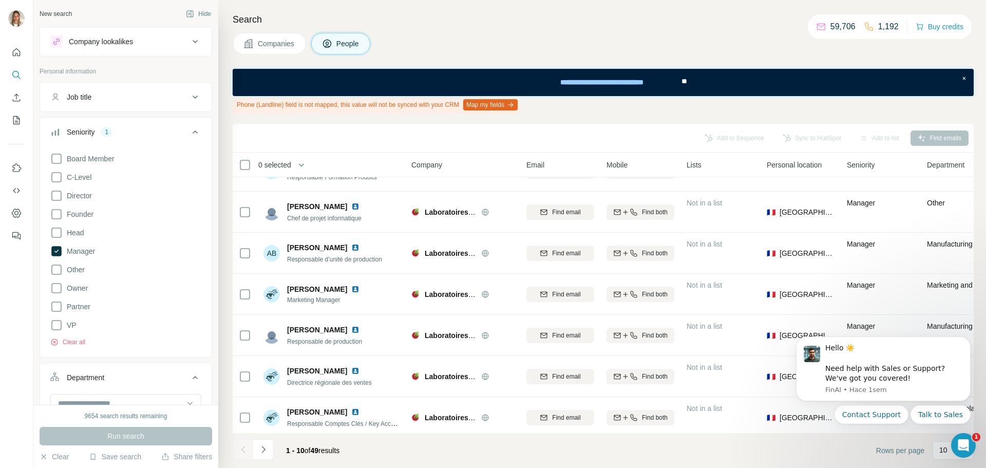
click at [189, 133] on icon at bounding box center [195, 132] width 12 height 12
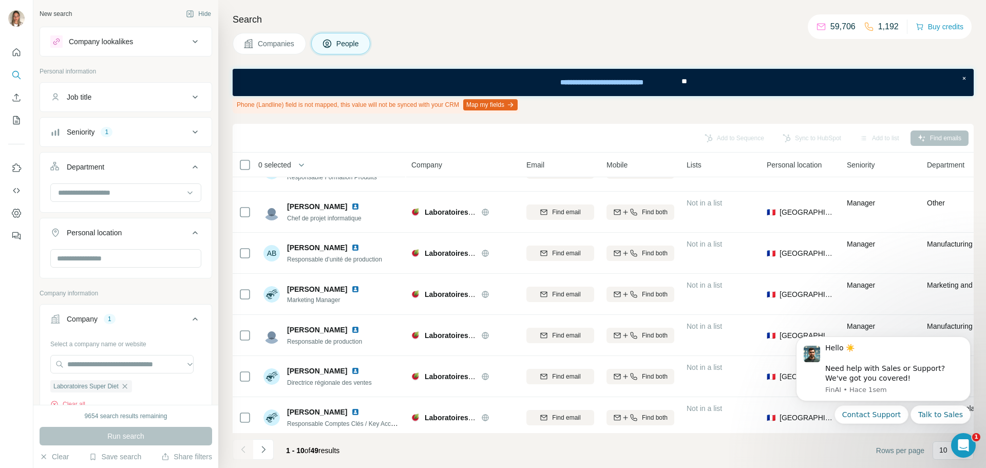
click at [189, 96] on icon at bounding box center [195, 97] width 12 height 12
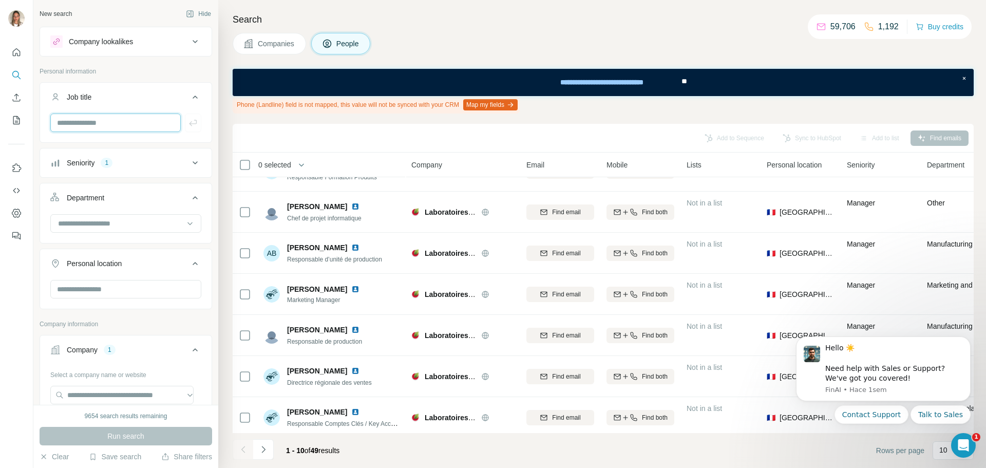
click at [82, 116] on input "text" at bounding box center [115, 122] width 130 height 18
type input "**********"
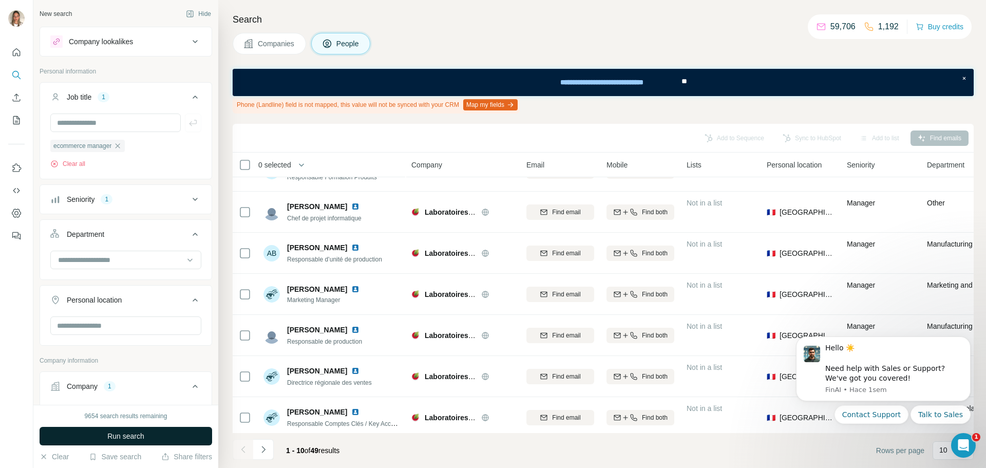
click at [122, 430] on button "Run search" at bounding box center [126, 436] width 172 height 18
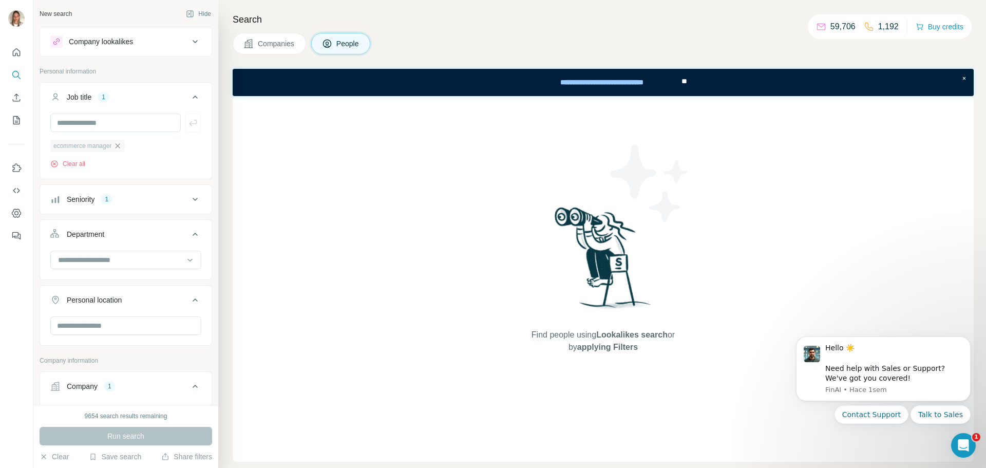
click at [118, 146] on icon "button" at bounding box center [117, 146] width 8 height 8
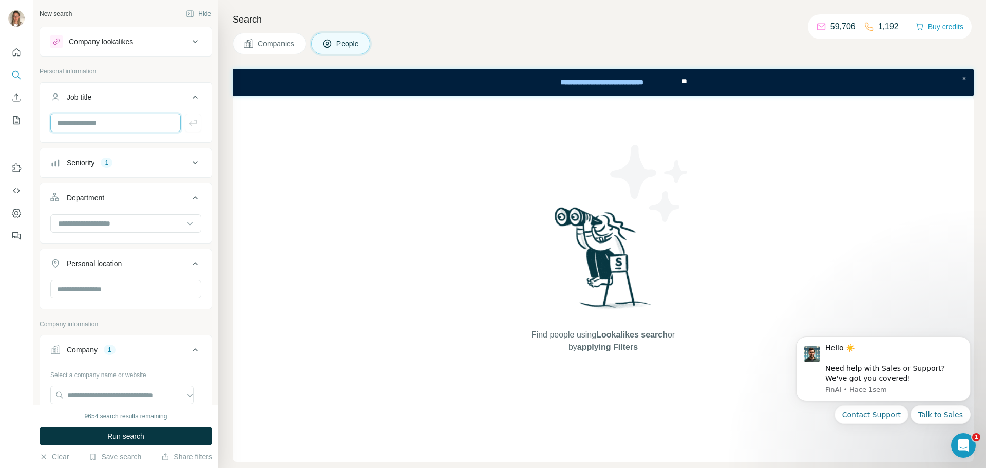
click at [125, 124] on input "text" at bounding box center [115, 122] width 130 height 18
type input "**********"
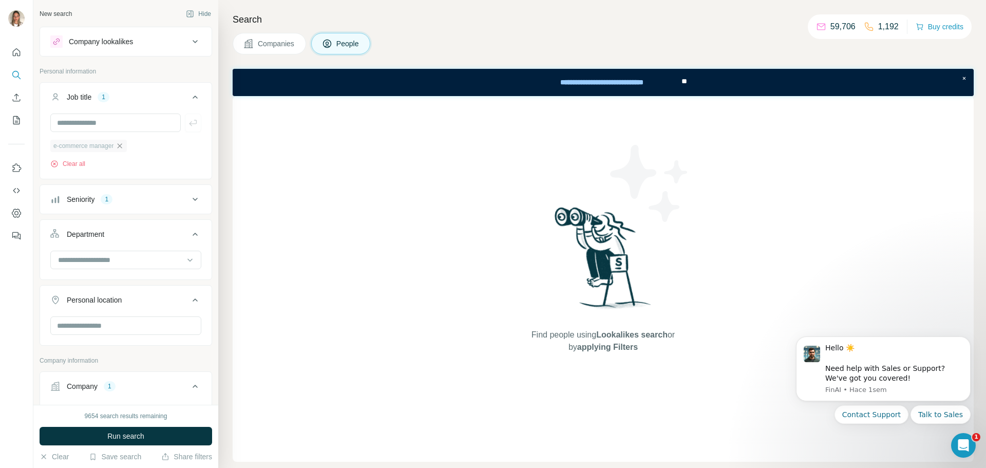
click at [122, 146] on icon "button" at bounding box center [120, 146] width 8 height 8
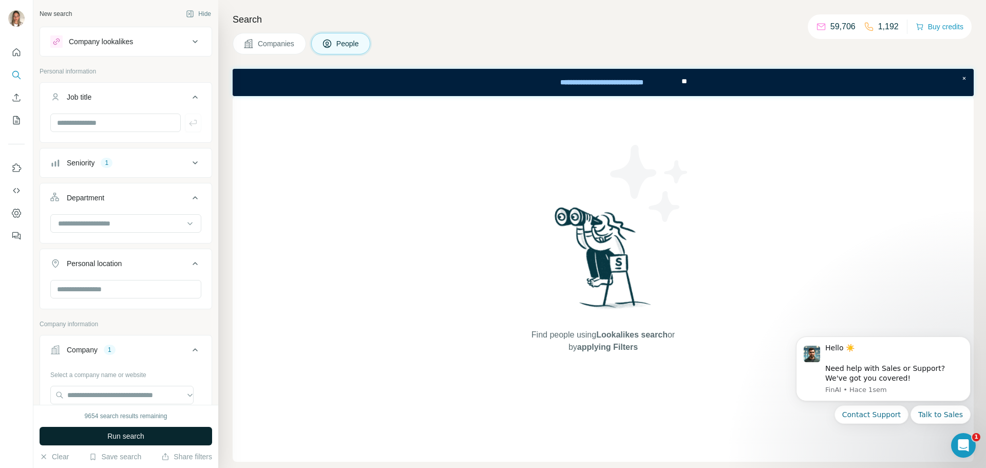
click at [158, 430] on button "Run search" at bounding box center [126, 436] width 172 height 18
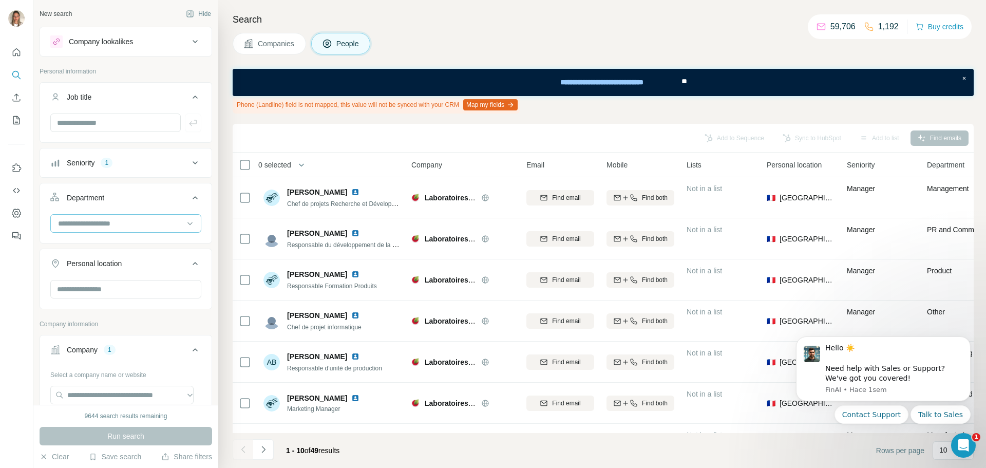
click at [165, 221] on input at bounding box center [120, 223] width 127 height 11
click at [73, 265] on p "Sales" at bounding box center [68, 265] width 18 height 10
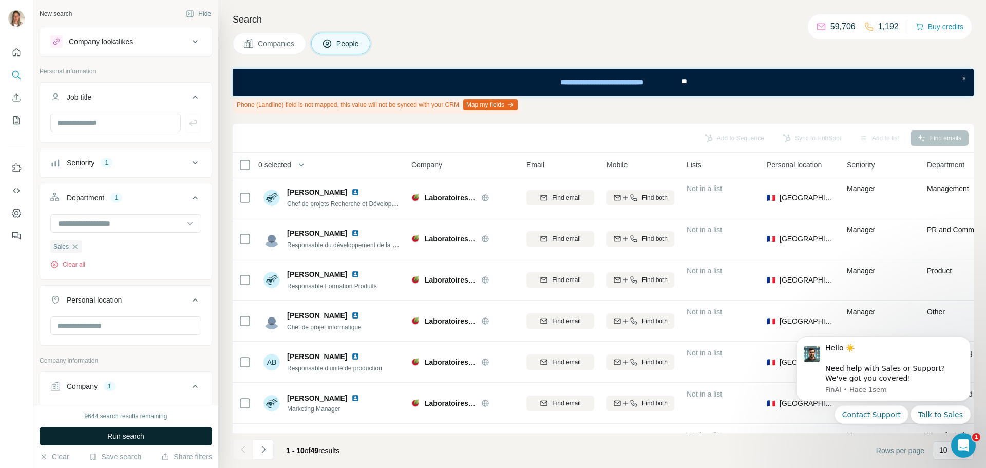
click at [143, 432] on span "Run search" at bounding box center [125, 436] width 37 height 10
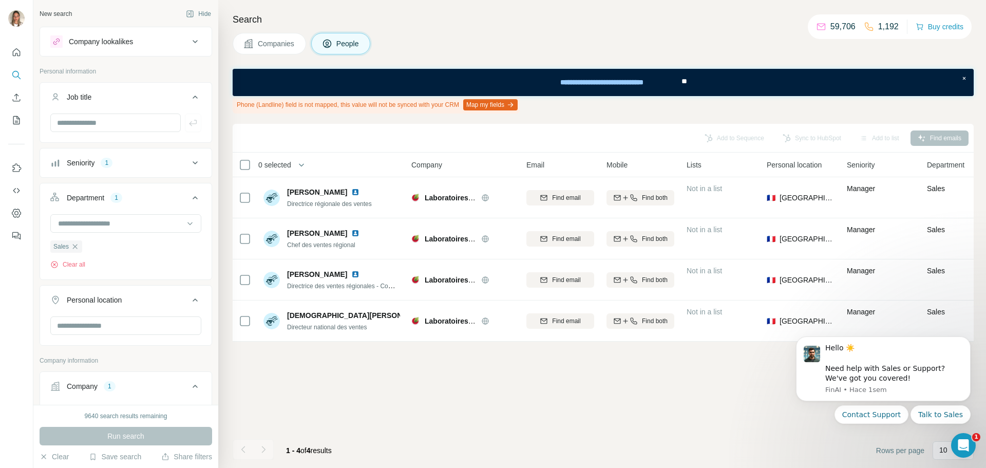
click at [179, 197] on div "Department 1" at bounding box center [119, 198] width 139 height 10
click at [189, 165] on icon at bounding box center [195, 163] width 12 height 12
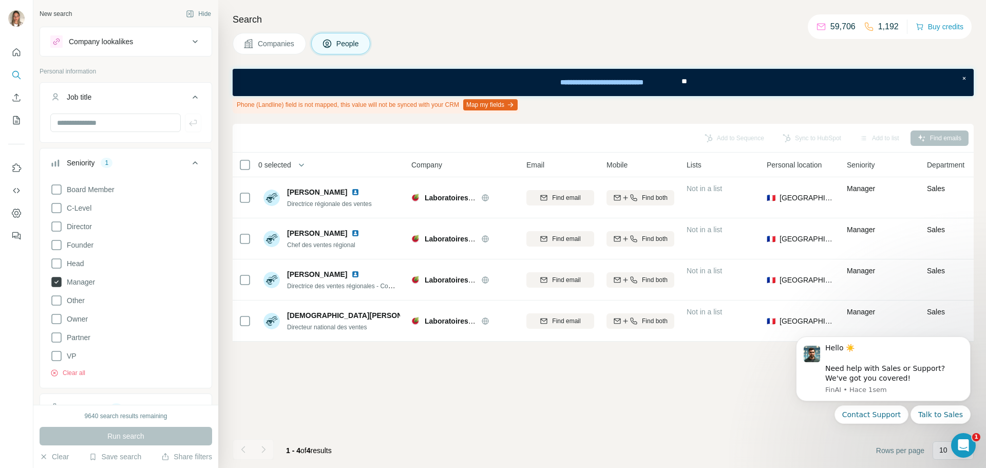
click at [56, 279] on icon at bounding box center [56, 282] width 10 height 10
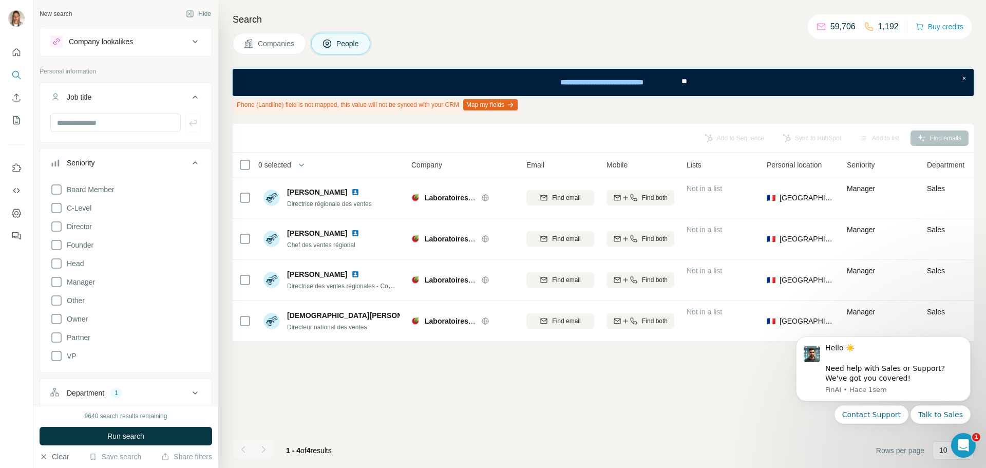
click at [52, 459] on button "Clear" at bounding box center [54, 456] width 29 height 10
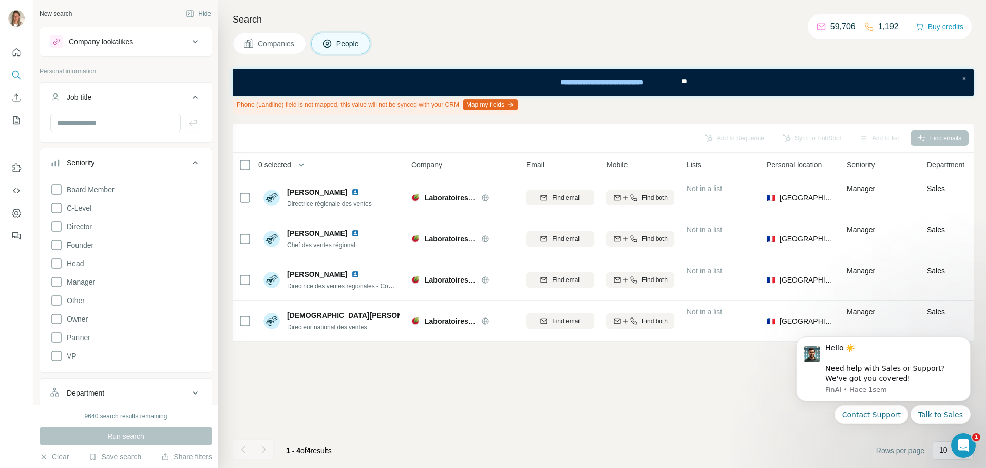
click at [189, 165] on icon at bounding box center [195, 163] width 12 height 12
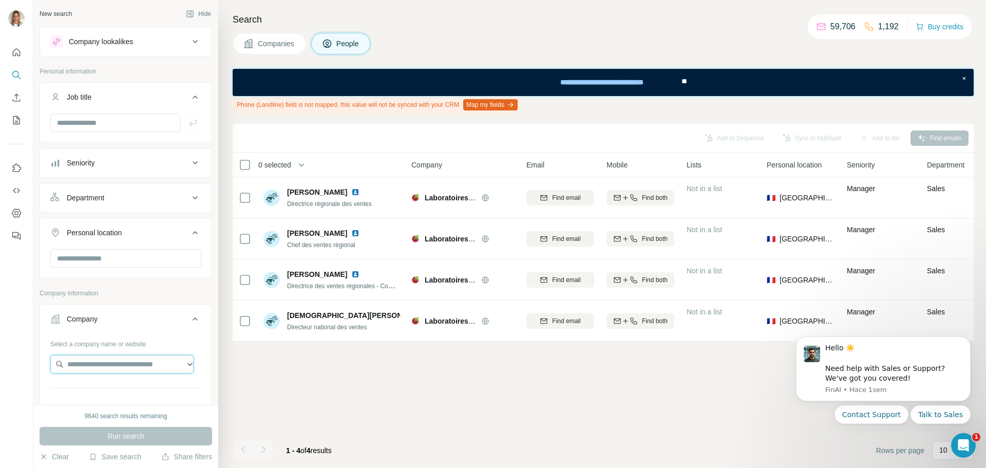
click at [91, 362] on input "text" at bounding box center [121, 364] width 143 height 18
paste input "**********"
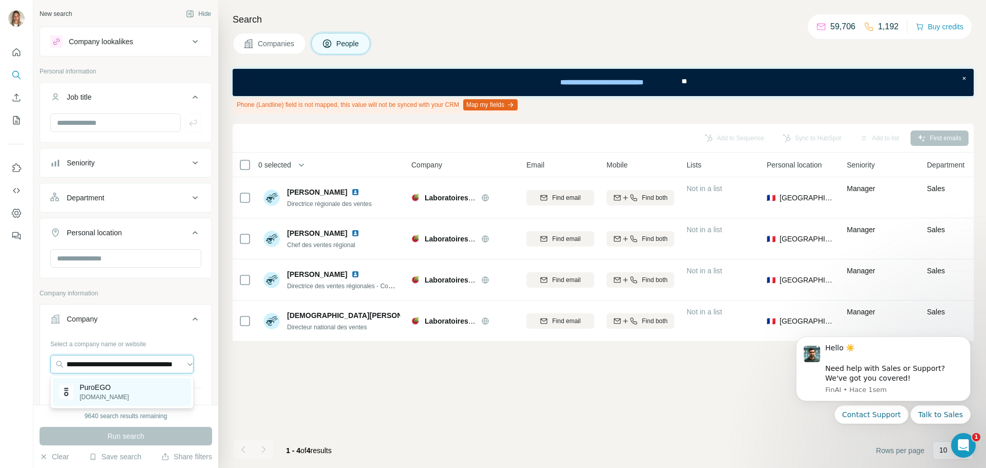
type input "**********"
click at [105, 393] on p "[DOMAIN_NAME]" at bounding box center [104, 396] width 49 height 9
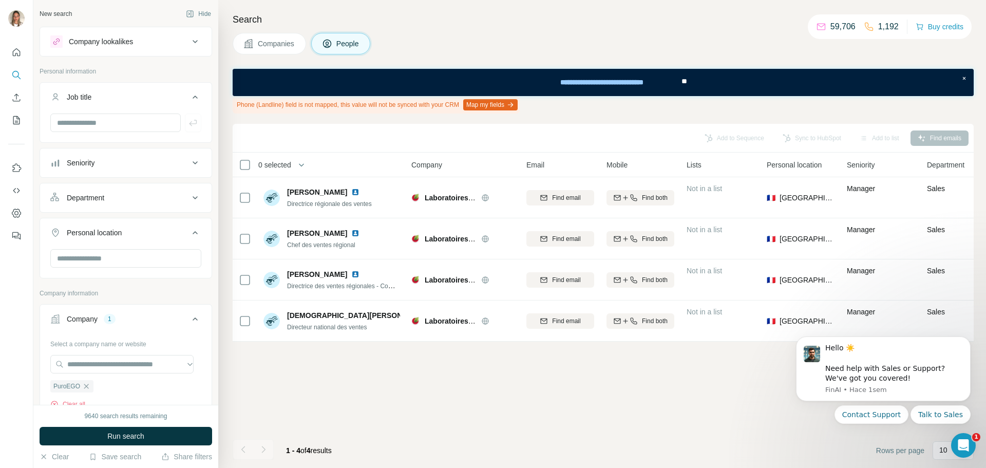
click at [55, 451] on div "9640 search results remaining Run search Clear Save search Share filters" at bounding box center [125, 436] width 185 height 63
click at [56, 455] on button "Clear" at bounding box center [54, 456] width 29 height 10
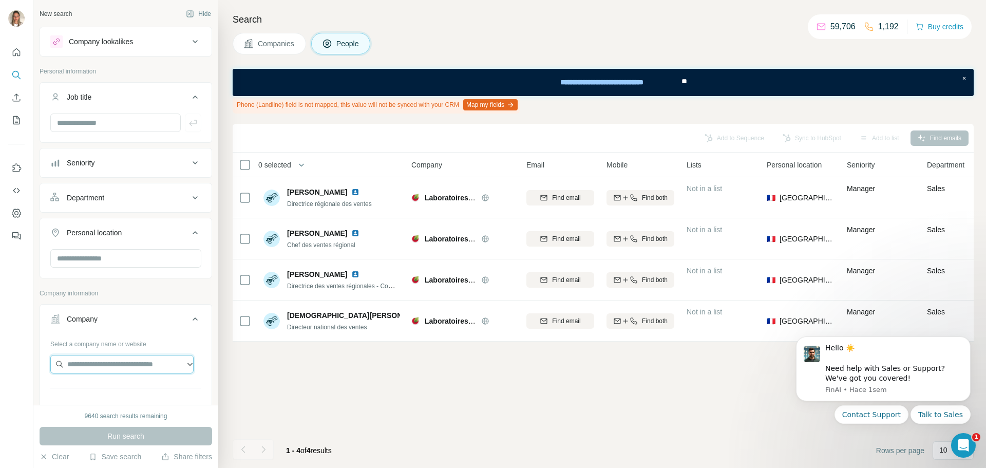
click at [104, 366] on input "text" at bounding box center [121, 364] width 143 height 18
paste input "**********"
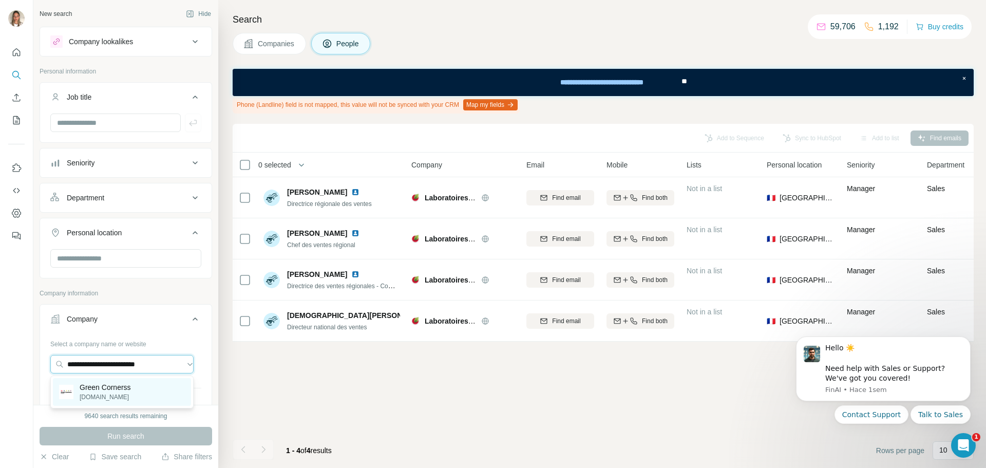
type input "**********"
click at [103, 390] on p "Green Cornerss" at bounding box center [105, 387] width 51 height 10
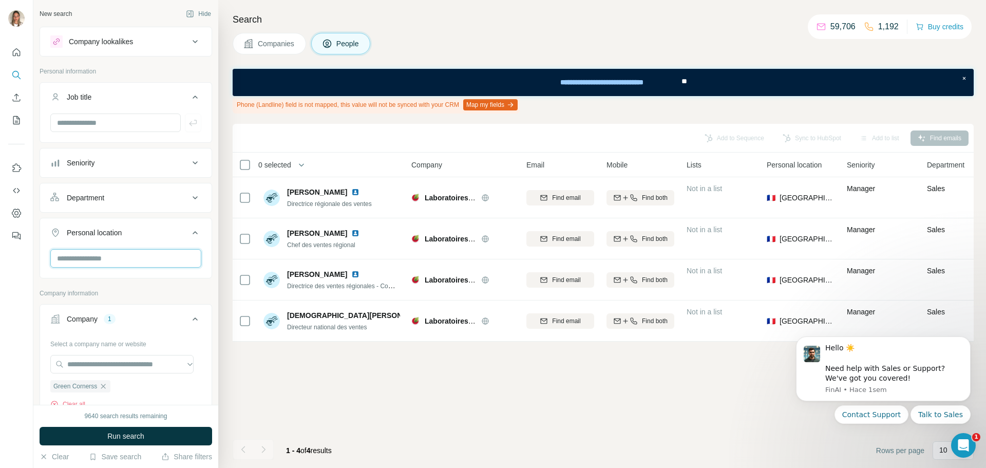
click at [101, 255] on input "text" at bounding box center [125, 258] width 151 height 18
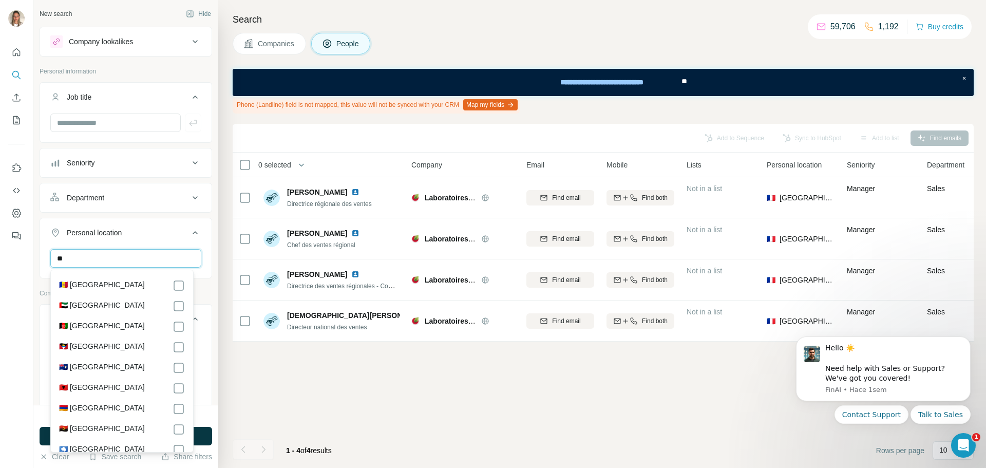
type input "*"
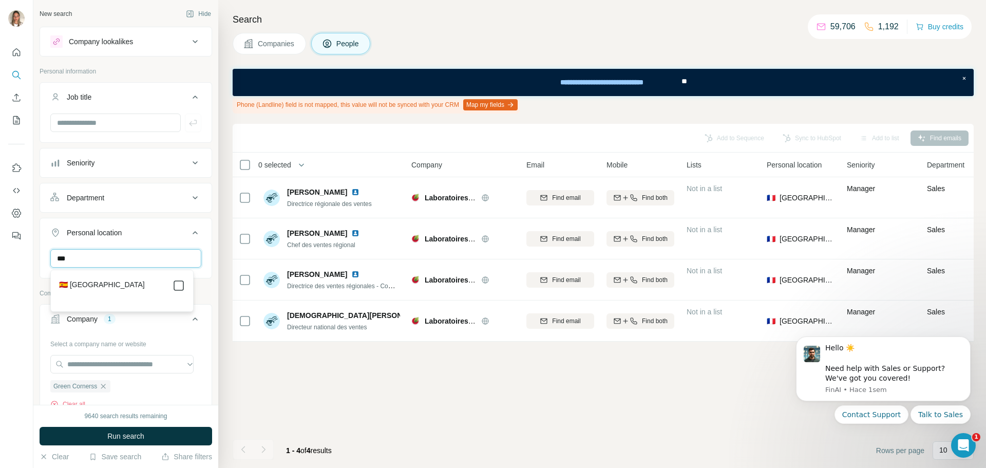
type input "***"
click at [151, 200] on div "Department" at bounding box center [119, 198] width 139 height 10
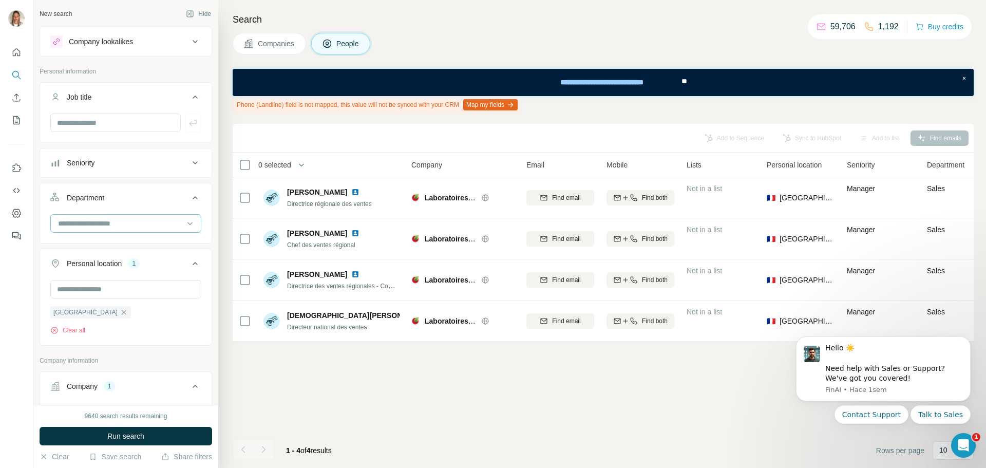
click at [133, 222] on input at bounding box center [120, 223] width 127 height 11
type input "****"
click at [130, 245] on p "Marketing and Advertising" at bounding box center [100, 246] width 83 height 10
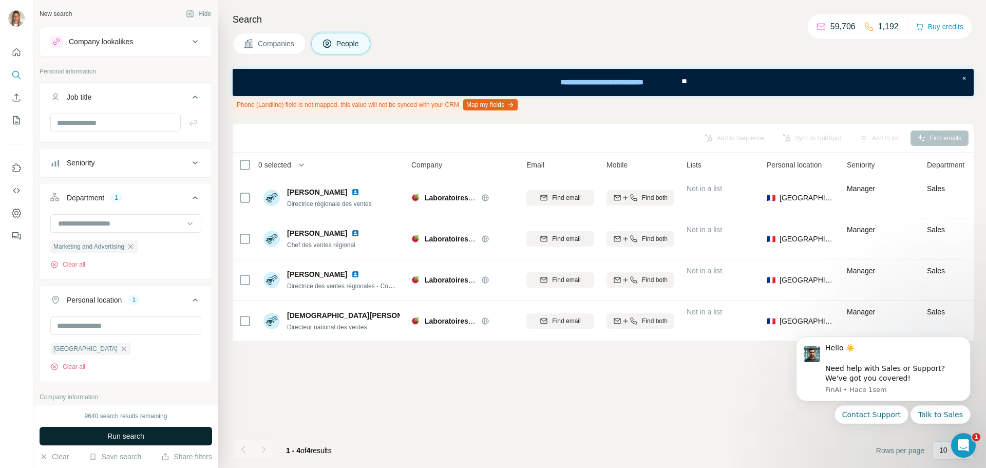
click at [154, 437] on button "Run search" at bounding box center [126, 436] width 172 height 18
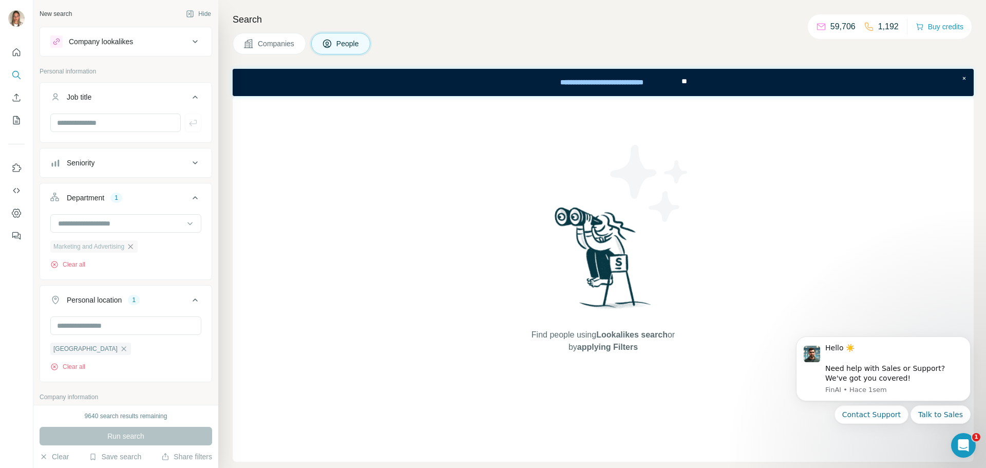
click at [132, 245] on icon "button" at bounding box center [130, 246] width 8 height 8
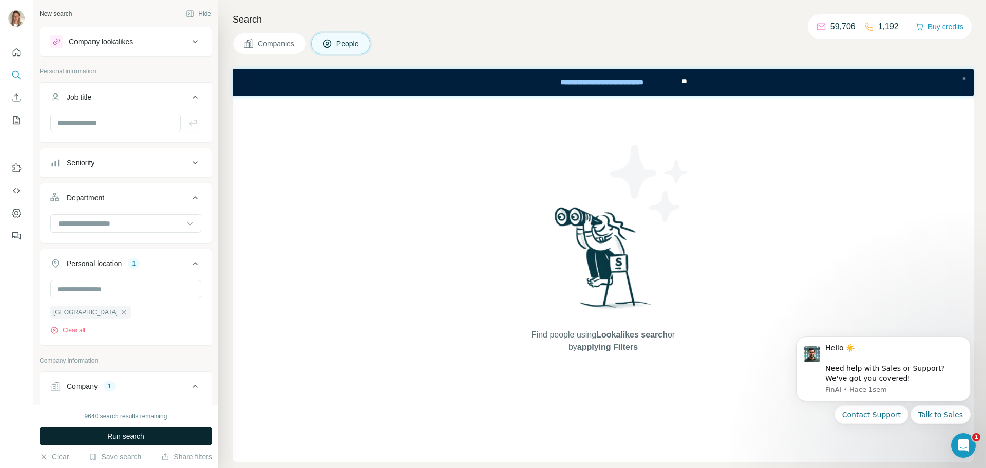
click at [129, 440] on span "Run search" at bounding box center [125, 436] width 37 height 10
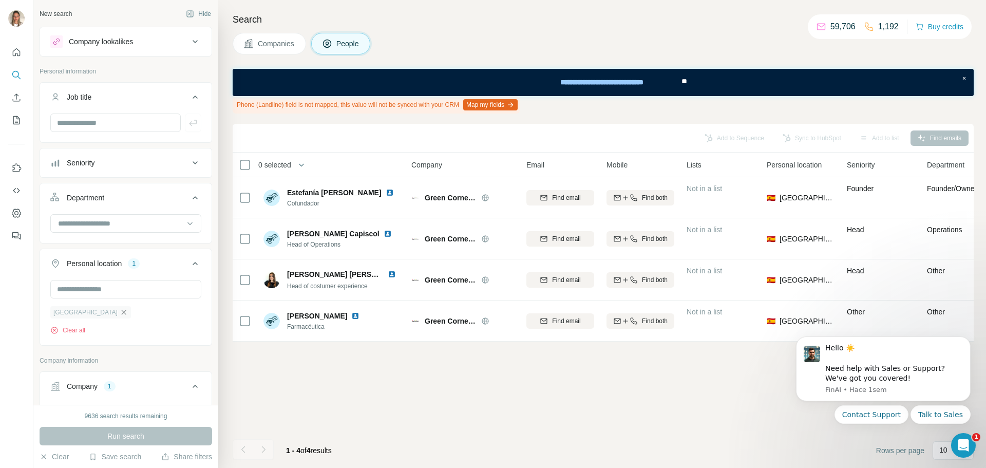
click at [120, 314] on icon "button" at bounding box center [124, 312] width 8 height 8
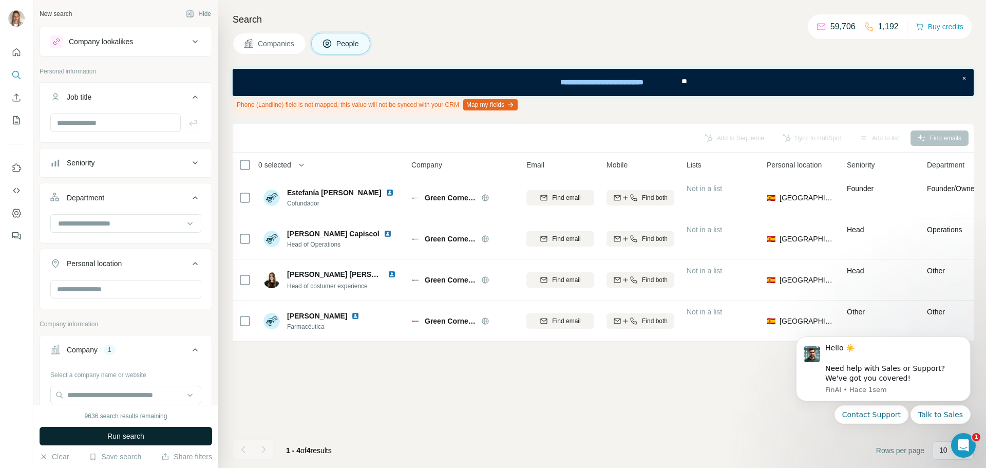
click at [136, 437] on span "Run search" at bounding box center [125, 436] width 37 height 10
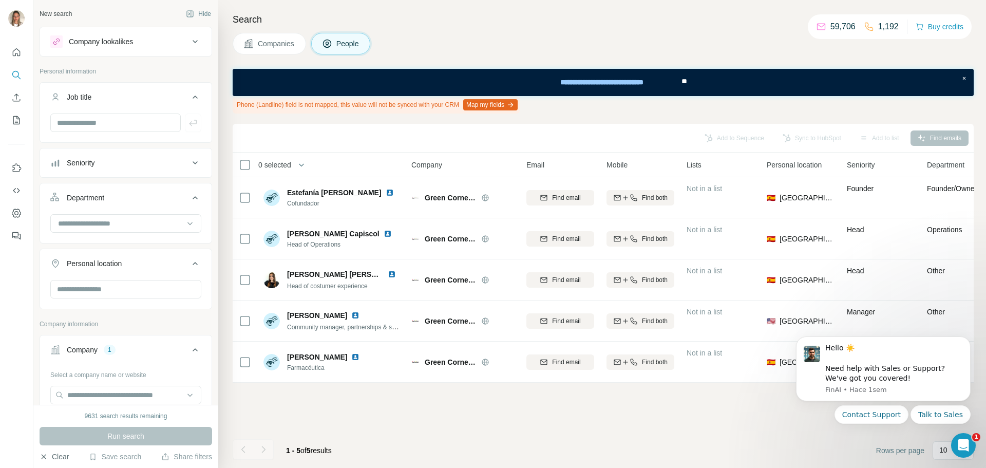
click at [57, 453] on button "Clear" at bounding box center [54, 456] width 29 height 10
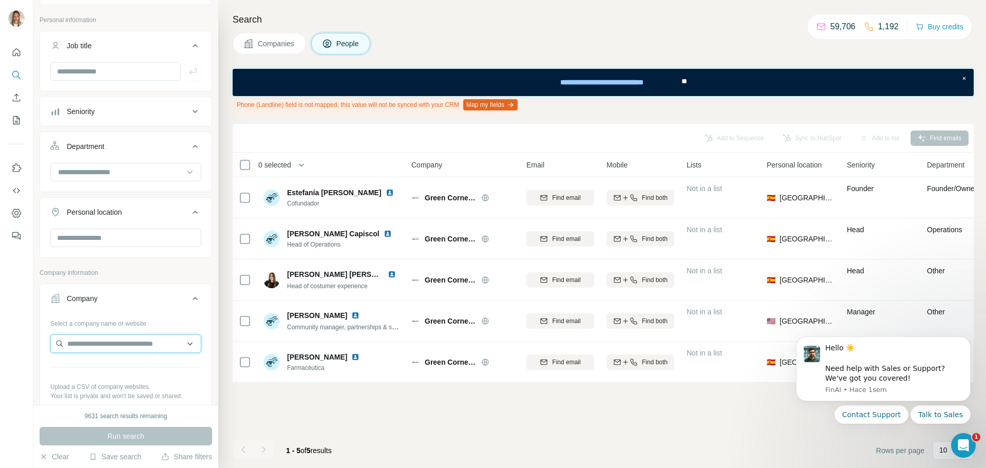
click at [142, 343] on input "text" at bounding box center [125, 343] width 151 height 18
paste input "**********"
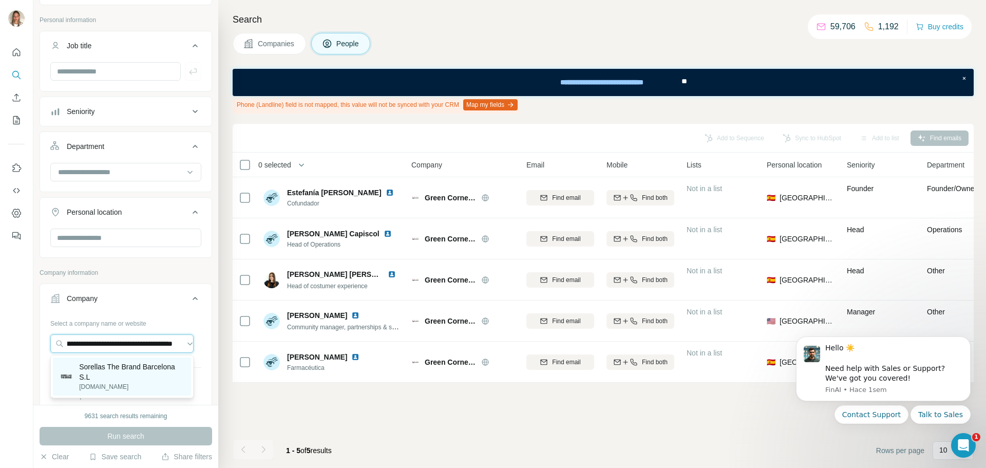
type input "**********"
click at [121, 371] on p "Sorellas The Brand Barcelona S.L" at bounding box center [132, 371] width 106 height 21
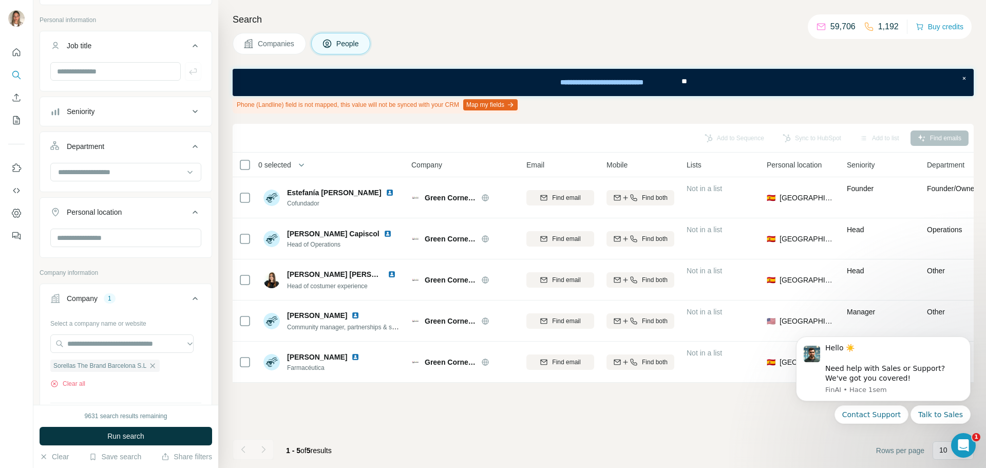
scroll to position [0, 0]
click at [119, 236] on input "text" at bounding box center [125, 237] width 151 height 18
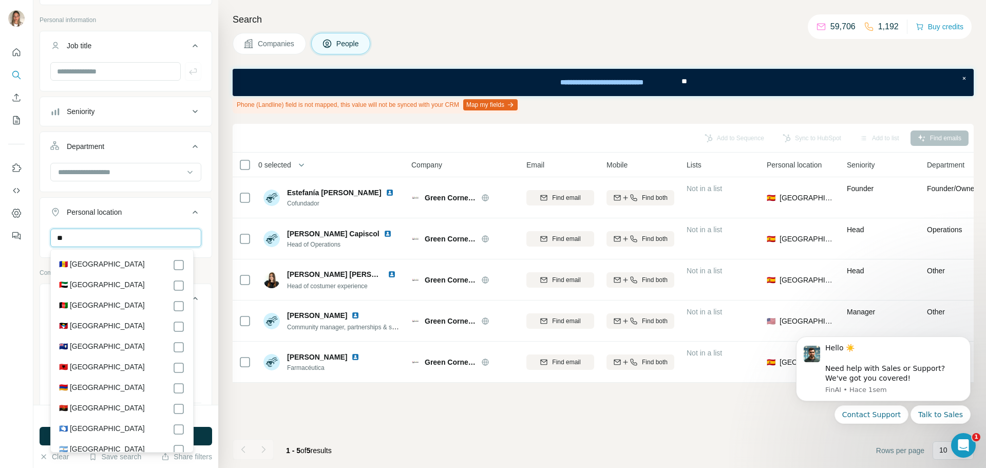
type input "*"
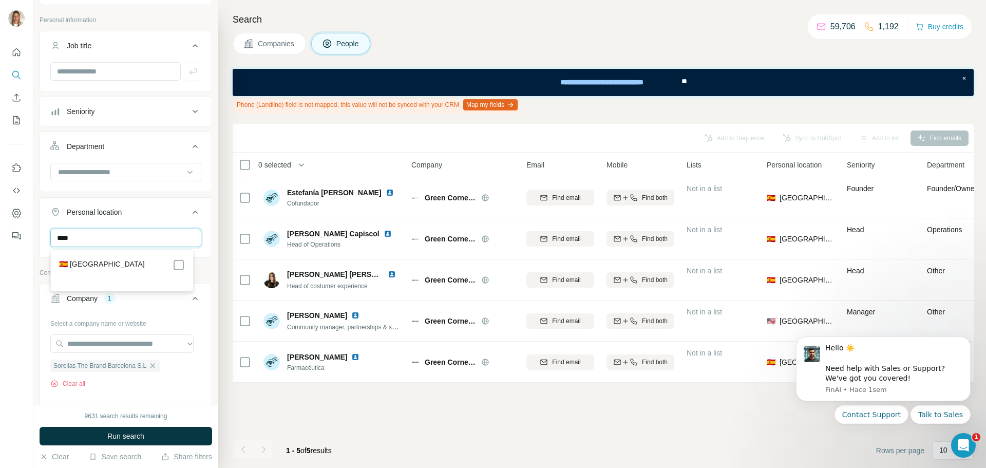
type input "****"
click at [107, 259] on div "🇪🇸 [GEOGRAPHIC_DATA]" at bounding box center [122, 265] width 126 height 12
click at [158, 268] on div "🇪🇸 [GEOGRAPHIC_DATA]" at bounding box center [122, 265] width 126 height 12
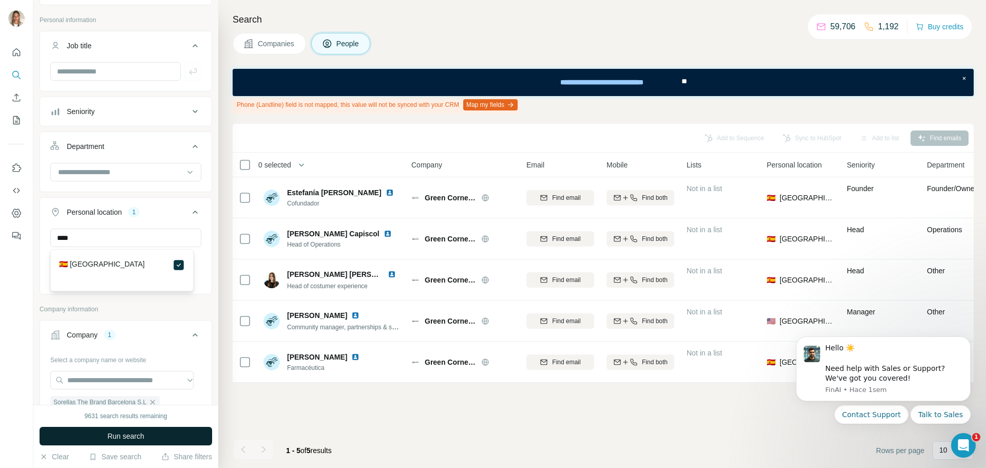
click at [154, 436] on button "Run search" at bounding box center [126, 436] width 172 height 18
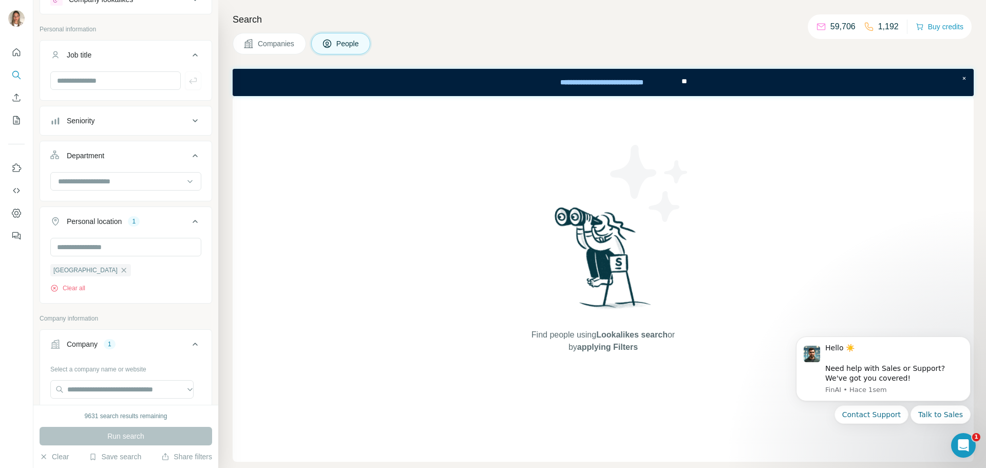
scroll to position [51, 0]
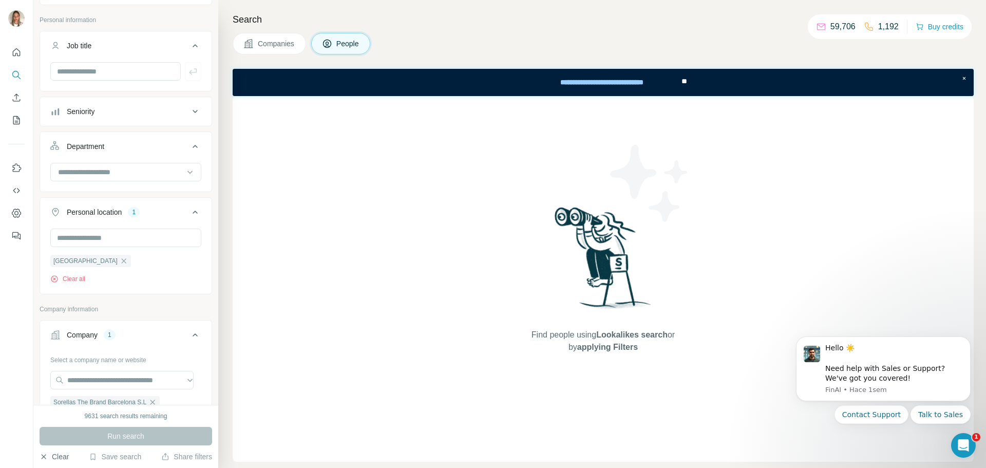
click at [60, 454] on button "Clear" at bounding box center [54, 456] width 29 height 10
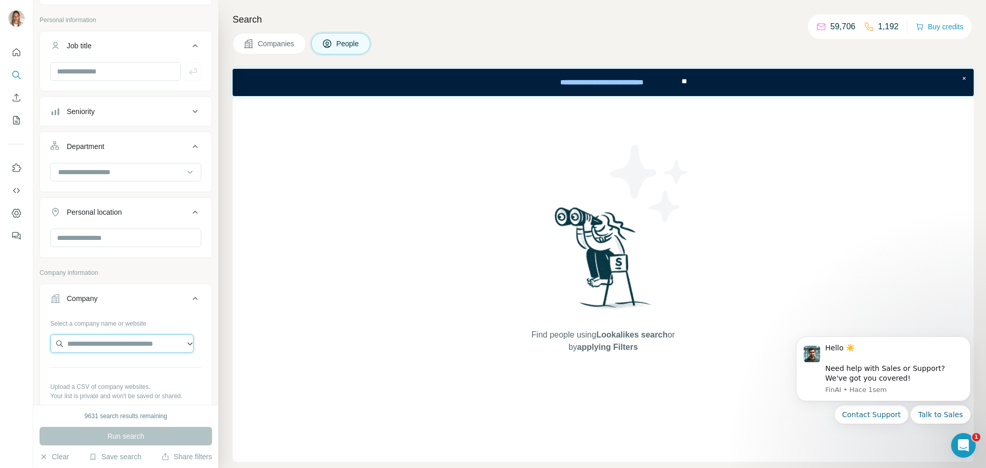
click at [105, 348] on input "text" at bounding box center [121, 343] width 143 height 18
paste input "**********"
type input "**********"
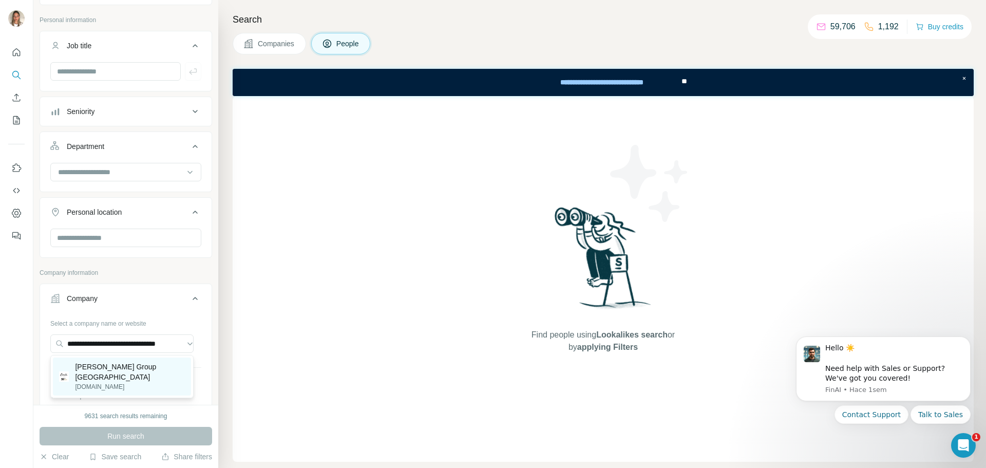
click at [108, 366] on p "Cerdá Group España" at bounding box center [130, 371] width 110 height 21
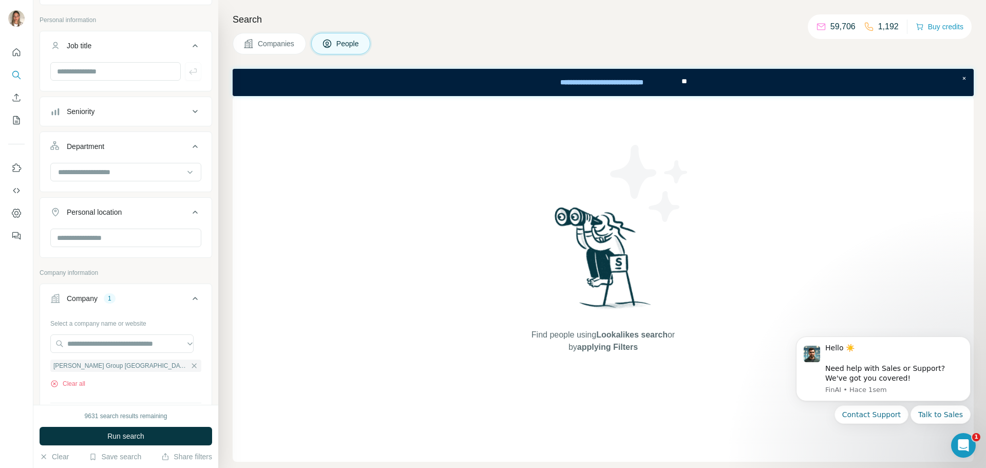
scroll to position [0, 0]
click at [121, 237] on input "text" at bounding box center [125, 237] width 151 height 18
type input "****"
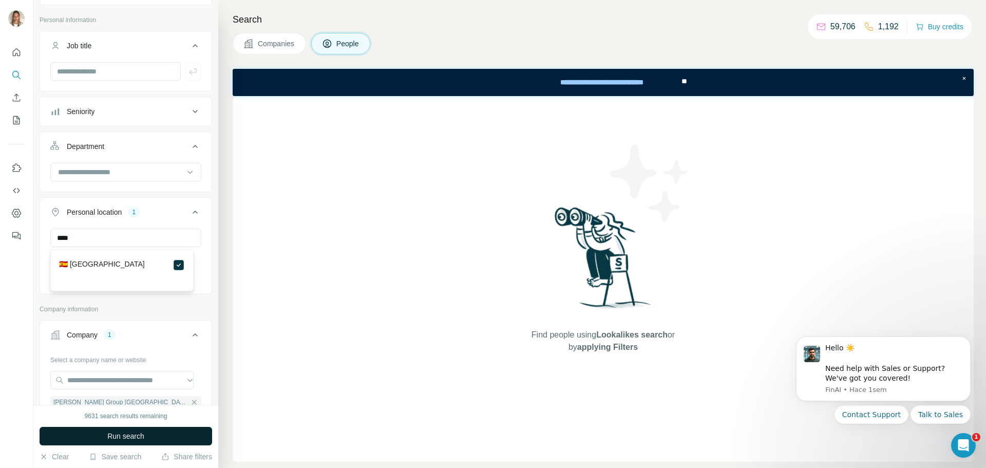
click at [139, 434] on span "Run search" at bounding box center [125, 436] width 37 height 10
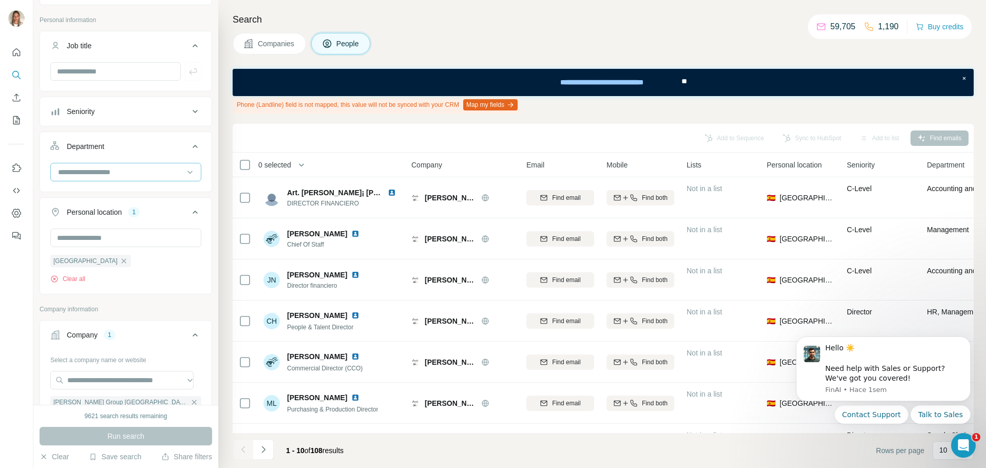
click at [118, 170] on input at bounding box center [120, 171] width 127 height 11
click at [93, 228] on p "Marketing and Advertising" at bounding box center [100, 230] width 83 height 10
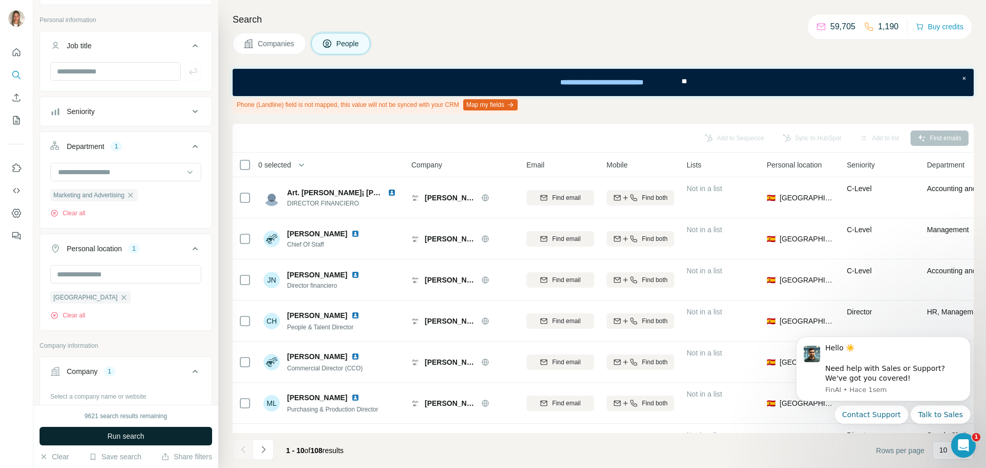
click at [143, 430] on button "Run search" at bounding box center [126, 436] width 172 height 18
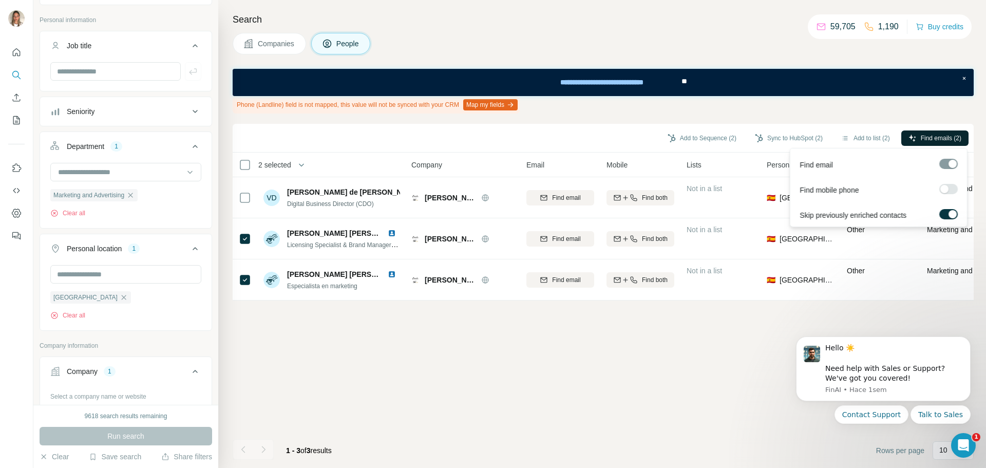
click at [931, 138] on span "Find emails (2)" at bounding box center [940, 137] width 41 height 9
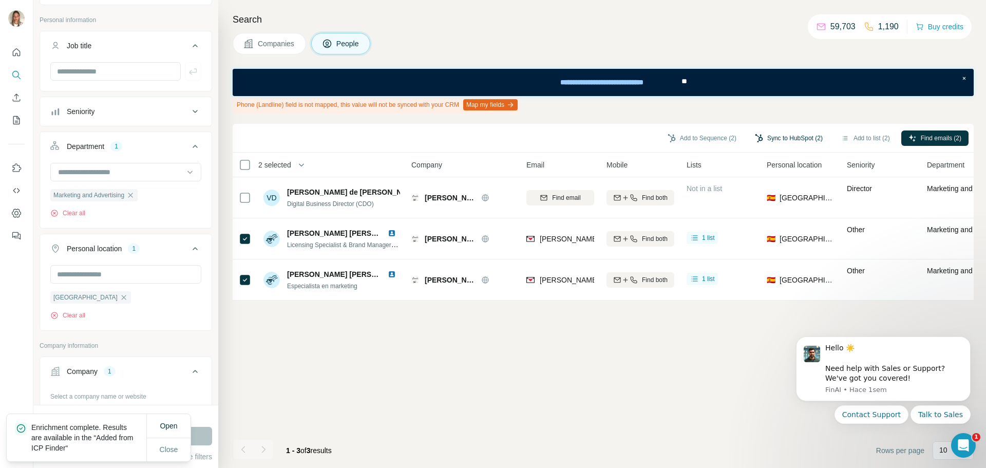
click at [783, 135] on button "Sync to HubSpot (2)" at bounding box center [788, 137] width 82 height 15
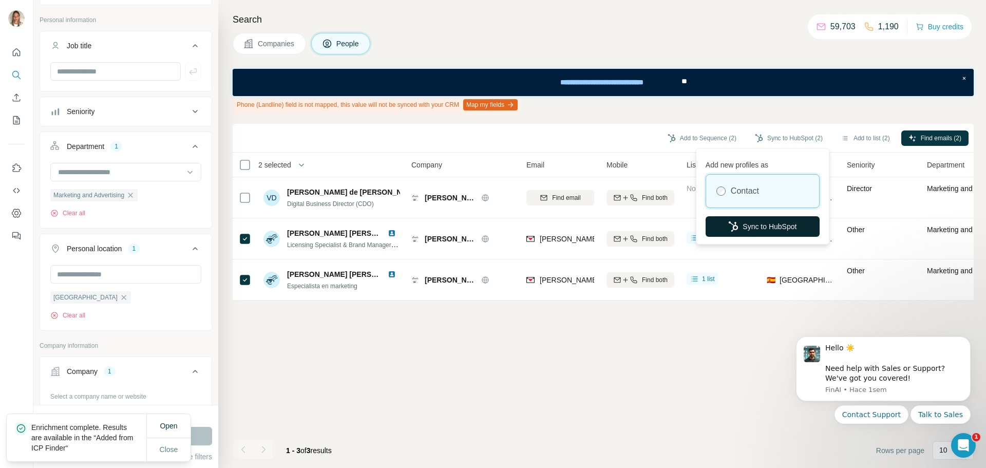
click at [753, 228] on button "Sync to HubSpot" at bounding box center [762, 226] width 114 height 21
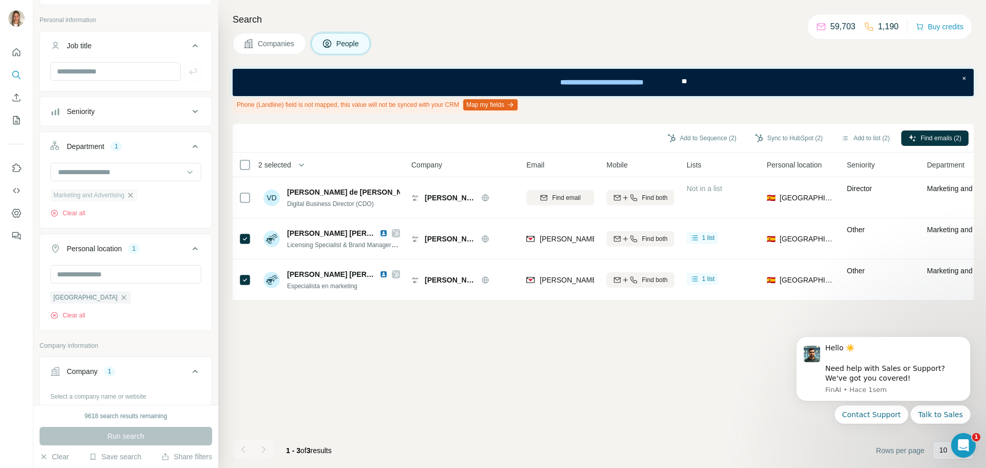
click at [134, 194] on icon "button" at bounding box center [130, 195] width 8 height 8
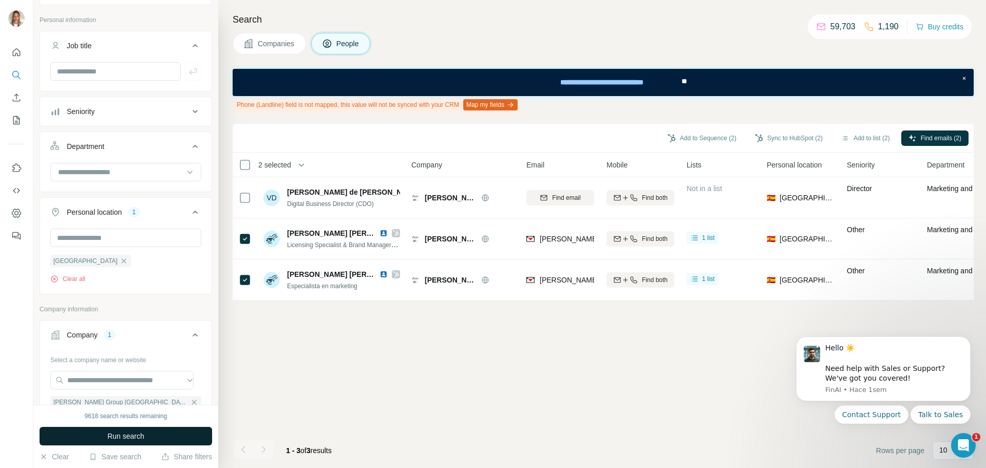
click at [135, 433] on span "Run search" at bounding box center [125, 436] width 37 height 10
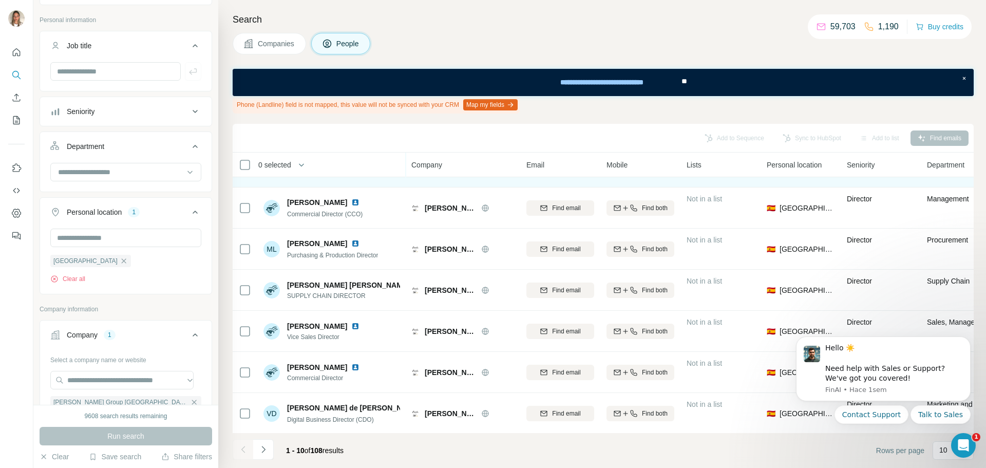
scroll to position [160, 0]
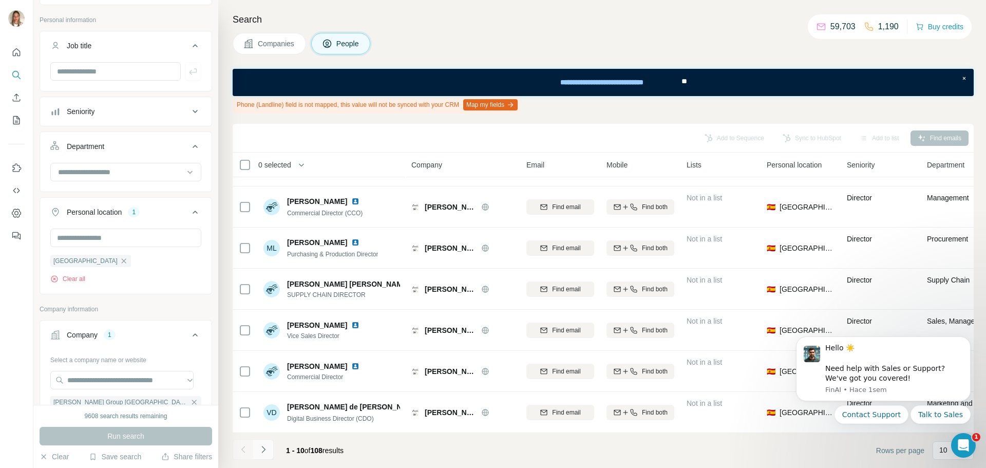
click at [263, 449] on icon "Navigate to next page" at bounding box center [263, 449] width 10 height 10
click at [265, 450] on icon "Navigate to next page" at bounding box center [263, 449] width 10 height 10
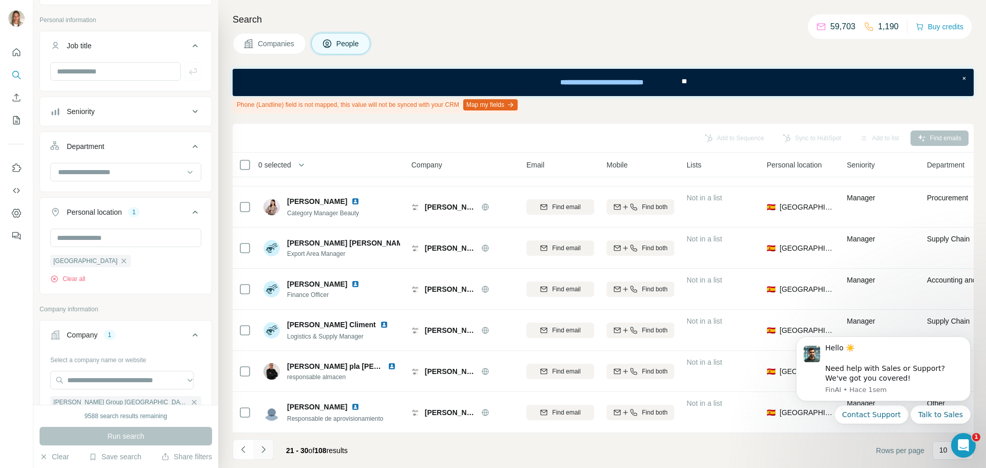
click at [261, 450] on icon "Navigate to next page" at bounding box center [263, 449] width 10 height 10
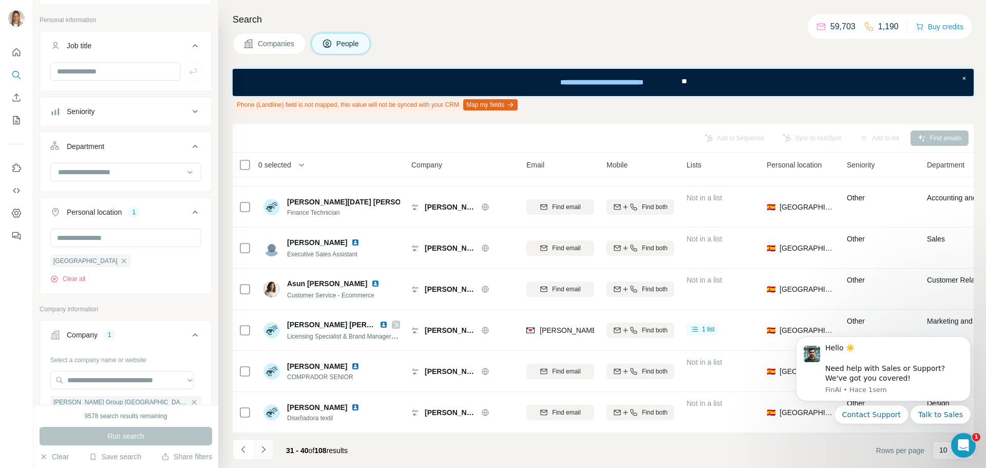
click at [266, 447] on icon "Navigate to next page" at bounding box center [263, 449] width 10 height 10
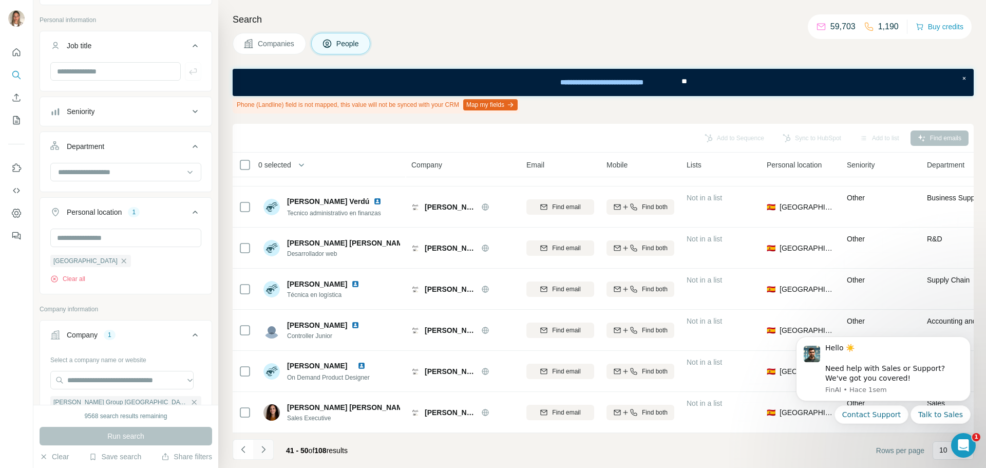
click at [267, 448] on icon "Navigate to next page" at bounding box center [263, 449] width 10 height 10
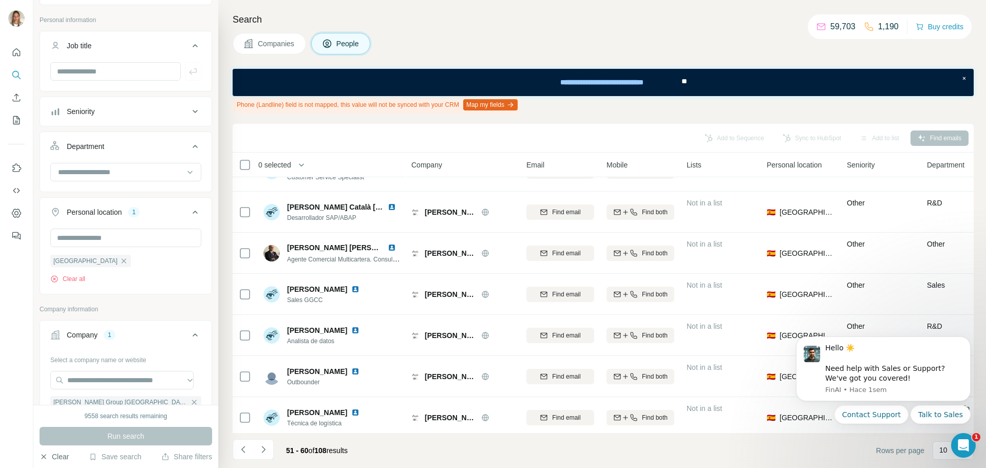
click at [51, 459] on button "Clear" at bounding box center [54, 456] width 29 height 10
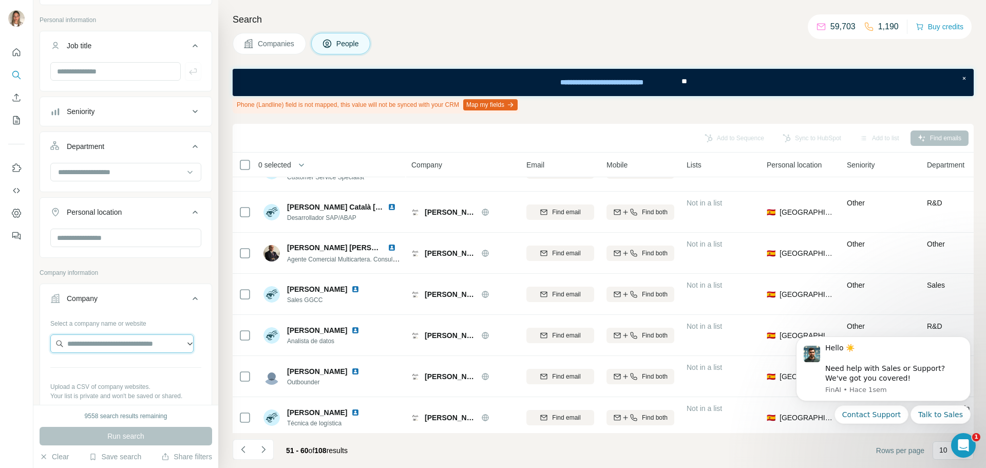
click at [113, 347] on input "text" at bounding box center [121, 343] width 143 height 18
paste input "**********"
drag, startPoint x: 91, startPoint y: 342, endPoint x: 46, endPoint y: 343, distance: 45.2
click at [46, 343] on div "**********" at bounding box center [125, 375] width 171 height 121
drag, startPoint x: 128, startPoint y: 345, endPoint x: 105, endPoint y: 345, distance: 22.6
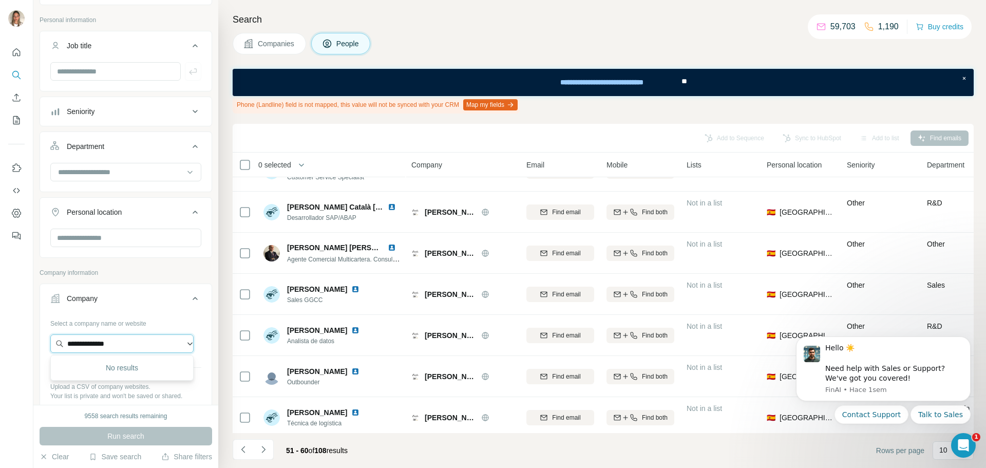
click at [105, 345] on input "**********" at bounding box center [121, 343] width 143 height 18
type input "**********"
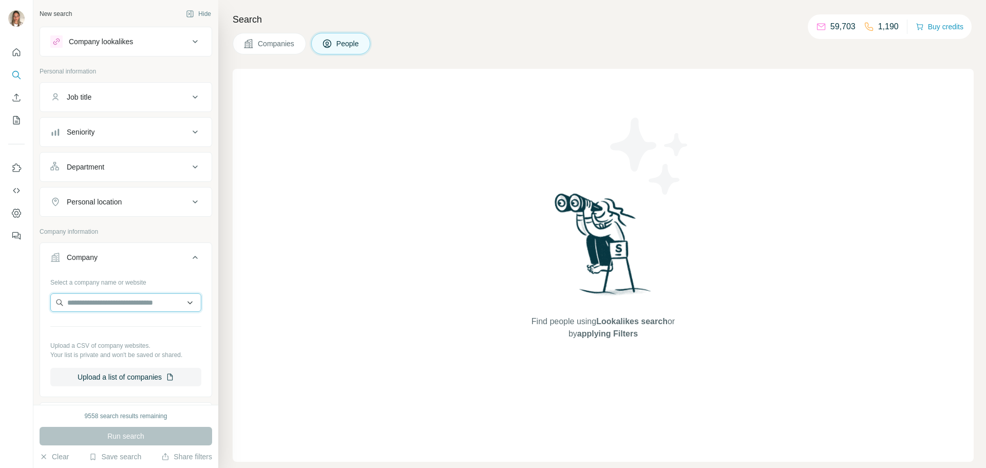
drag, startPoint x: 0, startPoint y: 0, endPoint x: 110, endPoint y: 301, distance: 320.4
click at [110, 301] on input "text" at bounding box center [125, 302] width 151 height 18
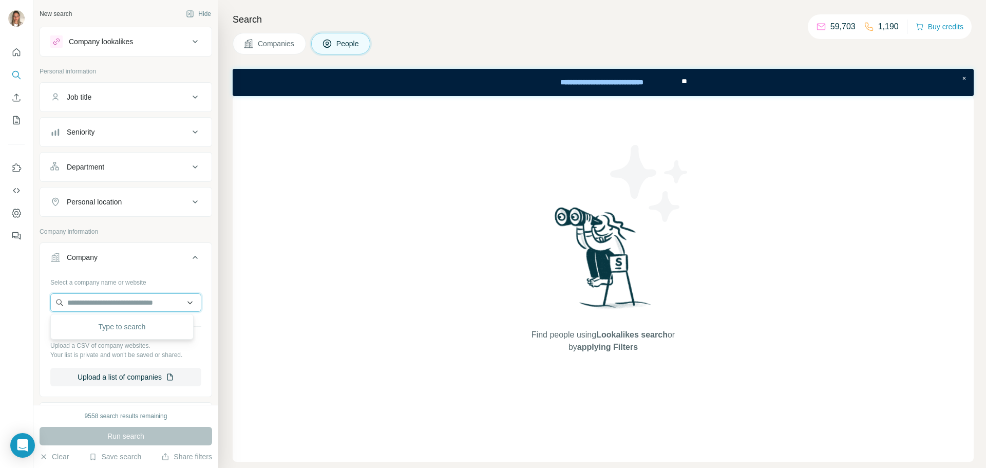
paste input "**********"
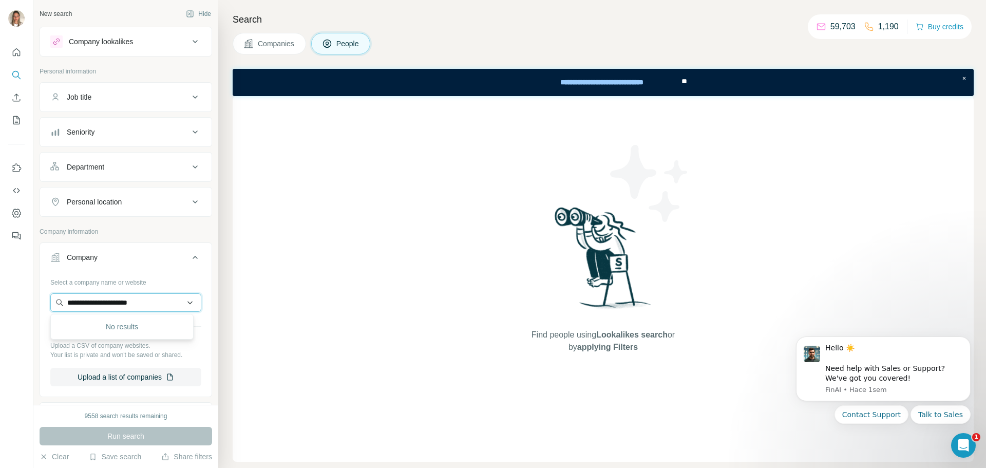
drag, startPoint x: 168, startPoint y: 300, endPoint x: 61, endPoint y: 304, distance: 107.9
click at [61, 304] on input "**********" at bounding box center [125, 302] width 151 height 18
paste input "text"
click at [96, 303] on input "**********" at bounding box center [125, 302] width 151 height 18
drag, startPoint x: 149, startPoint y: 304, endPoint x: 49, endPoint y: 293, distance: 100.7
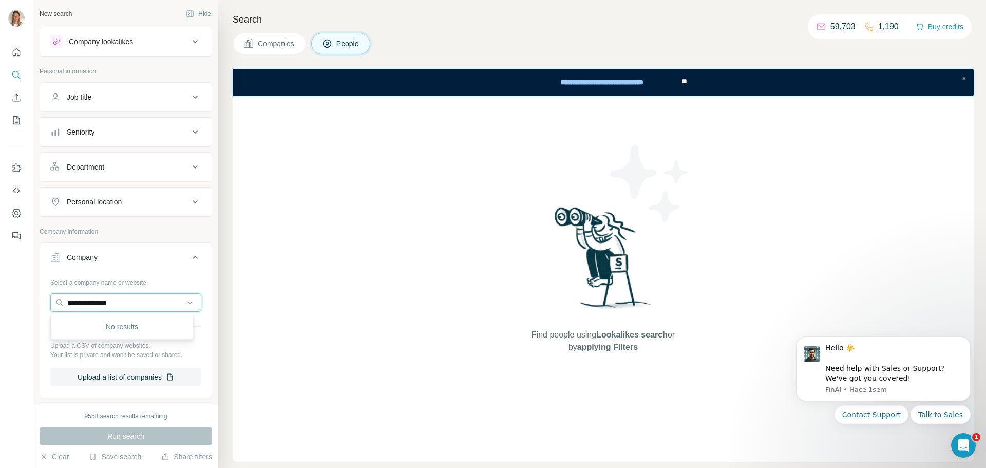
click at [49, 293] on div "**********" at bounding box center [125, 334] width 171 height 121
paste input "***"
drag, startPoint x: 137, startPoint y: 303, endPoint x: 108, endPoint y: 299, distance: 29.5
click at [108, 299] on input "**********" at bounding box center [125, 302] width 151 height 18
type input "**********"
